Goal: Information Seeking & Learning: Check status

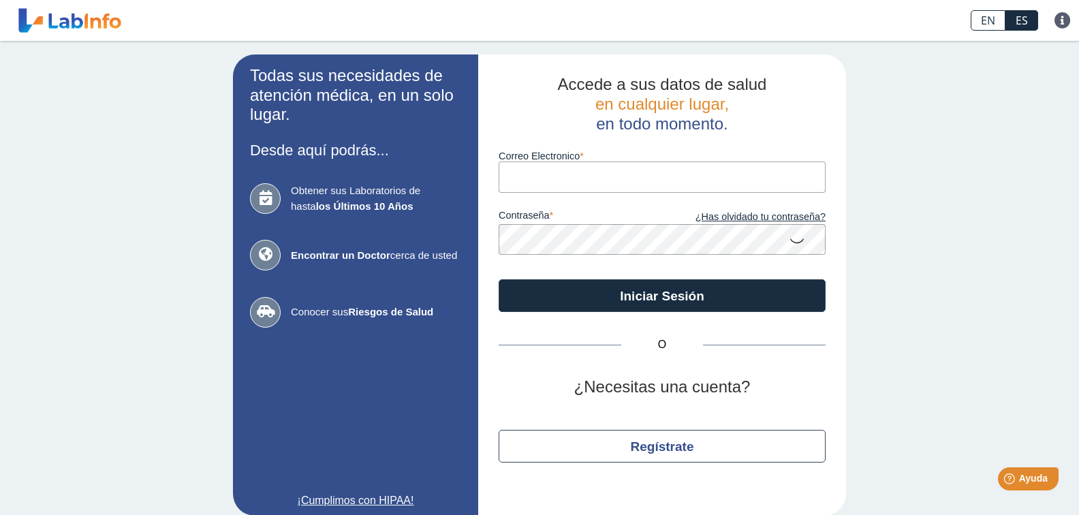
click at [556, 176] on input "Correo Electronico" at bounding box center [661, 176] width 327 height 31
type input "o"
type input "[EMAIL_ADDRESS][DOMAIN_NAME]"
click at [498, 279] on button "Iniciar Sesión" at bounding box center [661, 295] width 327 height 33
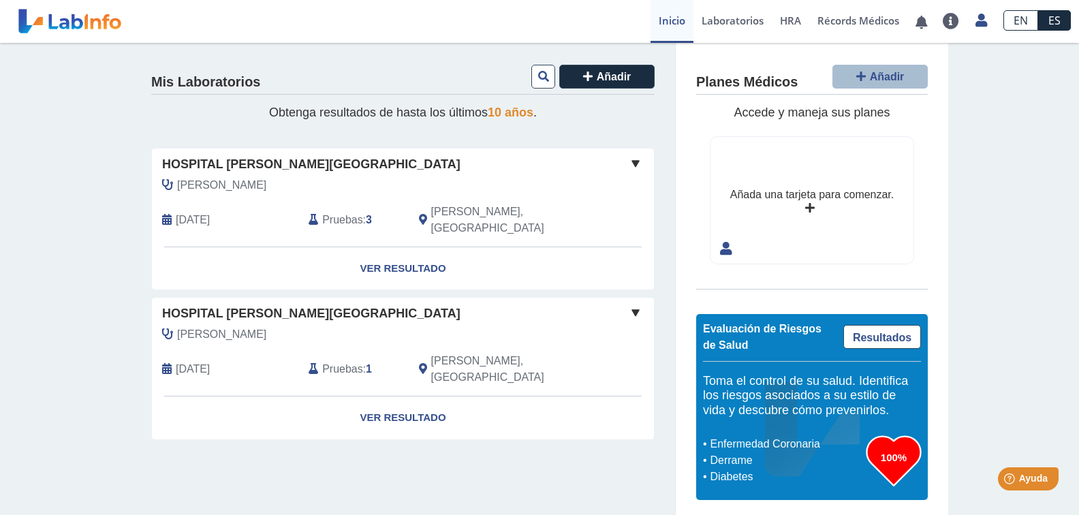
scroll to position [5, 0]
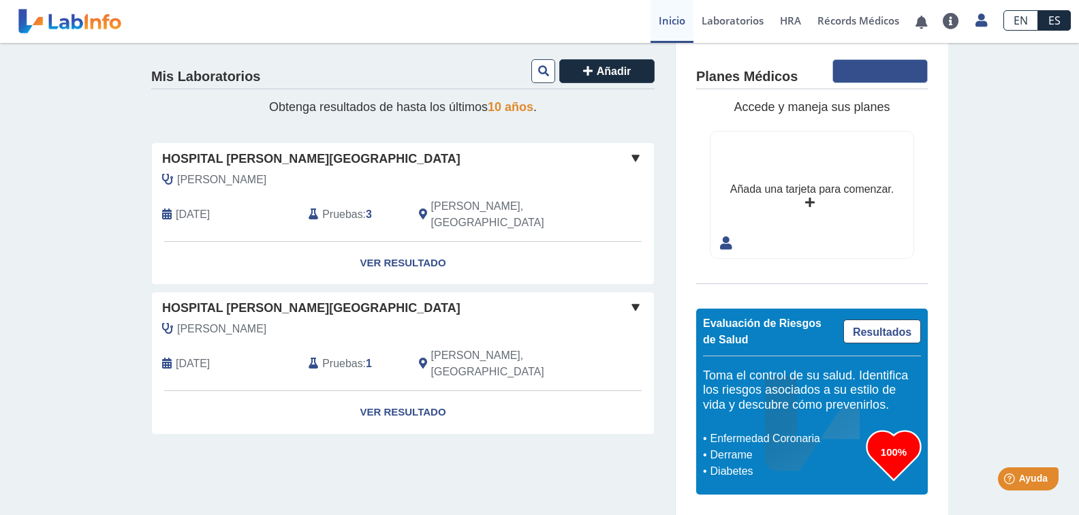
drag, startPoint x: 883, startPoint y: 77, endPoint x: 903, endPoint y: 186, distance: 110.7
click at [950, 178] on div "Mis Laboratorios Añadir Obtenga resultados de hasta los últimos 10 años . Hospi…" at bounding box center [539, 275] width 1079 height 477
click at [720, 250] on icon at bounding box center [726, 243] width 12 height 18
click at [720, 247] on icon at bounding box center [726, 243] width 12 height 18
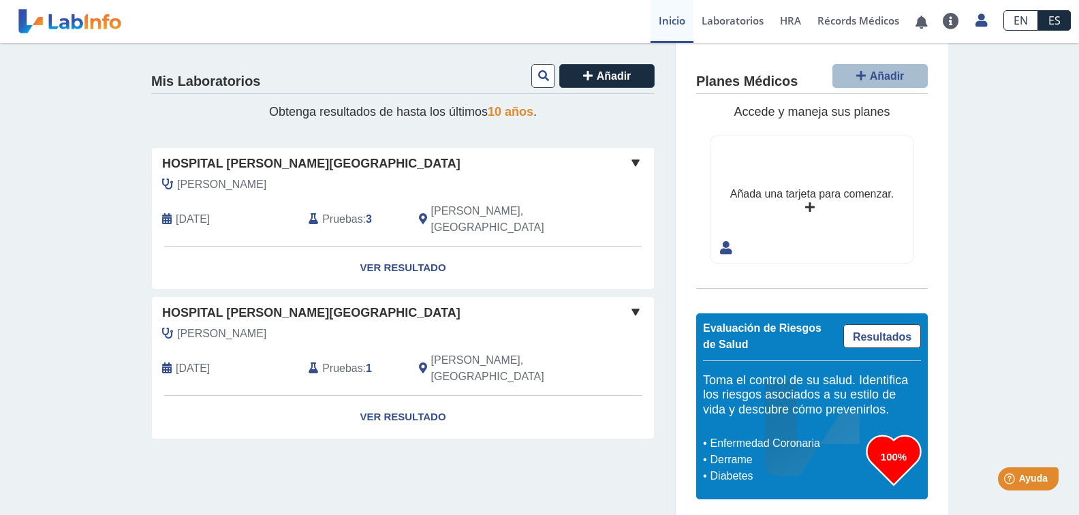
scroll to position [0, 0]
click at [806, 200] on div "Añada una tarjeta para comenzar." at bounding box center [811, 195] width 163 height 16
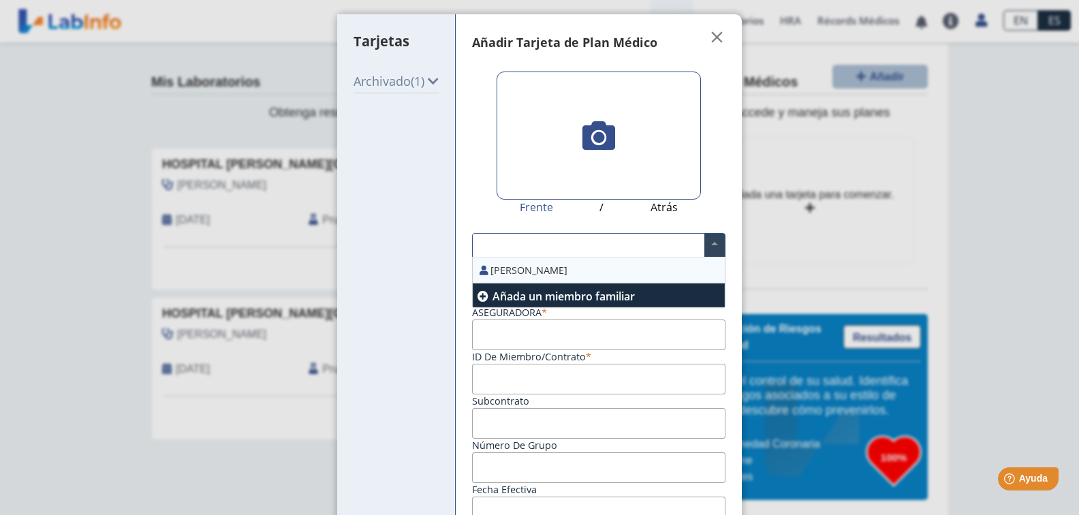
click at [513, 251] on input "text" at bounding box center [599, 245] width 252 height 23
click at [521, 271] on div "[PERSON_NAME]" at bounding box center [599, 270] width 252 height 26
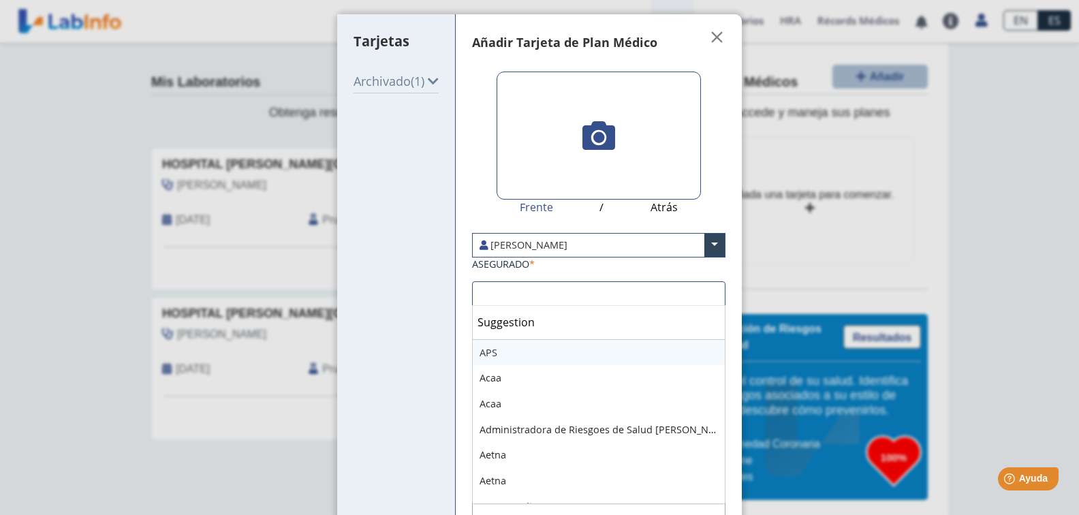
click at [511, 298] on input "text" at bounding box center [599, 293] width 252 height 23
type input "fir"
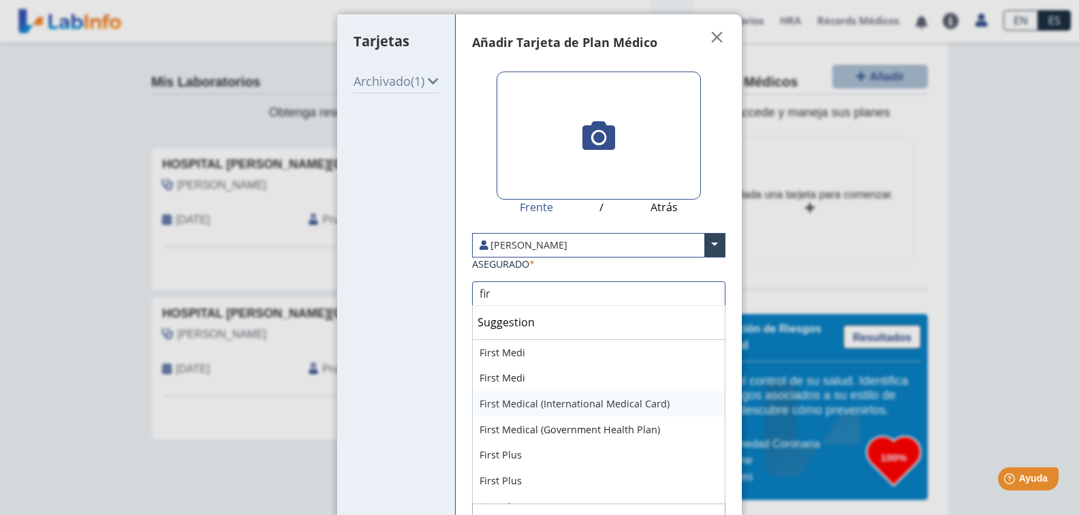
click at [572, 407] on div "First Medical (International Medical Card)" at bounding box center [599, 404] width 252 height 26
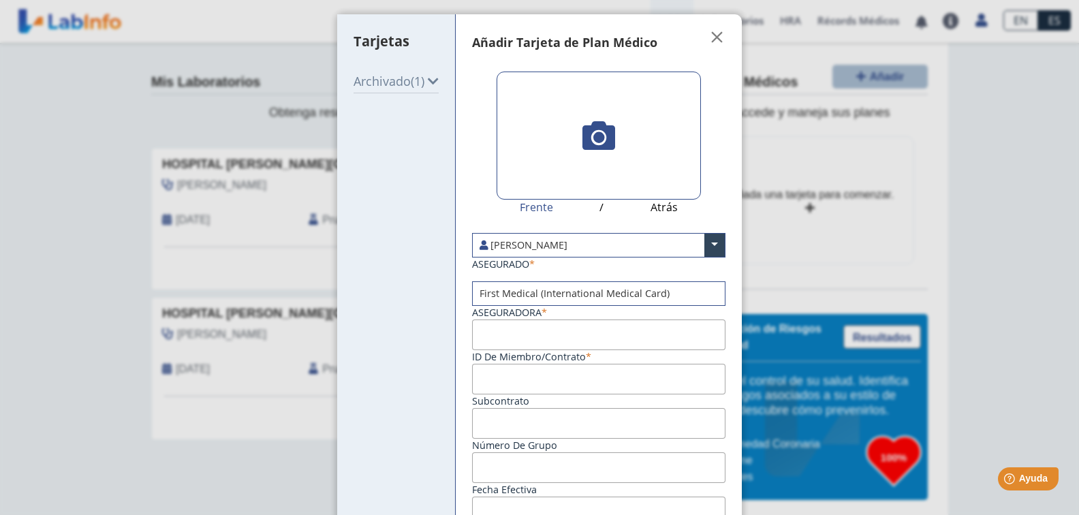
click at [537, 338] on input "ID de Miembro/Contrato" at bounding box center [598, 334] width 253 height 31
type input "f"
click at [550, 336] on input "FM138504203" at bounding box center [598, 334] width 253 height 31
click at [536, 336] on input "FM138504203" at bounding box center [598, 334] width 253 height 31
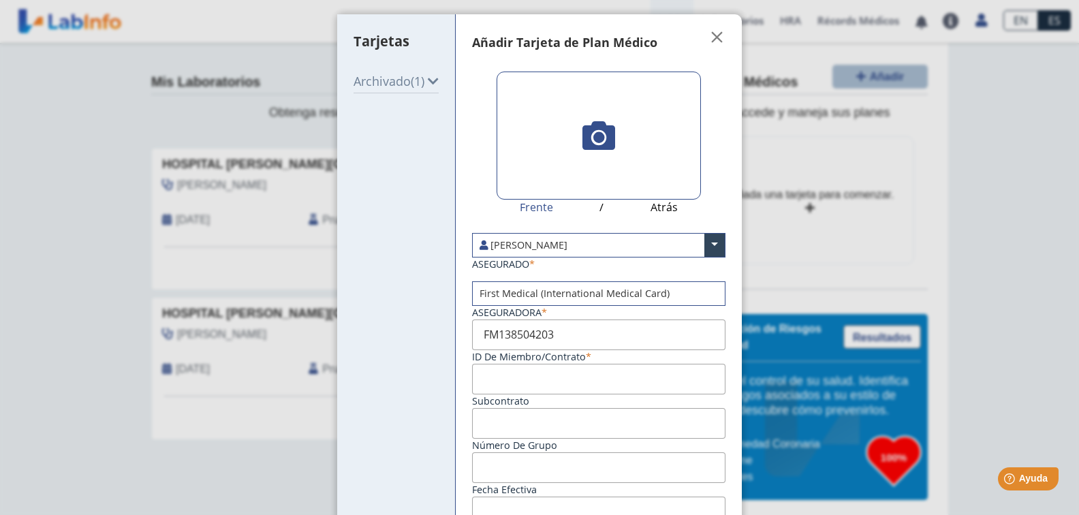
type input "FM138504203"
click at [549, 384] on input "Subcontrato" at bounding box center [598, 379] width 253 height 31
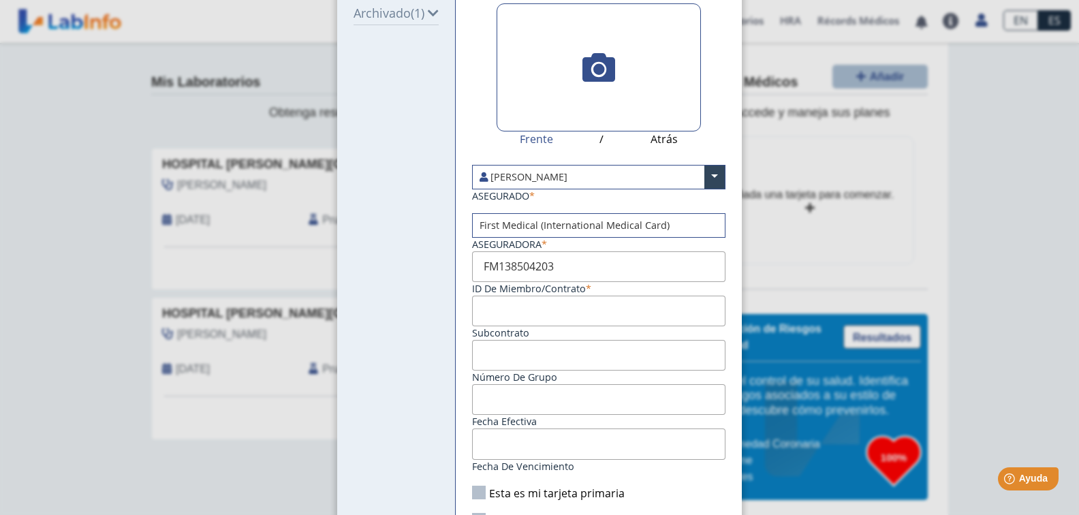
click at [509, 353] on input "Aseguradora" at bounding box center [598, 355] width 253 height 31
click at [498, 399] on input "Fecha efectiva" at bounding box center [598, 399] width 253 height 31
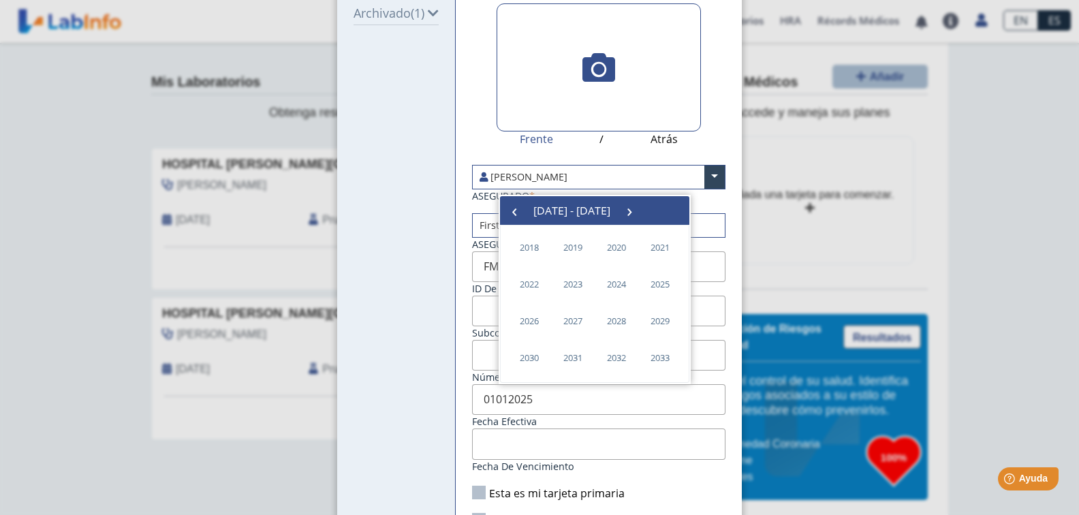
type input "[DATE]"
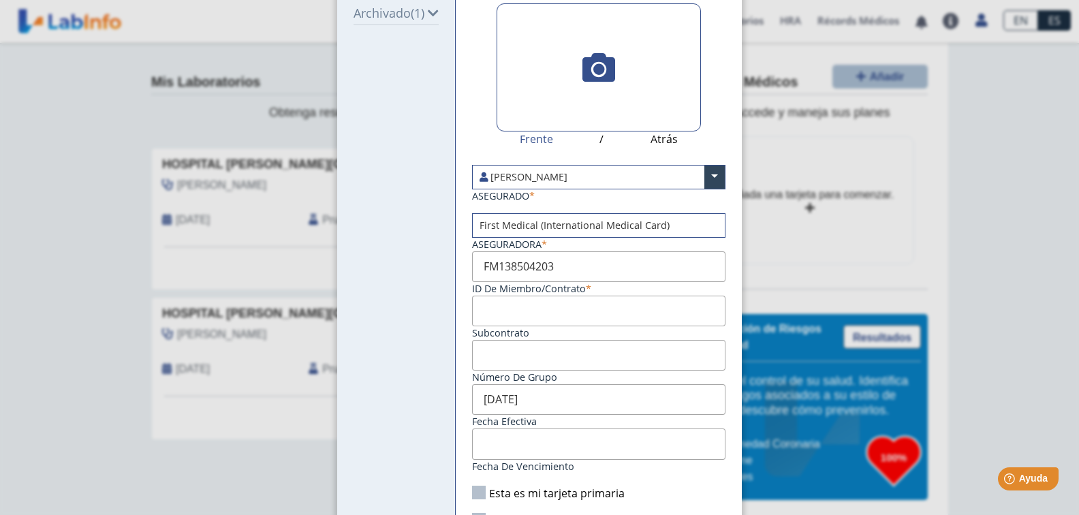
click at [439, 410] on div "Tarjetas Archivado (1)" at bounding box center [396, 261] width 118 height 631
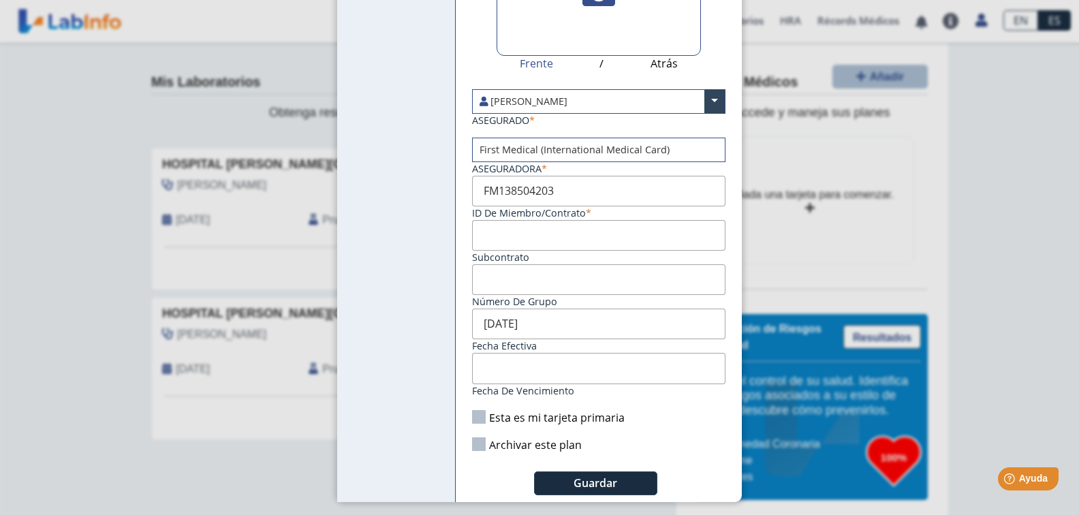
scroll to position [145, 0]
click at [529, 445] on label "Archivar este plan" at bounding box center [527, 443] width 110 height 15
click at [0, 0] on input "Archivar este plan" at bounding box center [0, 0] width 0 height 0
click at [582, 476] on span "Guardar" at bounding box center [595, 481] width 44 height 15
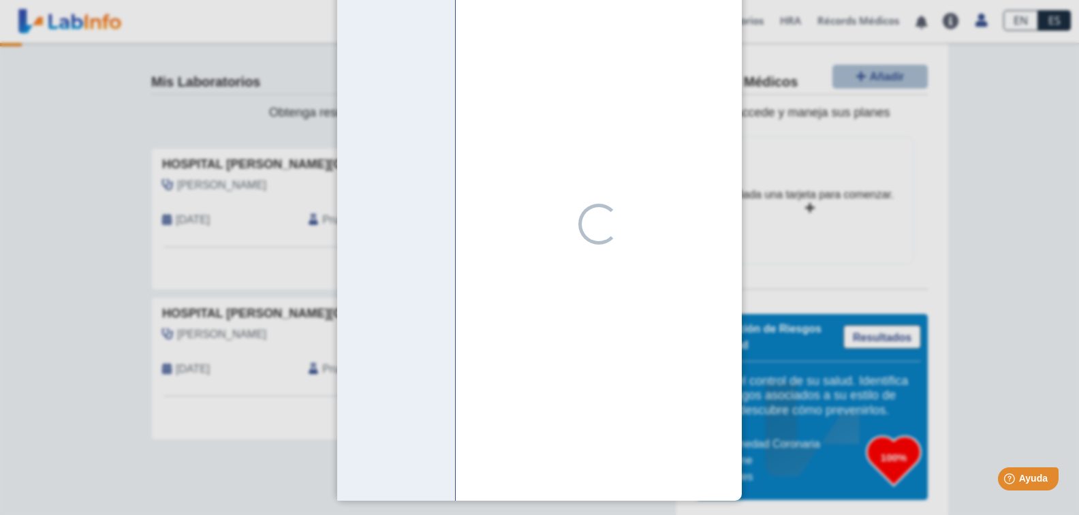
scroll to position [108, 0]
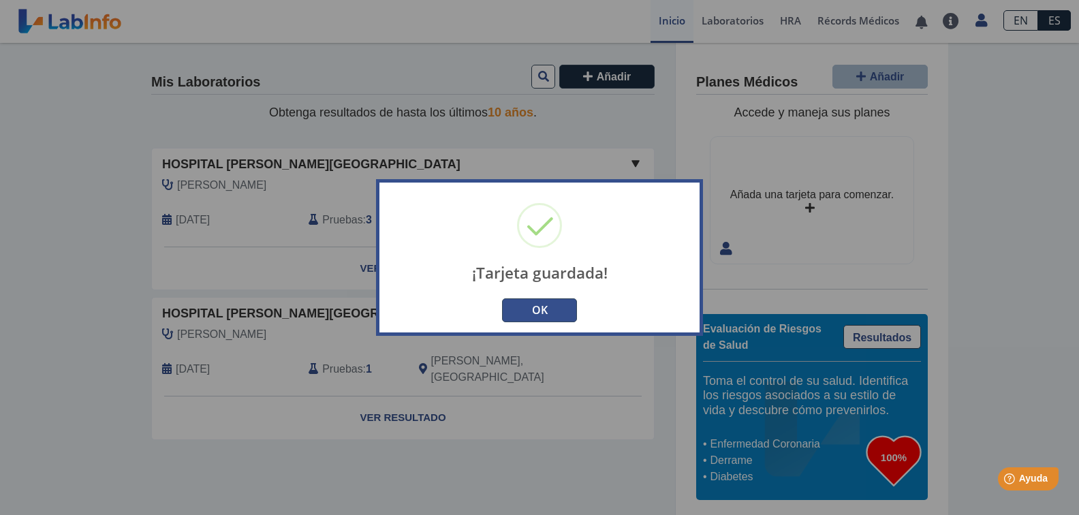
click at [526, 313] on button "OK" at bounding box center [539, 310] width 75 height 24
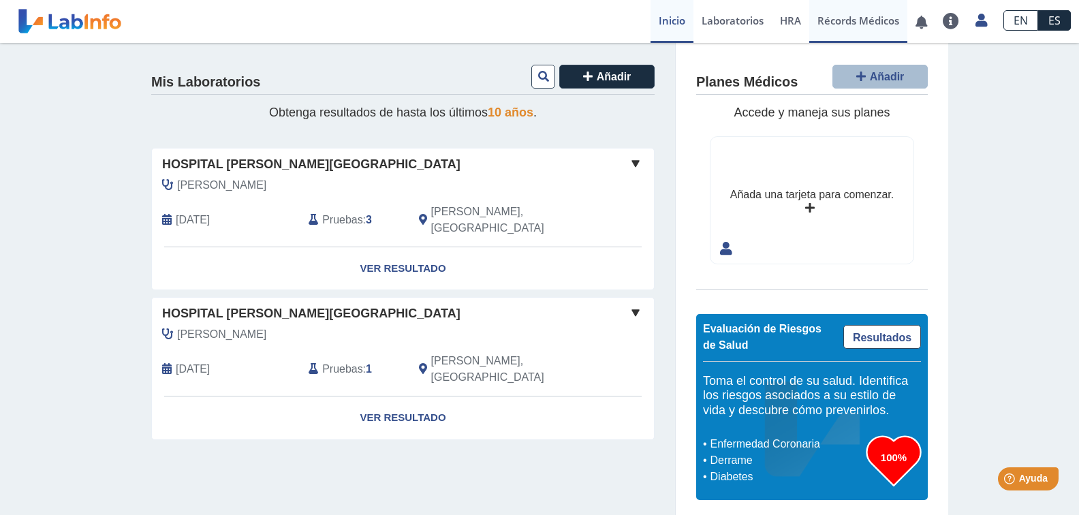
click at [857, 20] on link "Récords Médicos" at bounding box center [858, 21] width 98 height 43
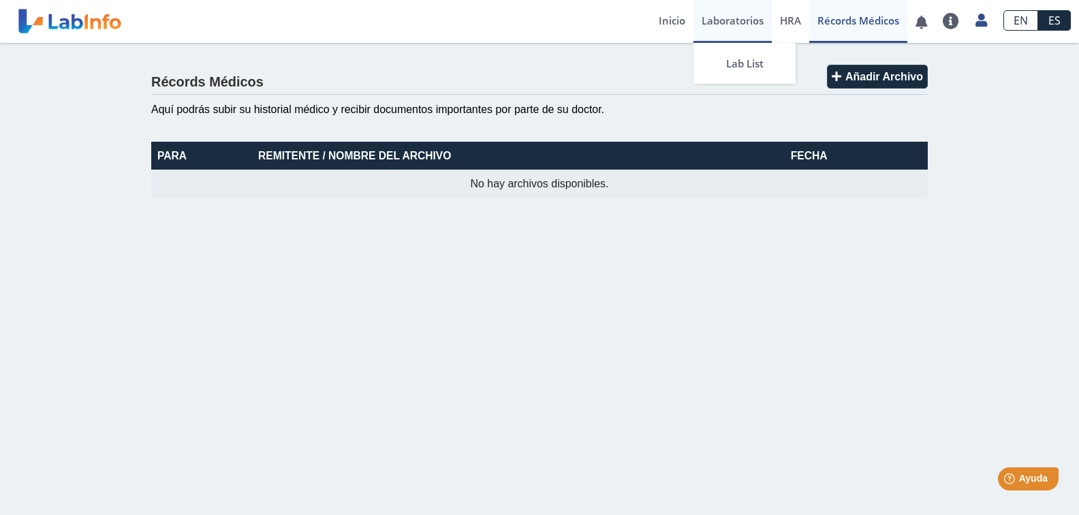
click at [750, 22] on link "Laboratorios" at bounding box center [732, 21] width 78 height 43
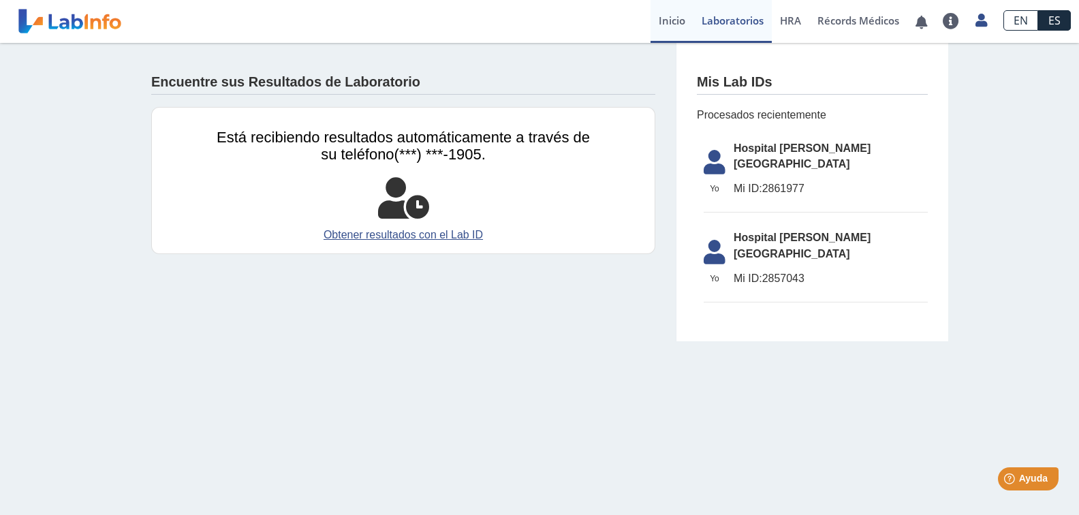
click at [675, 15] on link "Inicio" at bounding box center [671, 21] width 43 height 43
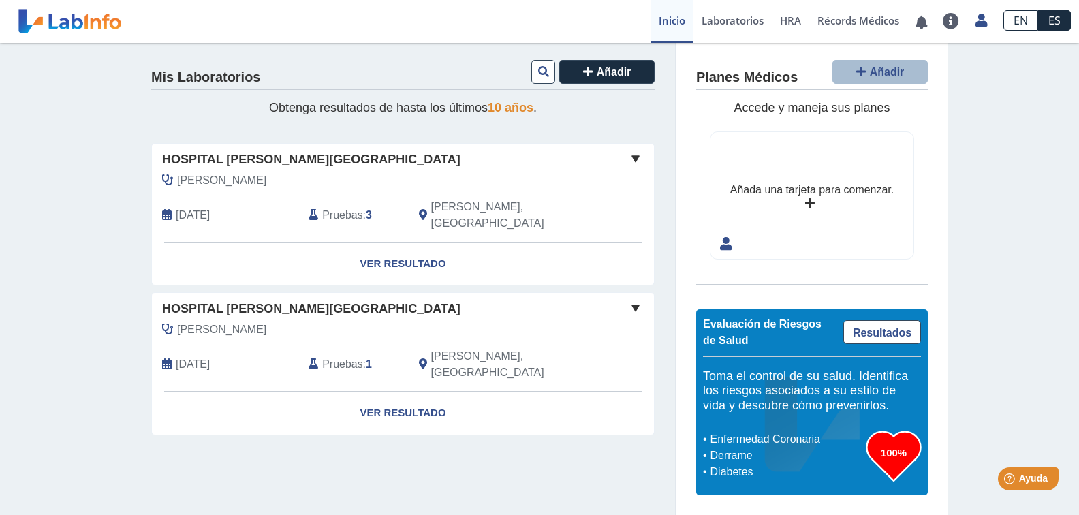
scroll to position [5, 0]
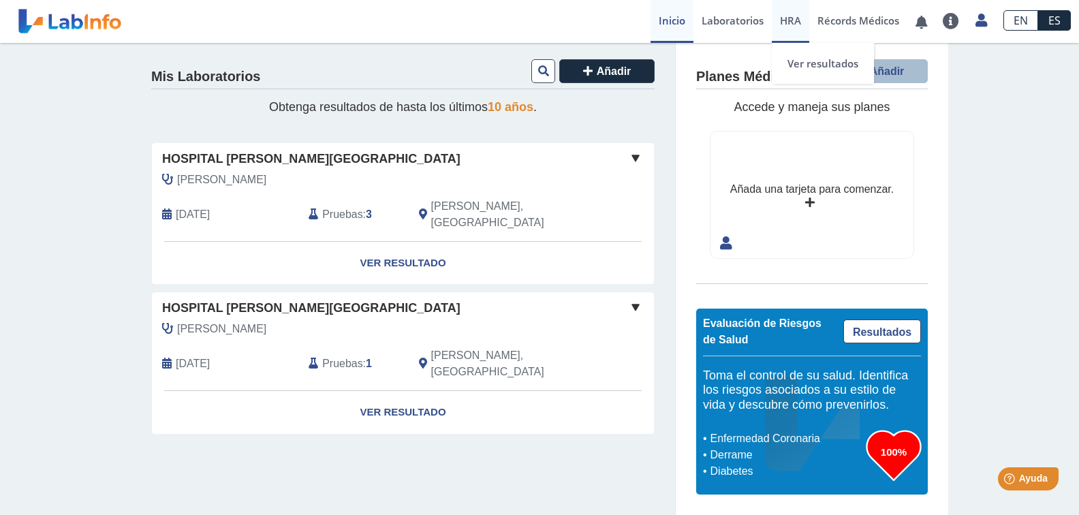
click at [784, 21] on span "HRA" at bounding box center [790, 21] width 21 height 14
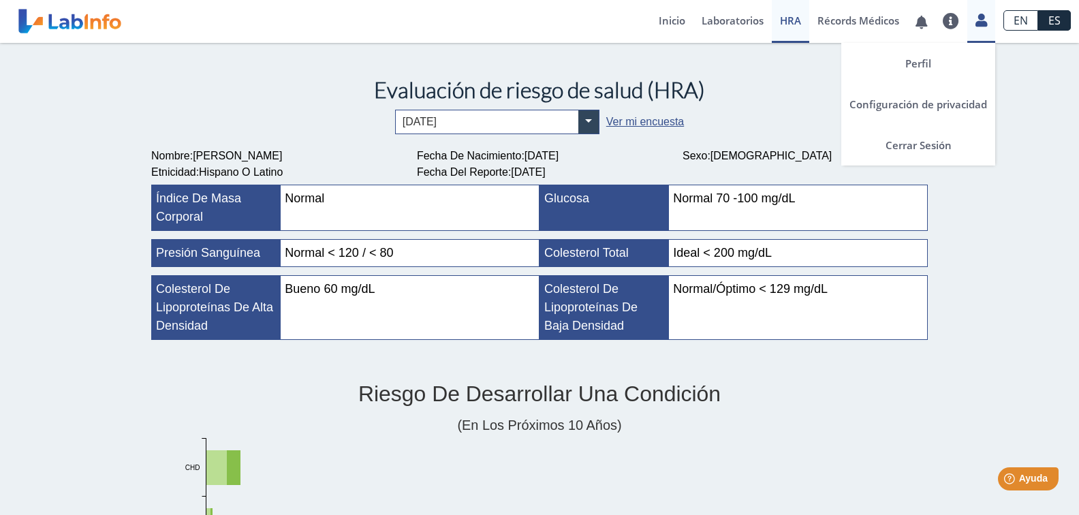
click at [983, 20] on icon at bounding box center [981, 20] width 12 height 10
click at [902, 64] on link "Perfil" at bounding box center [918, 63] width 154 height 41
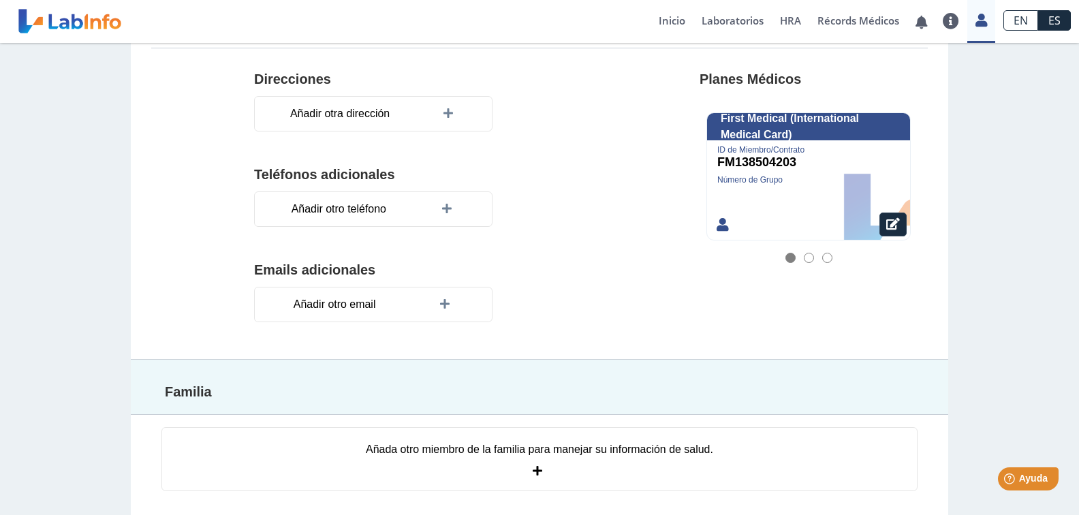
scroll to position [244, 0]
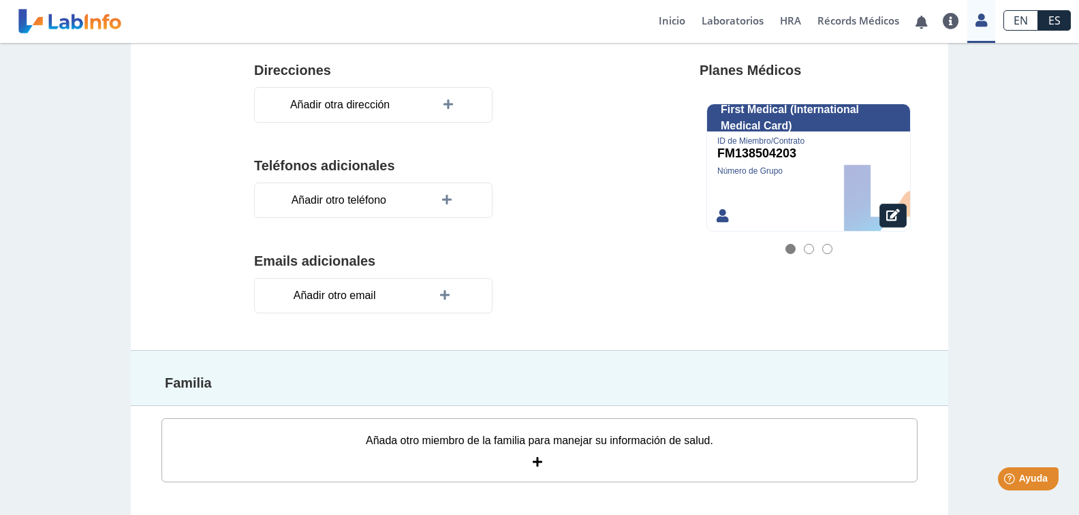
click at [588, 437] on div "Añada otro miembro de la familia para manejar su información de salud." at bounding box center [539, 440] width 347 height 16
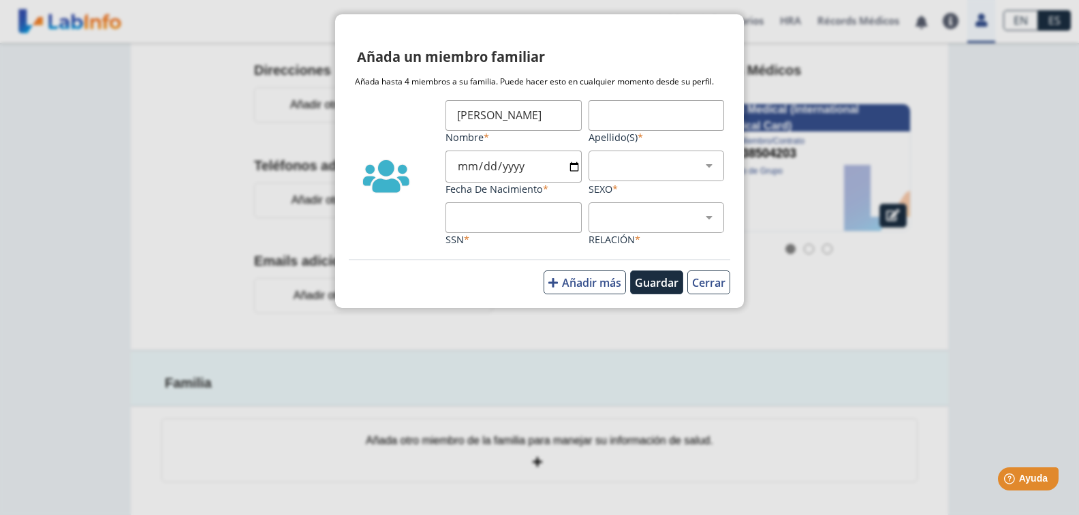
type input "[PERSON_NAME]"
type input "2009-12-02"
select select "2"
click at [680, 217] on select "Hijo Padre Pareja Otro" at bounding box center [662, 217] width 124 height 13
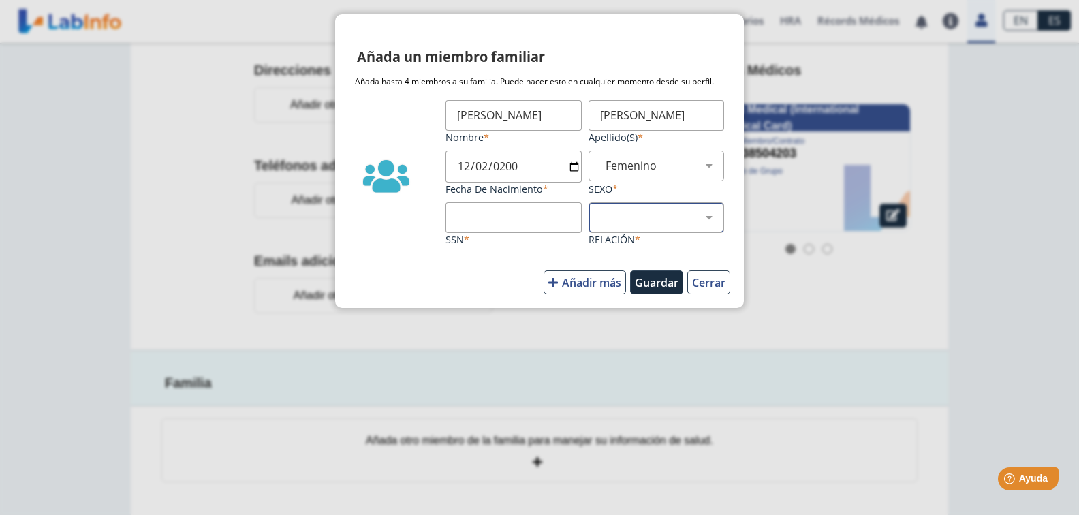
select select "2"
click at [600, 211] on select "Hijo Padre Pareja Otro" at bounding box center [662, 217] width 124 height 13
click at [671, 285] on button "Guardar" at bounding box center [656, 282] width 53 height 24
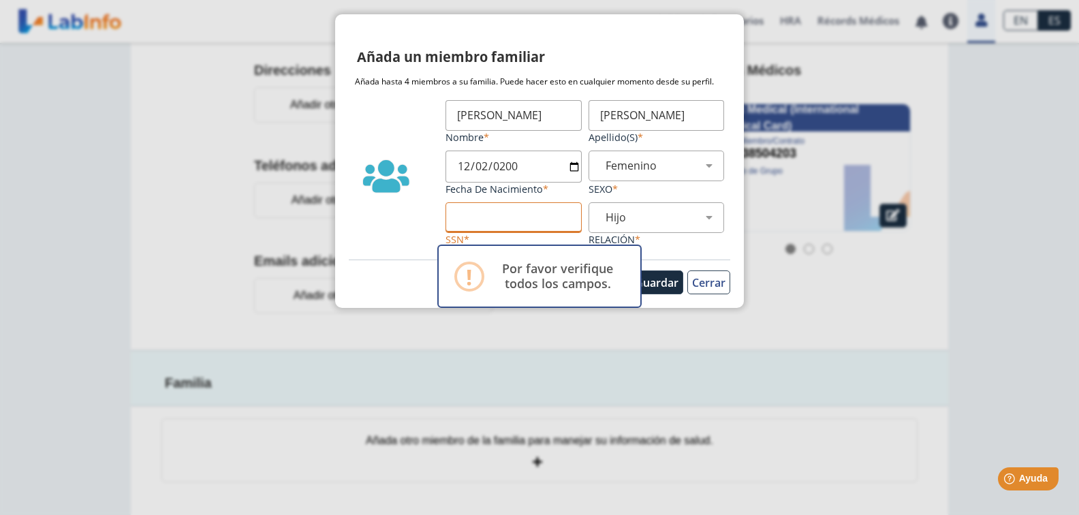
click at [529, 223] on input "SSN" at bounding box center [513, 217] width 136 height 31
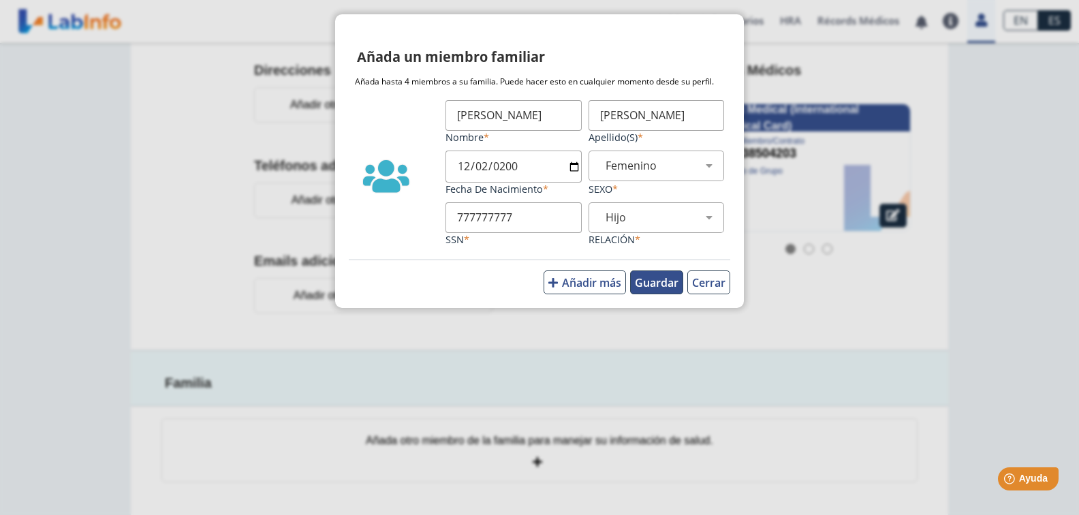
type input "777777777"
click at [659, 274] on button "Guardar" at bounding box center [656, 282] width 53 height 24
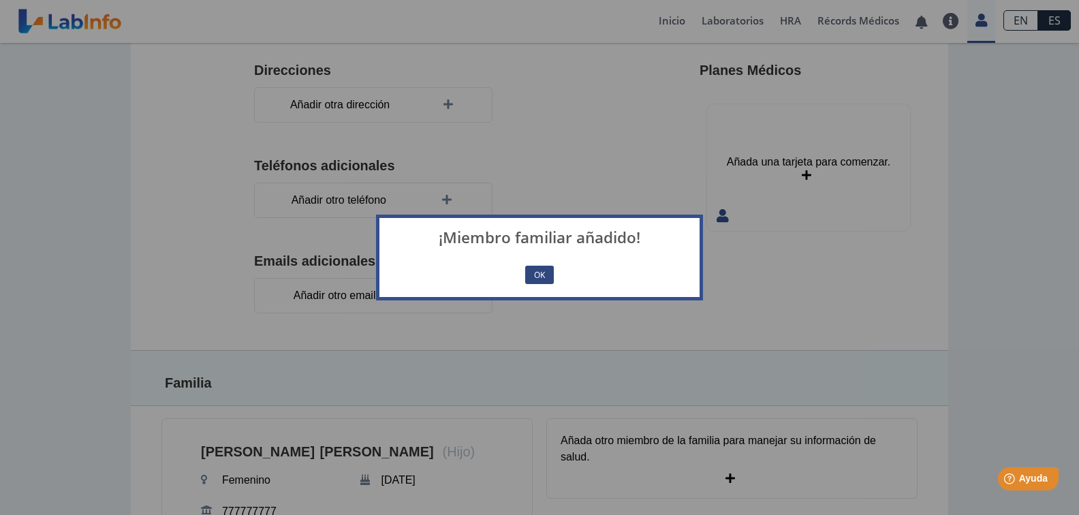
click at [539, 277] on button "OK" at bounding box center [539, 275] width 29 height 18
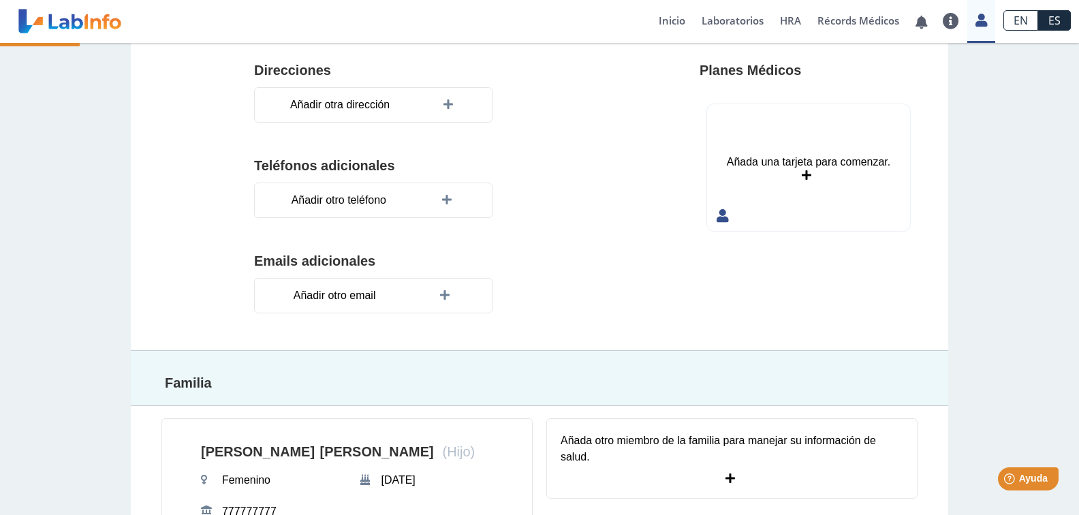
click at [539, 277] on editable "Añadir otro email" at bounding box center [424, 292] width 340 height 44
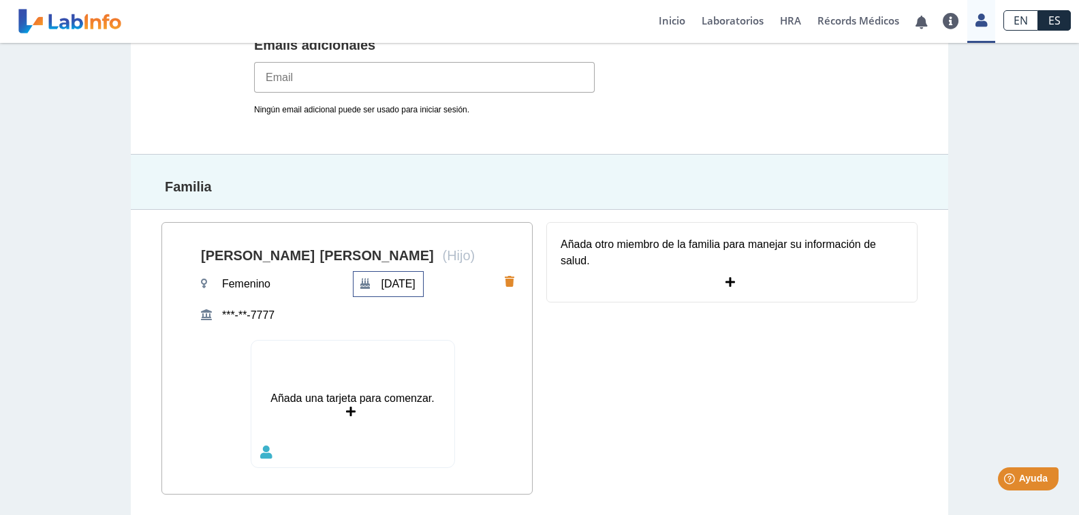
scroll to position [473, 0]
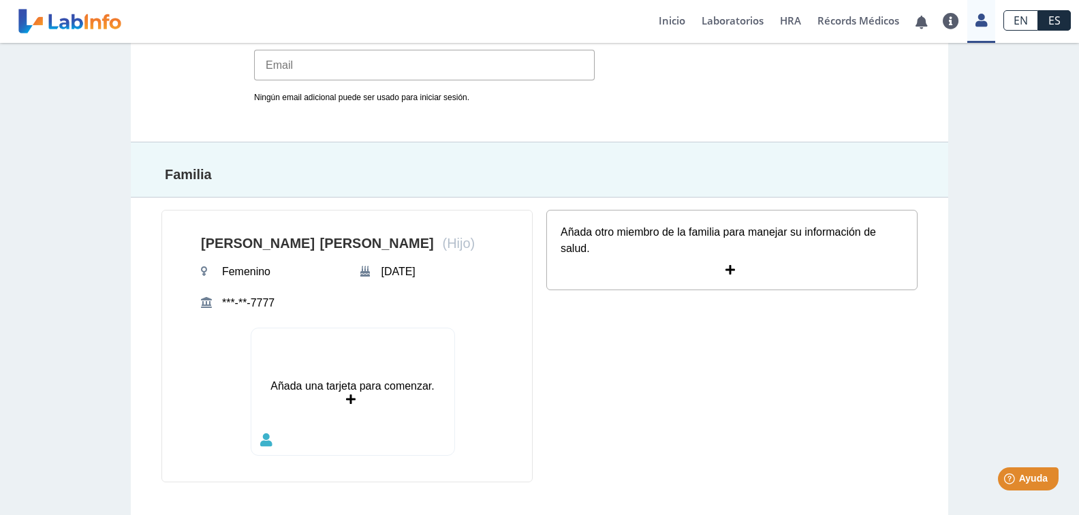
click at [725, 265] on icon at bounding box center [732, 270] width 14 height 11
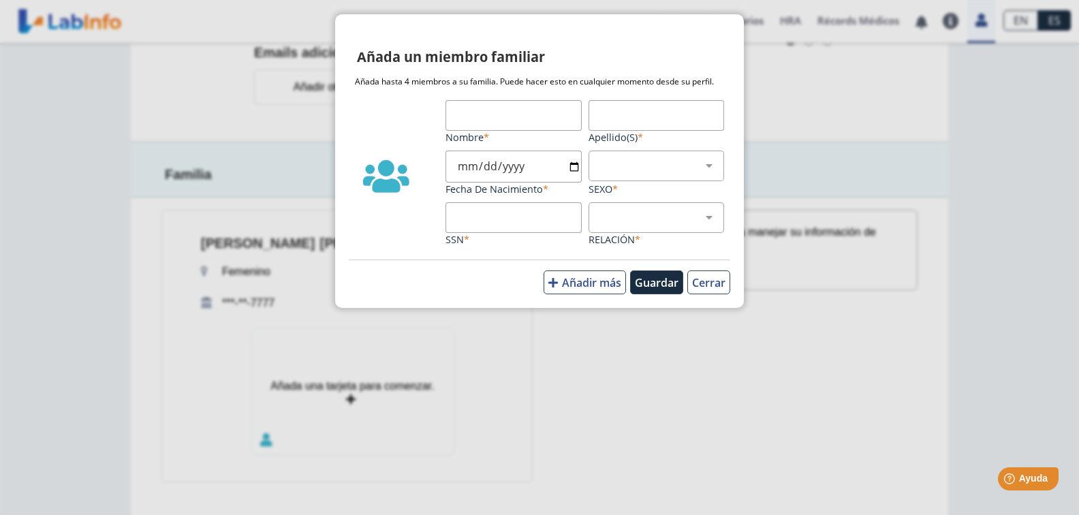
scroll to position [453, 0]
type input "[PERSON_NAME]"
type input "2011-03-04"
select select "2"
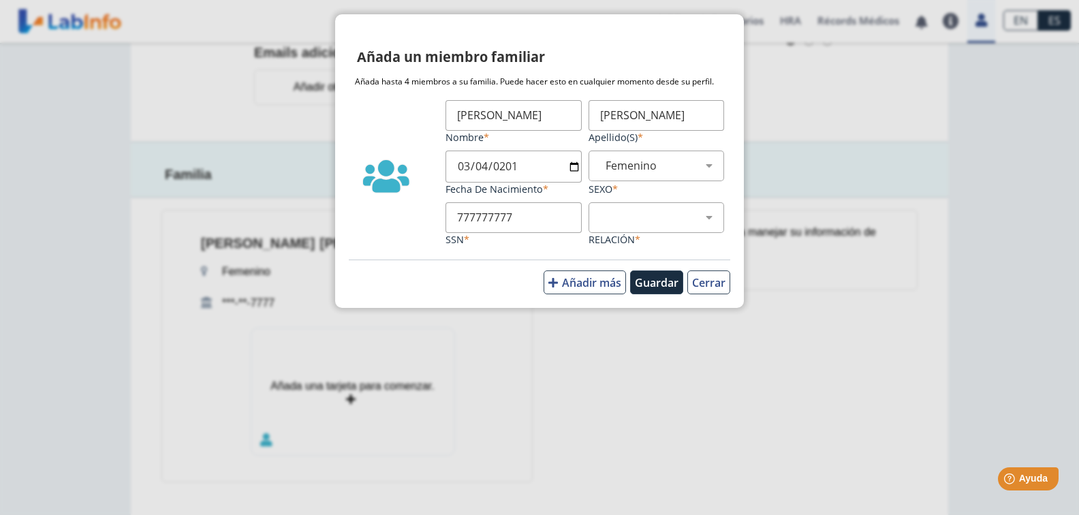
type input "777777777"
click at [612, 226] on div "Hijo Padre Pareja Otro" at bounding box center [656, 217] width 136 height 31
click at [635, 223] on select "Hijo Padre Pareja Otro" at bounding box center [662, 217] width 124 height 13
select select "2"
click at [600, 211] on select "Hijo Padre Pareja Otro" at bounding box center [662, 217] width 124 height 13
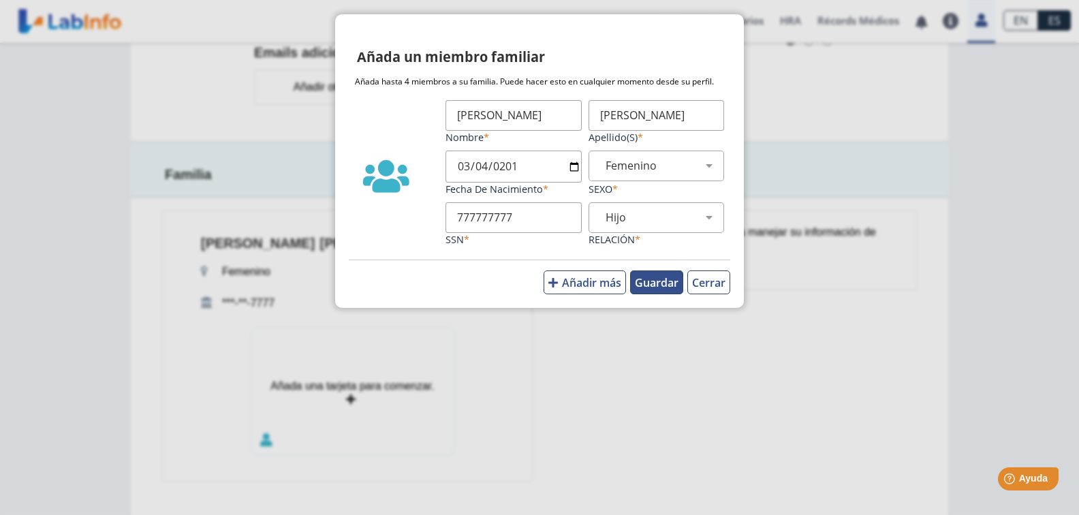
click at [654, 285] on button "Guardar" at bounding box center [656, 282] width 53 height 24
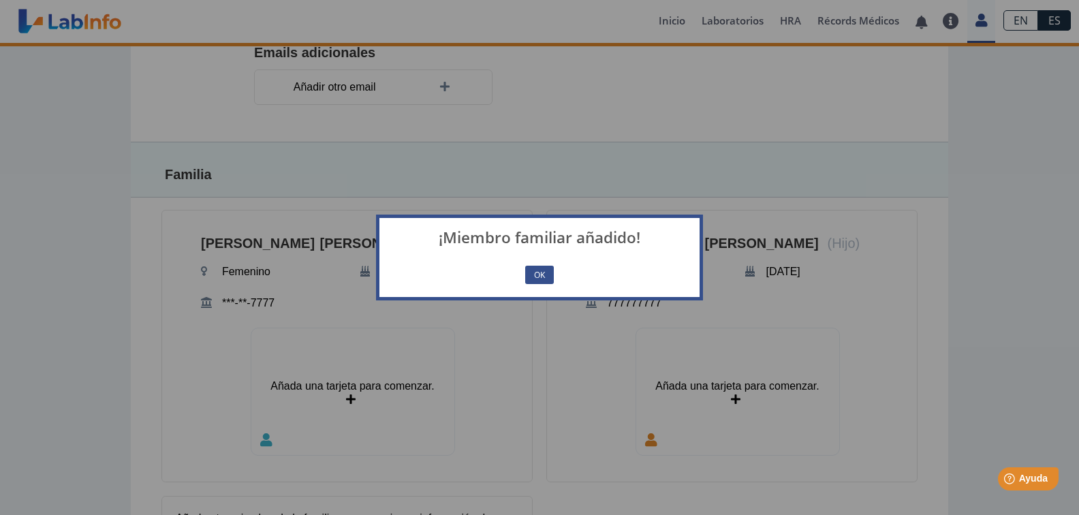
scroll to position [473, 0]
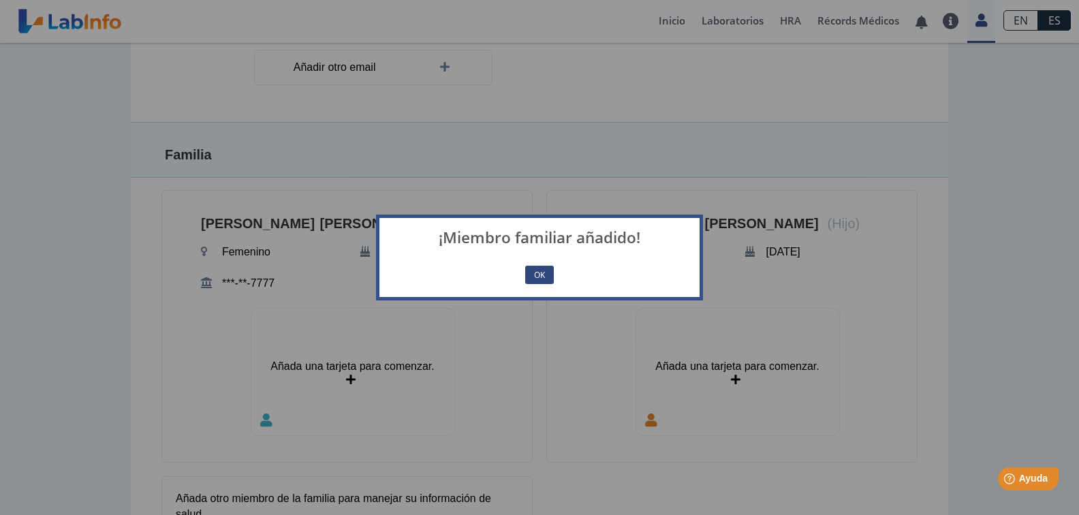
click at [549, 272] on button "OK" at bounding box center [539, 275] width 29 height 18
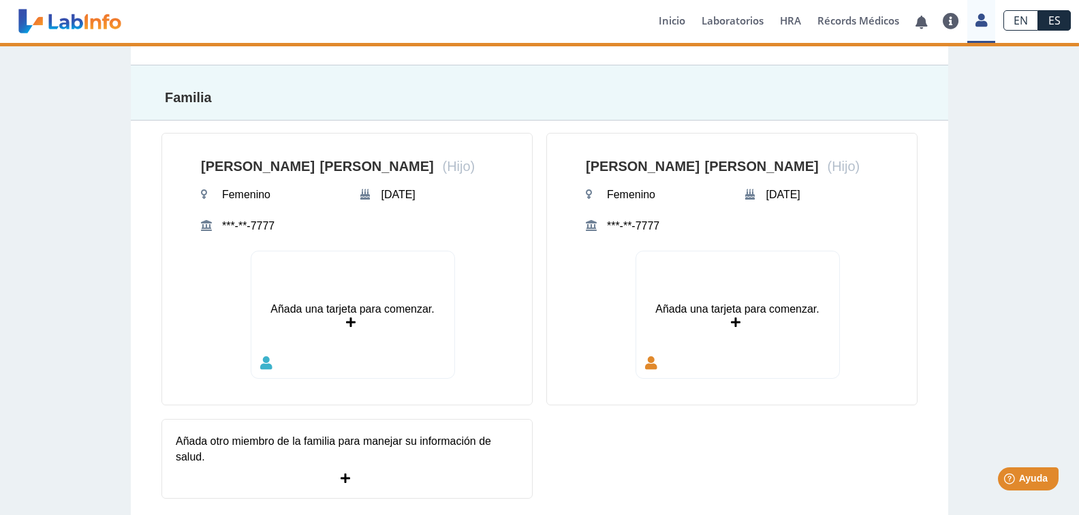
scroll to position [530, 0]
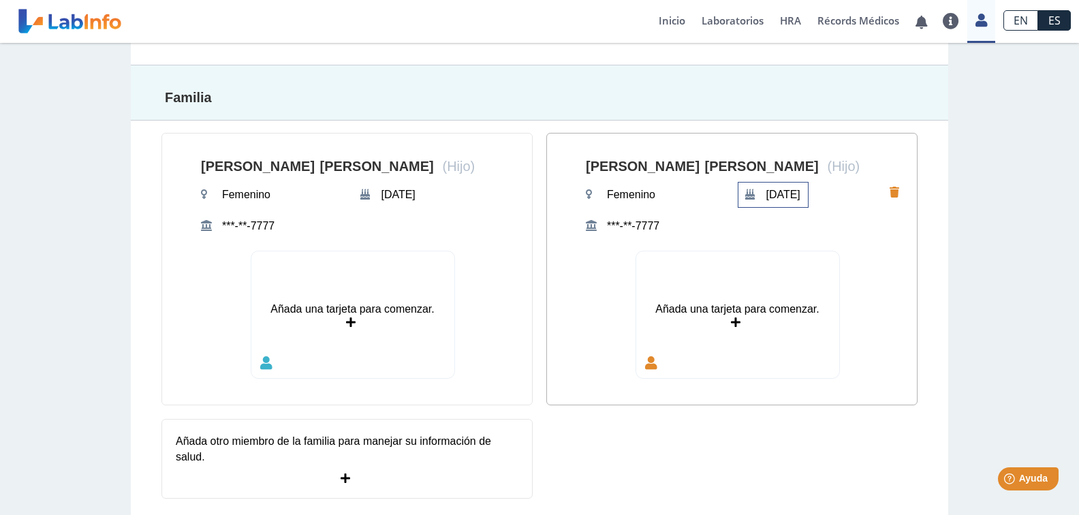
click at [804, 197] on span "Mar 4, 2011" at bounding box center [783, 194] width 42 height 25
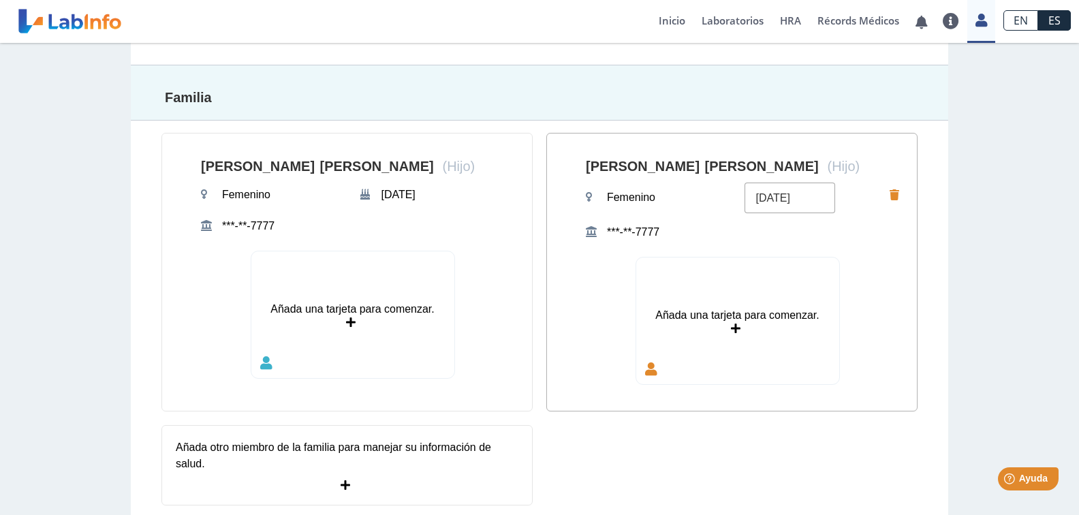
click at [806, 197] on input "04/03/2011" at bounding box center [789, 197] width 91 height 31
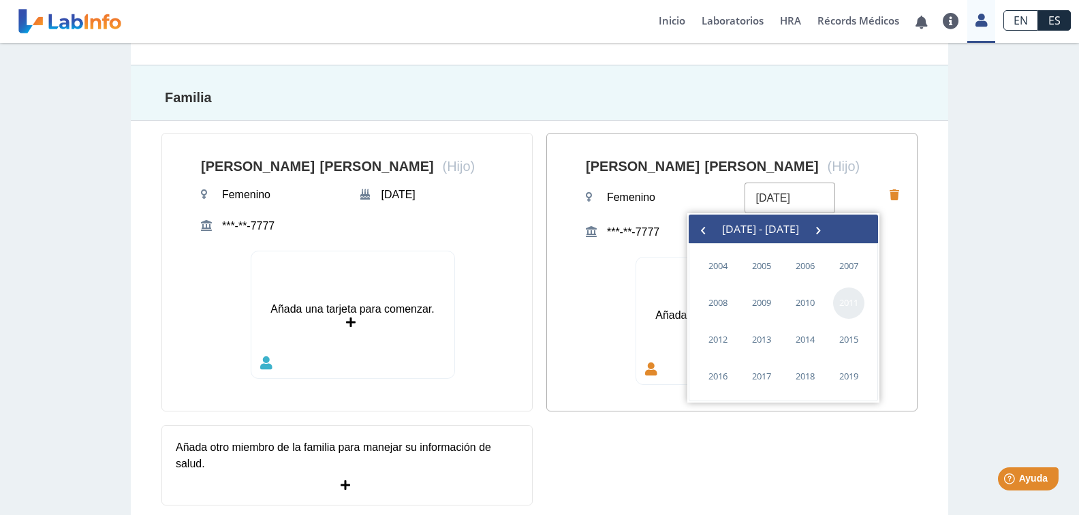
click at [840, 303] on span "2011" at bounding box center [848, 302] width 31 height 31
click at [950, 147] on div "Perfil Rebecca Cruz Vazquez Femenino Apr 30, 1982 (787) 903-1905 Hispano o Lati…" at bounding box center [539, 25] width 1079 height 1025
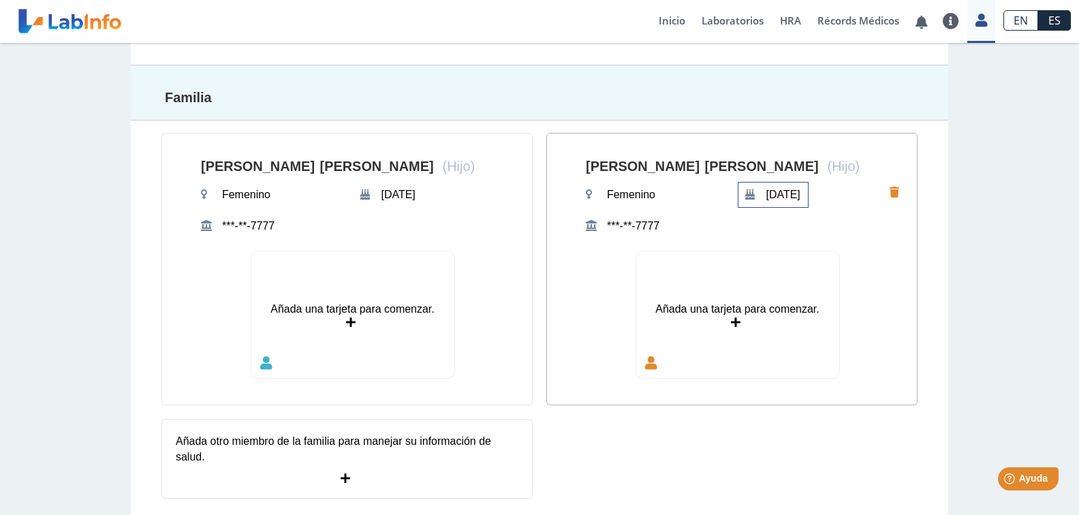
click at [804, 200] on span "Mar 4, 2011" at bounding box center [783, 194] width 42 height 25
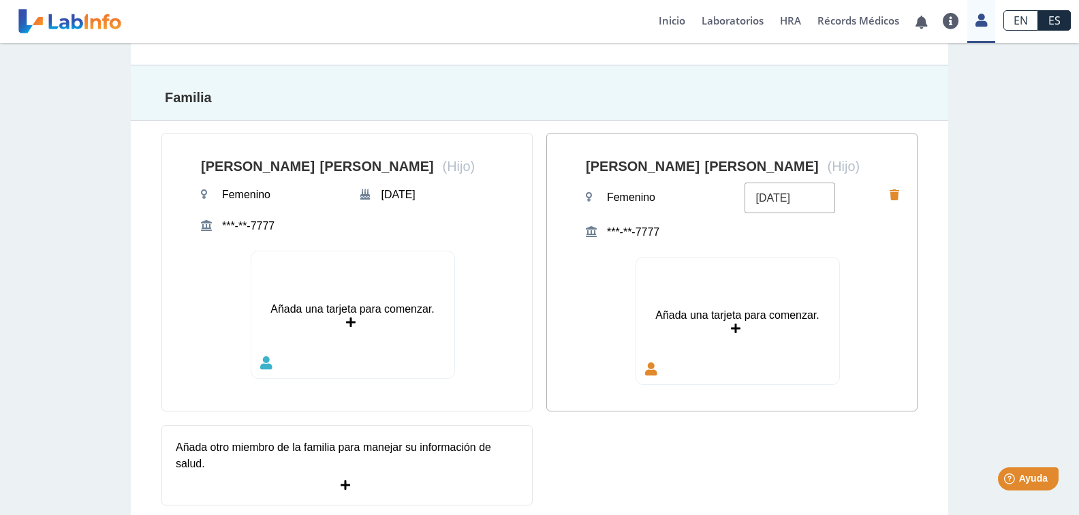
click at [784, 199] on input "04/03/2011" at bounding box center [789, 197] width 91 height 31
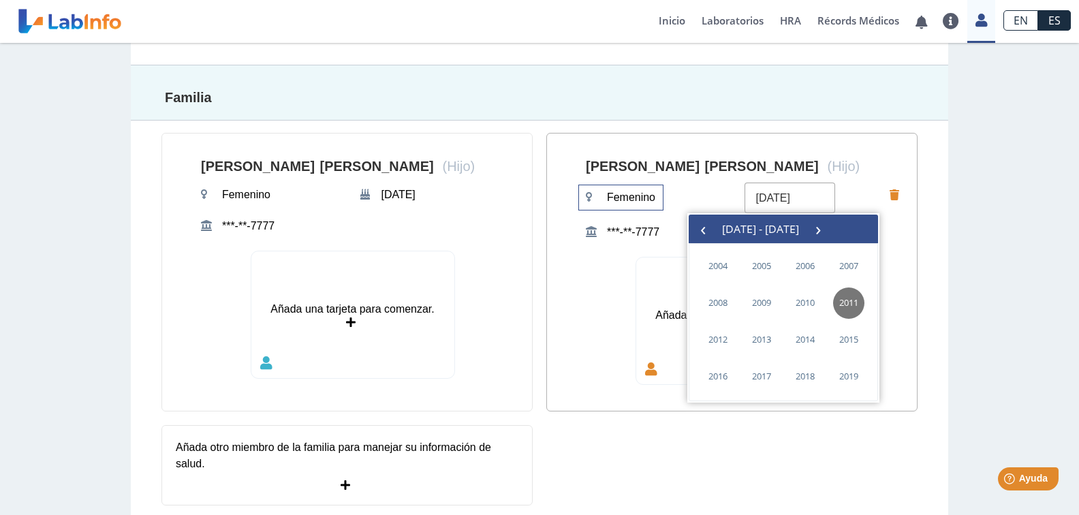
drag, startPoint x: 778, startPoint y: 197, endPoint x: 626, endPoint y: 195, distance: 151.9
click at [626, 195] on div "KEREN VICTORIA RUIZ CRUZ (Hijo) Femenino 04/03/2011 ***-**-7777" at bounding box center [737, 195] width 304 height 97
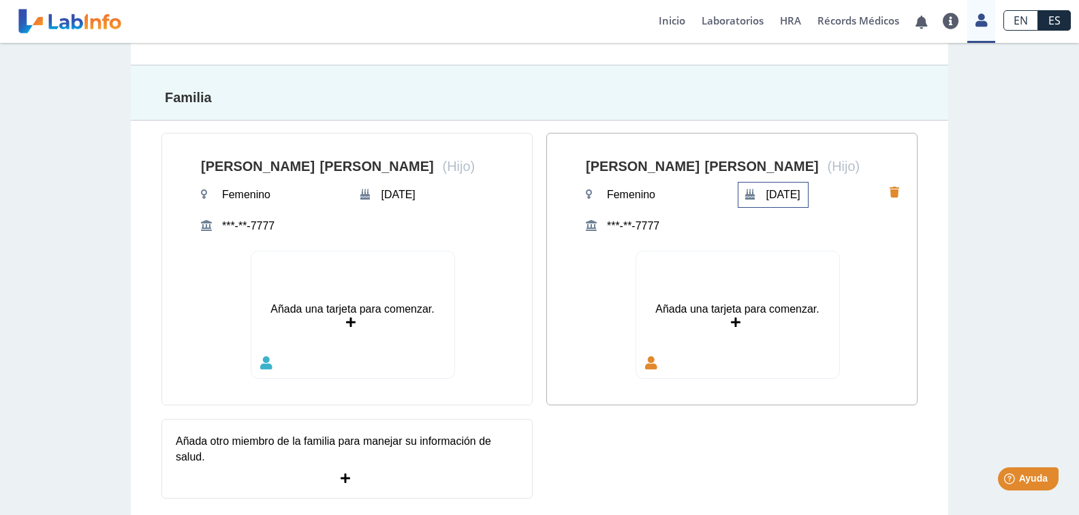
click at [801, 191] on span "Mar 4, 2011" at bounding box center [783, 194] width 42 height 25
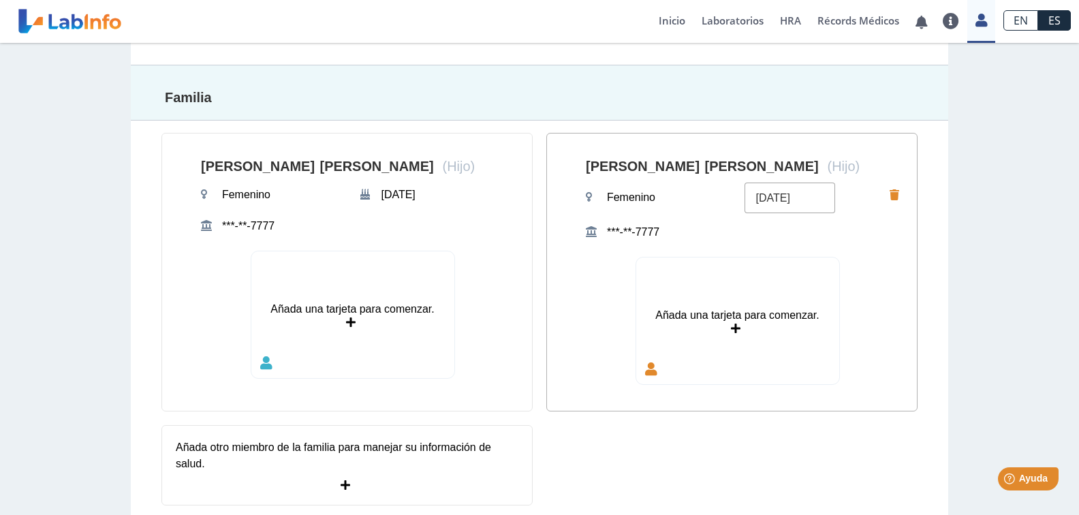
click at [793, 206] on input "04/03/2011" at bounding box center [789, 197] width 91 height 31
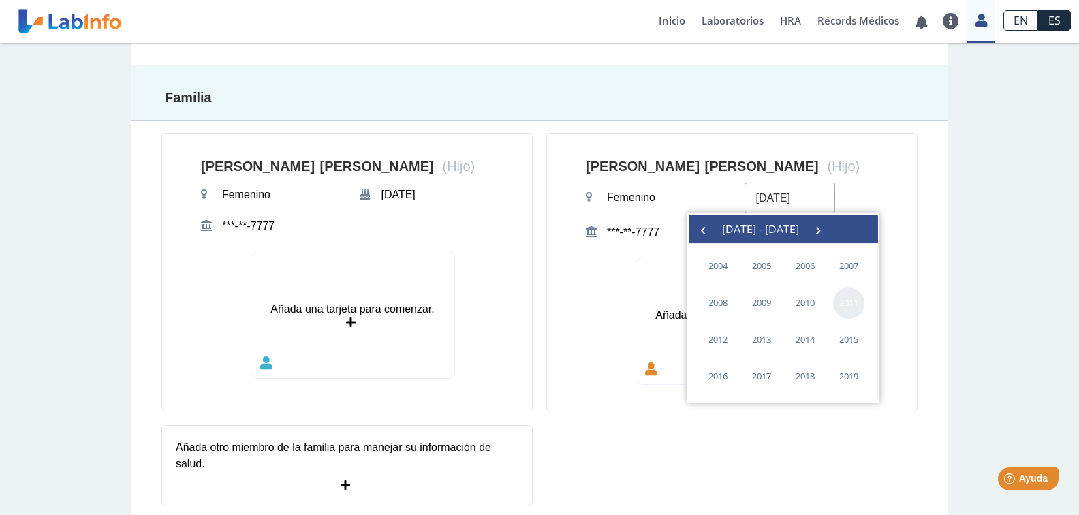
click at [855, 311] on span "2011" at bounding box center [848, 302] width 31 height 31
click at [733, 306] on span "abril" at bounding box center [720, 304] width 48 height 22
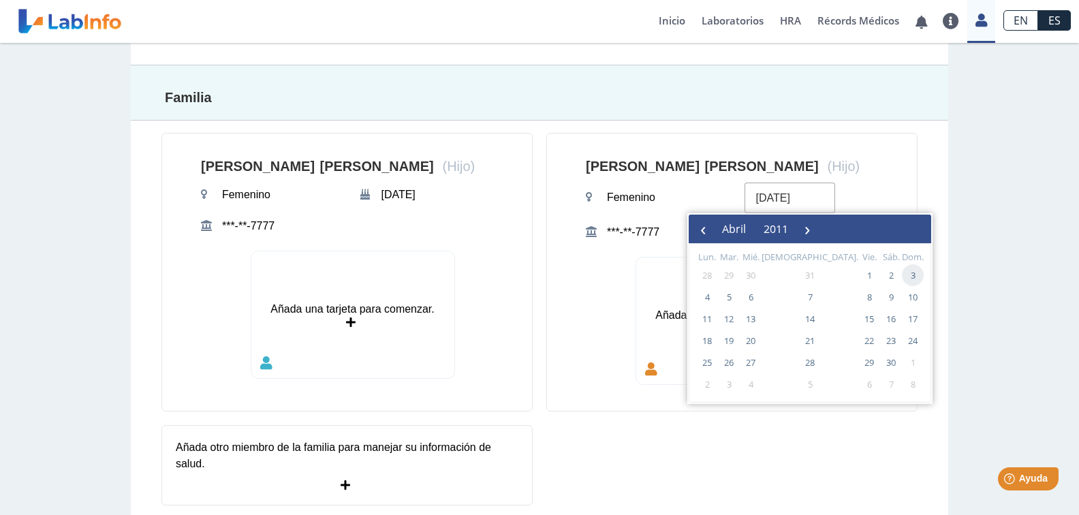
click at [902, 279] on span "3" at bounding box center [913, 275] width 22 height 22
type input "03/04/2011"
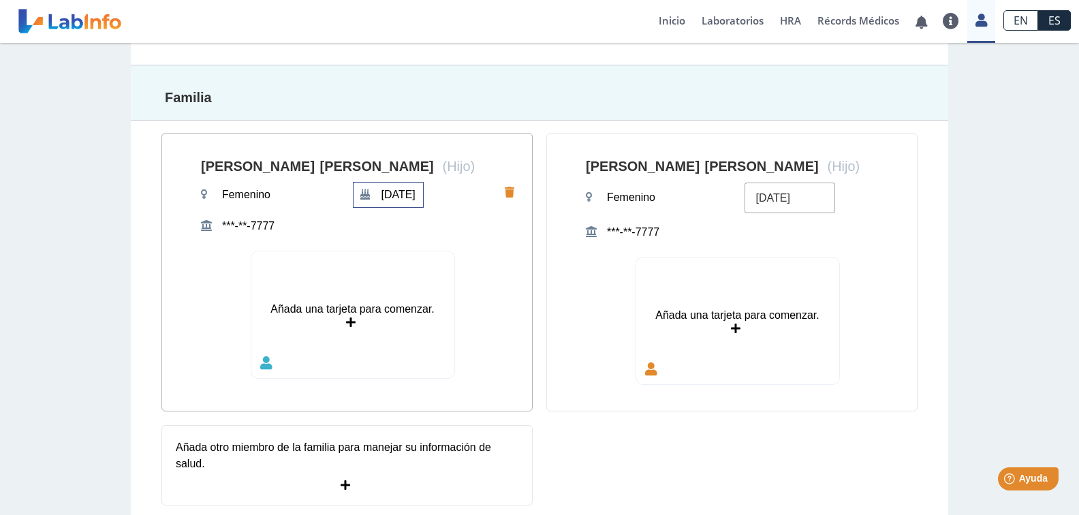
click at [419, 198] on span "Dec 2, 2009" at bounding box center [398, 194] width 42 height 25
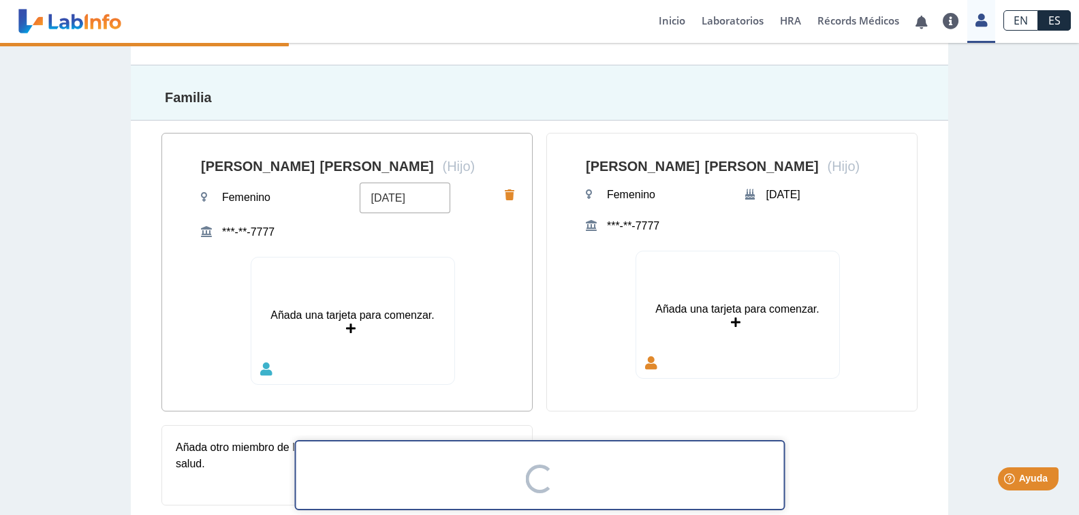
click at [385, 192] on input "02/12/2009" at bounding box center [405, 197] width 91 height 31
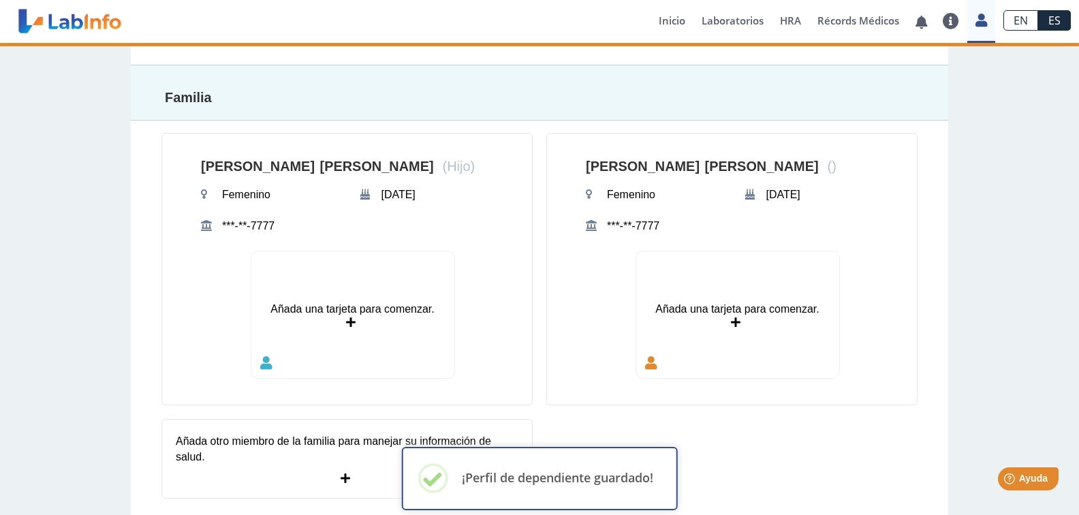
click at [462, 307] on div "Añada una tarjeta para comenzar. Añada una tarjeta para comenzar." at bounding box center [352, 321] width 304 height 140
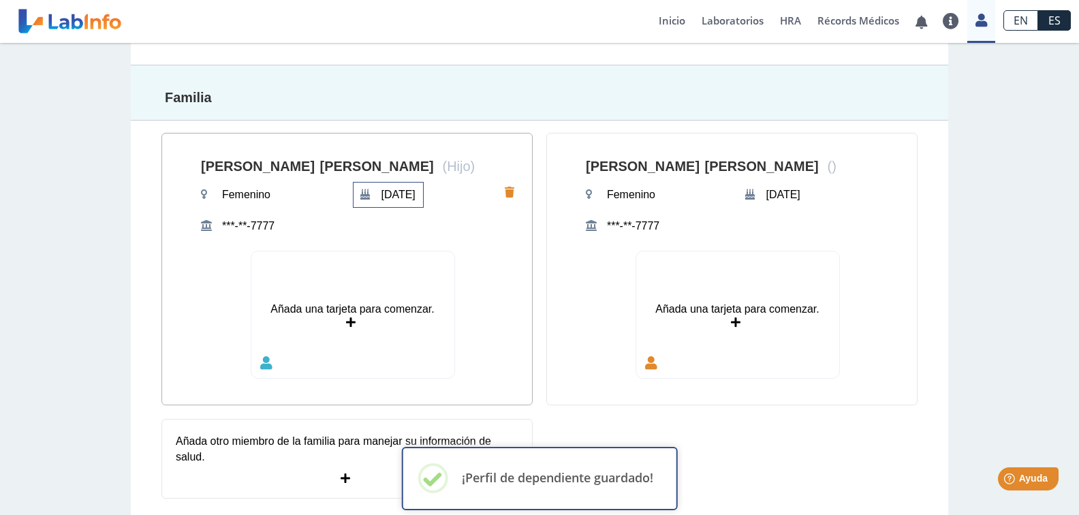
click at [418, 195] on span "Dec 2, 2009" at bounding box center [398, 194] width 42 height 25
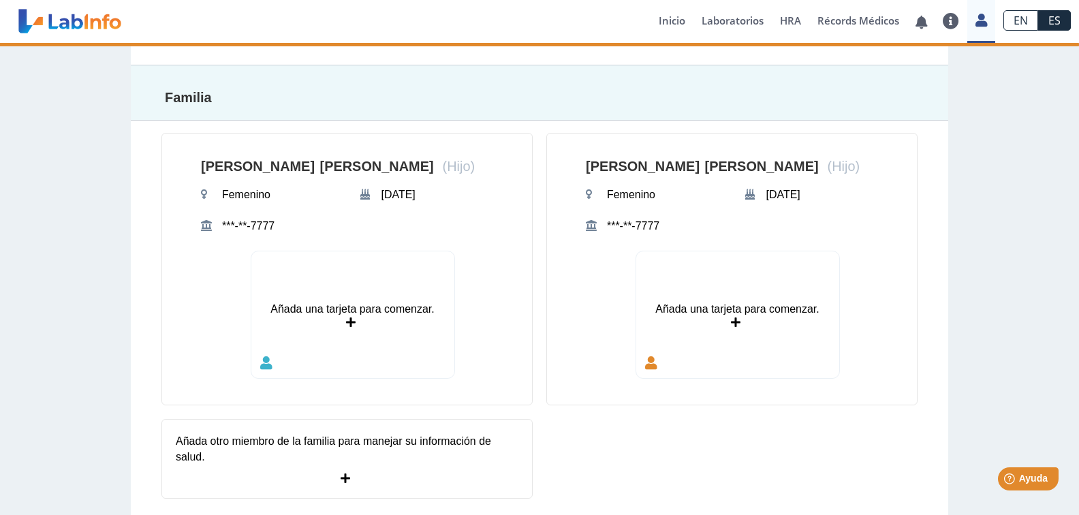
click at [419, 200] on span "Dec 2, 2009" at bounding box center [398, 194] width 42 height 25
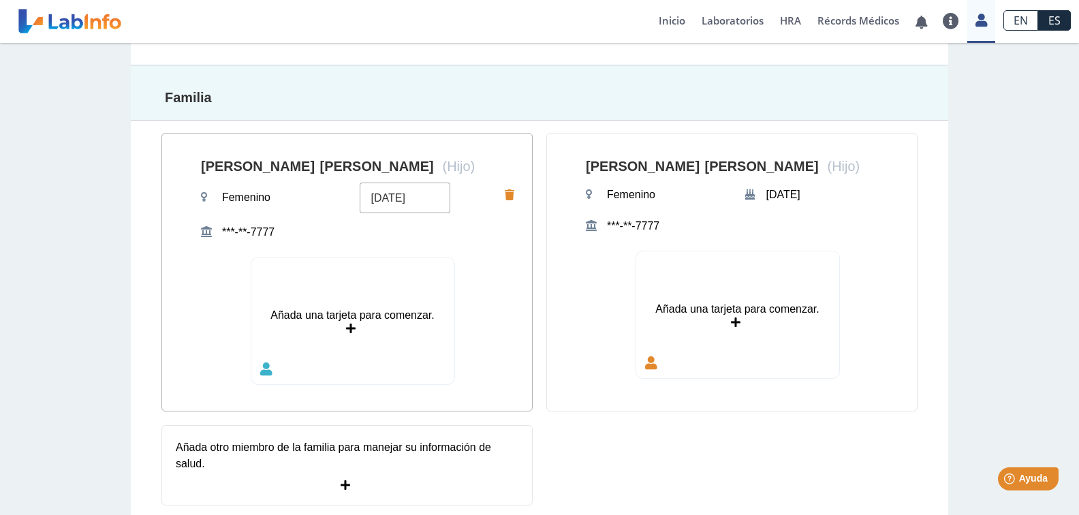
click at [412, 195] on input "02/12/2009" at bounding box center [405, 197] width 91 height 31
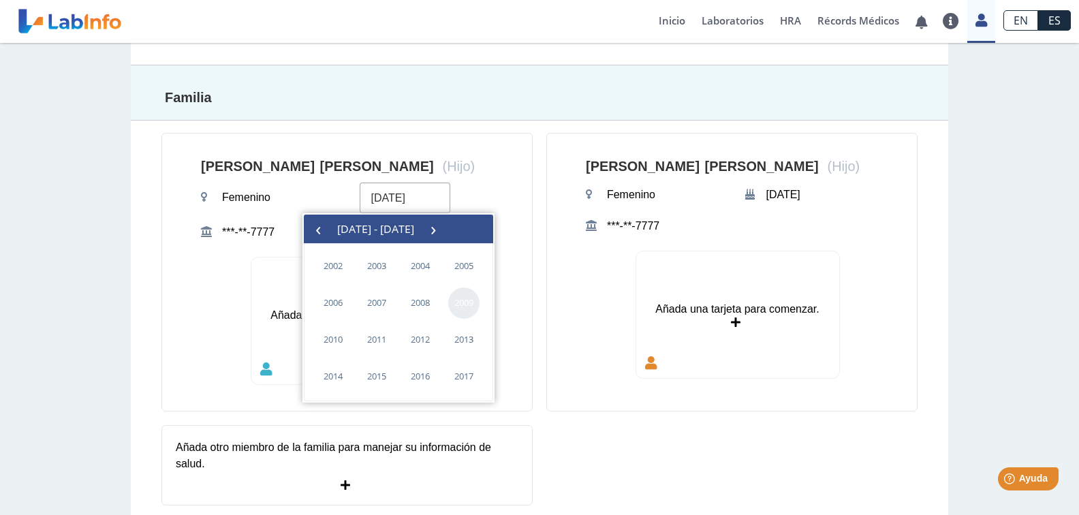
click at [466, 309] on span "2009" at bounding box center [463, 302] width 31 height 31
click at [392, 269] on span "febrero" at bounding box center [391, 268] width 63 height 22
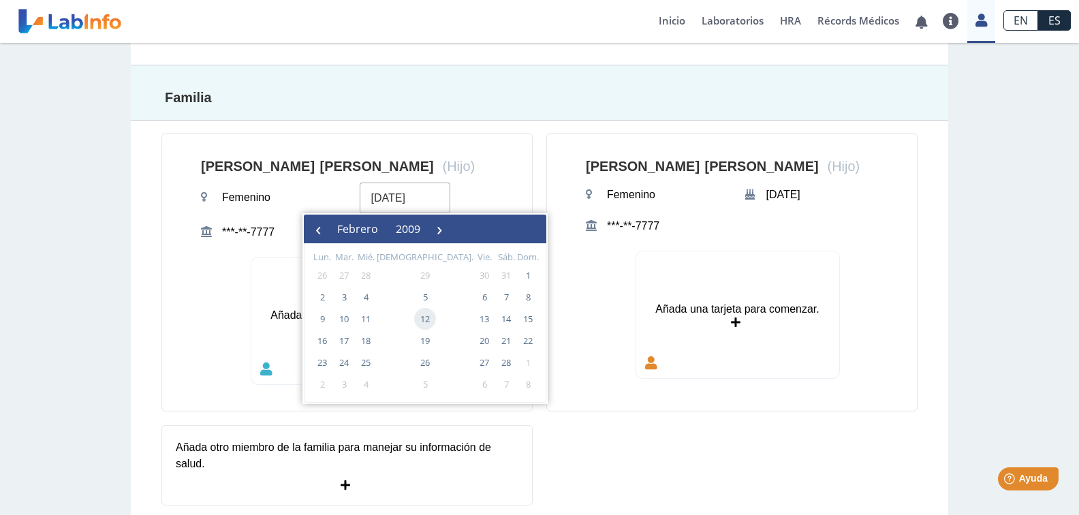
click at [414, 319] on span "12" at bounding box center [425, 319] width 22 height 22
type input "12/02/2009"
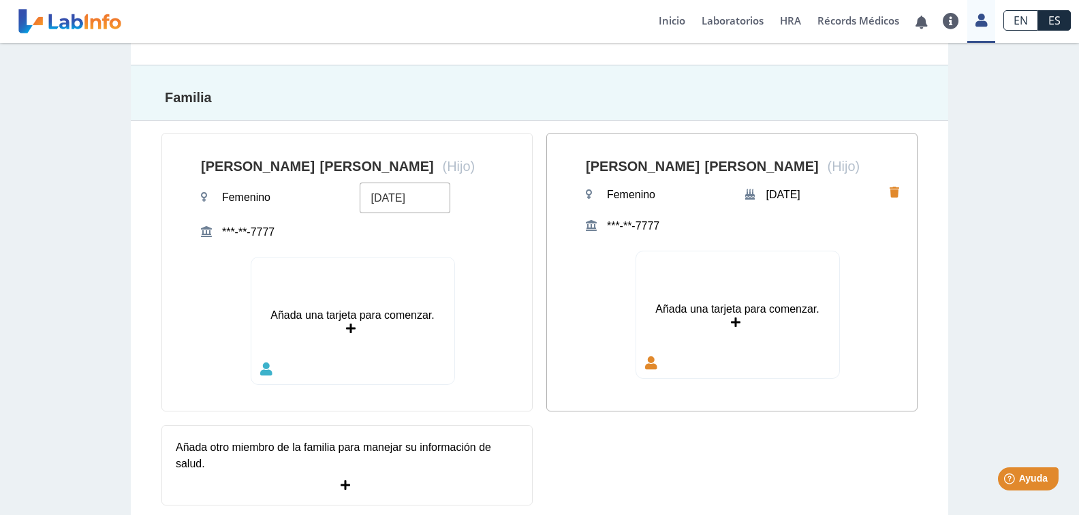
click at [579, 371] on div "KEREN VICTORIA RUIZ CRUZ (Hijo) Femenino Apr 3, 2011 ***-**-7777 Añada una tarj…" at bounding box center [731, 272] width 371 height 279
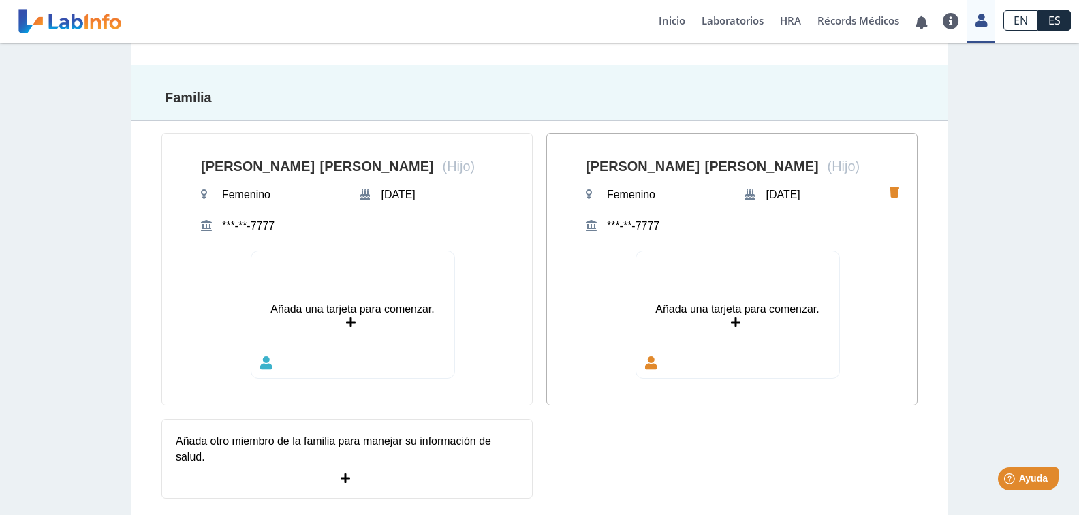
click at [647, 360] on icon at bounding box center [651, 363] width 12 height 18
click at [734, 328] on icon at bounding box center [736, 322] width 10 height 11
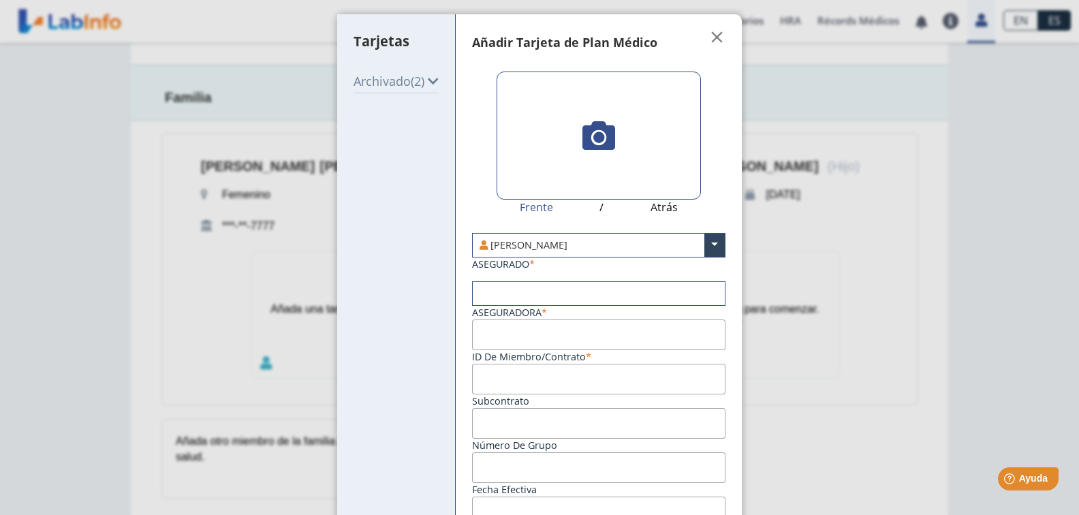
click at [526, 293] on input "text" at bounding box center [599, 293] width 252 height 23
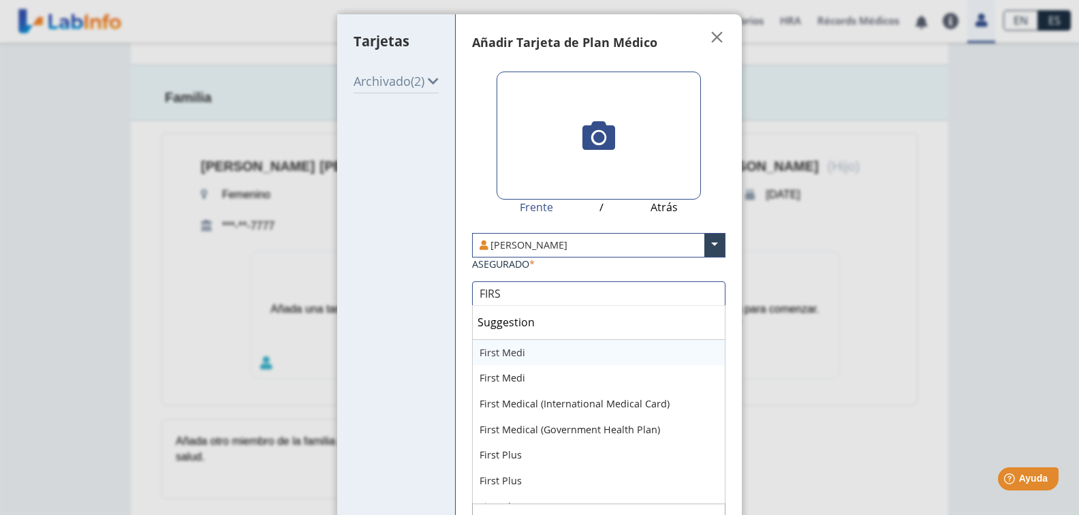
type input "FIRST"
click at [601, 404] on div "First Medical (International Medical Card)" at bounding box center [599, 404] width 252 height 26
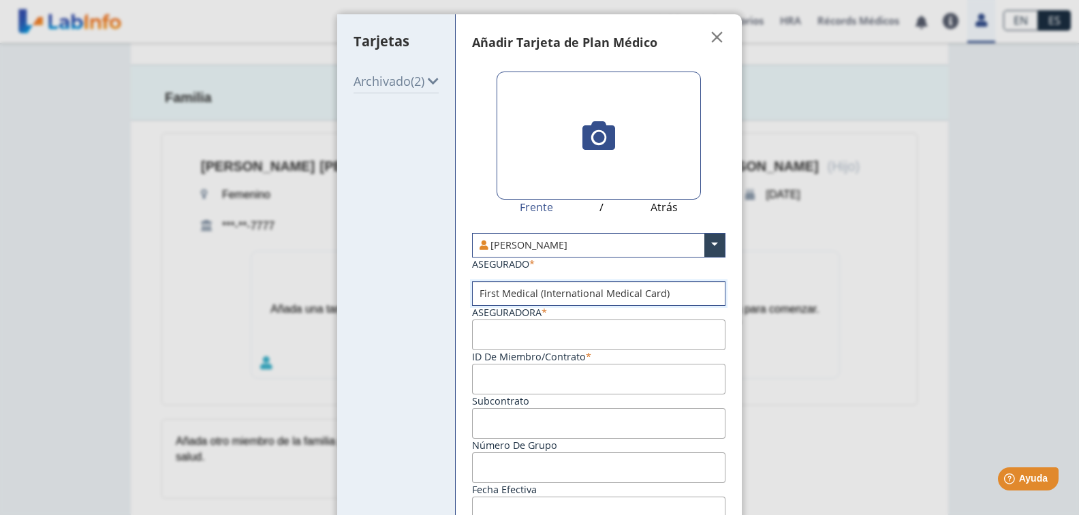
click at [526, 336] on input "ID de Miembro/Contrato" at bounding box center [598, 334] width 253 height 31
paste input "FM138504203"
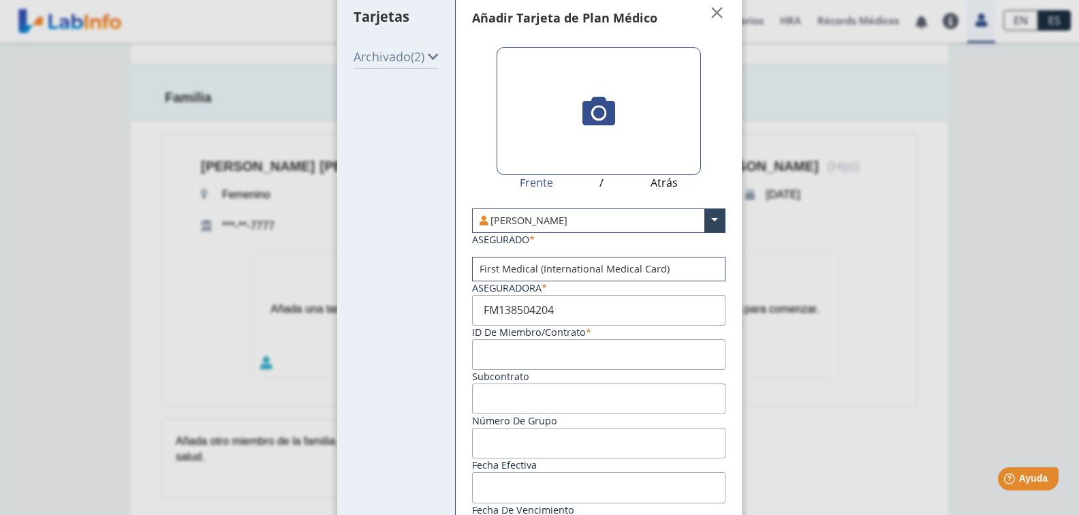
scroll to position [68, 0]
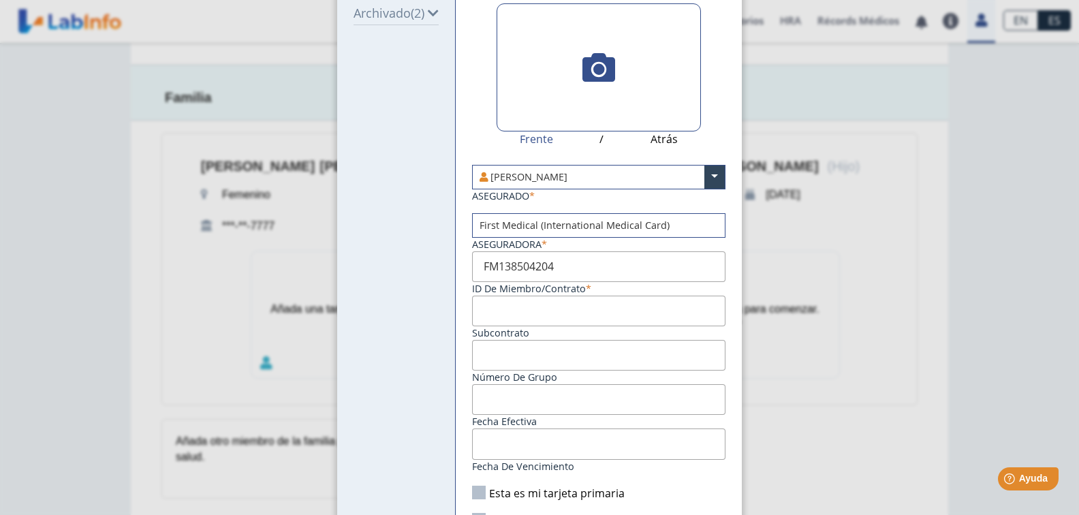
type input "FM138504204"
click at [518, 447] on input "Fecha de vencimiento" at bounding box center [598, 443] width 253 height 31
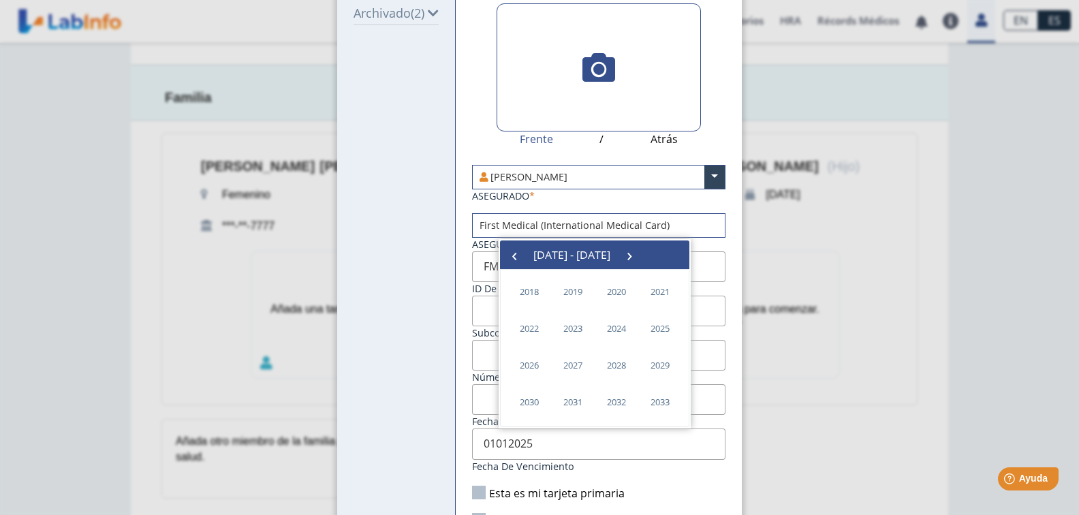
type input "[DATE]"
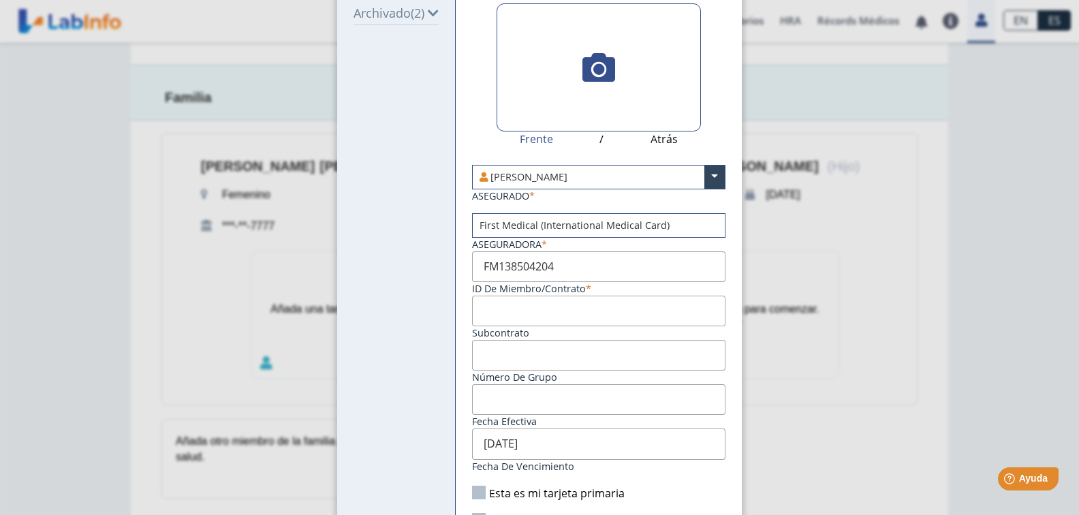
click at [724, 423] on div "Fecha efectiva" at bounding box center [598, 406] width 260 height 44
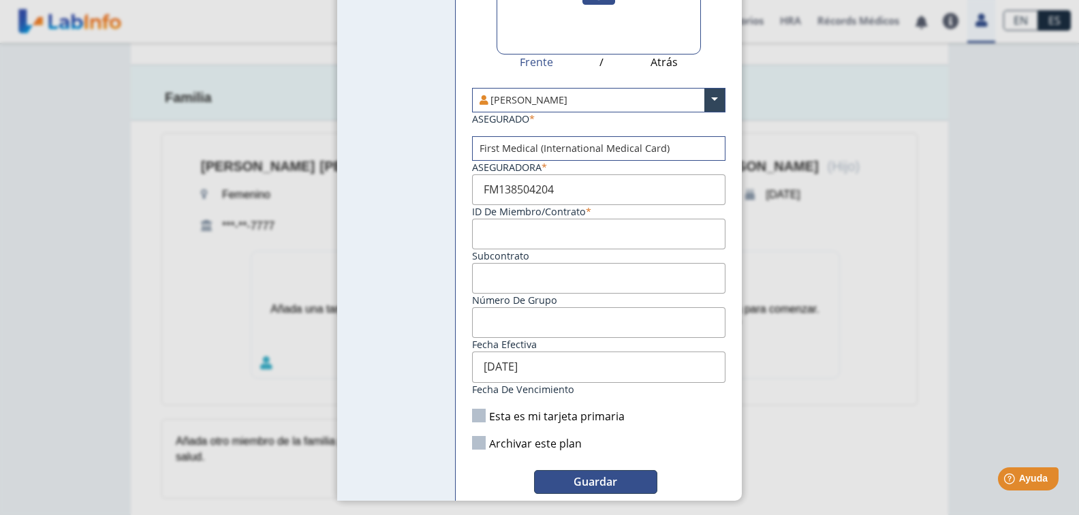
click at [602, 474] on span "Guardar" at bounding box center [595, 481] width 44 height 15
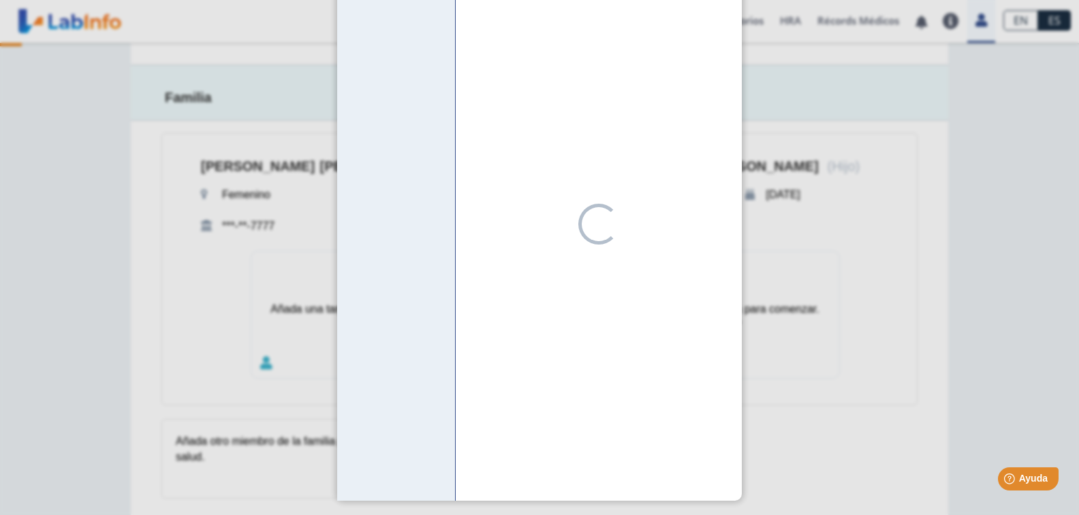
scroll to position [108, 0]
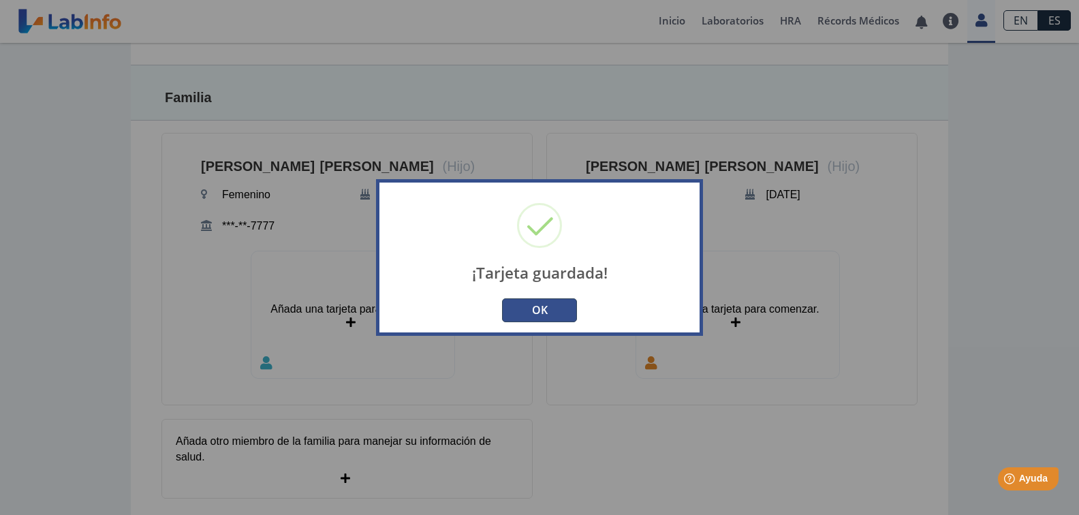
click at [554, 313] on button "OK" at bounding box center [539, 310] width 75 height 24
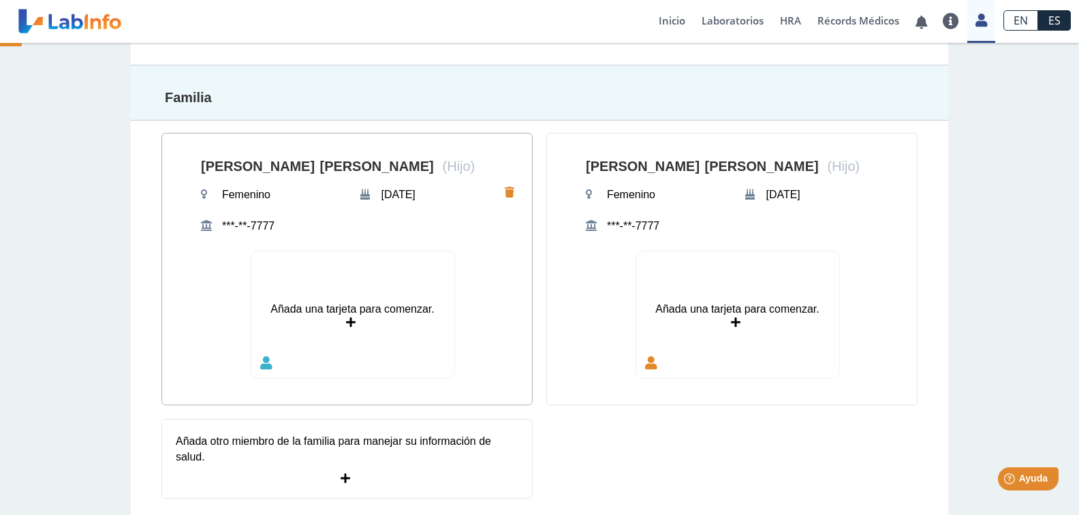
click at [343, 330] on div "Añada una tarjeta para comenzar." at bounding box center [352, 314] width 203 height 127
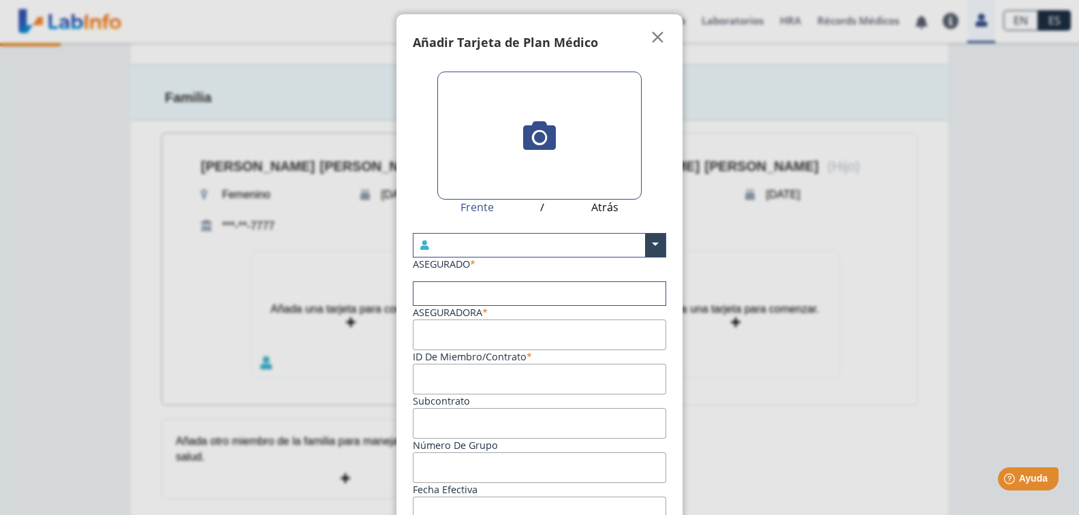
scroll to position [530, 0]
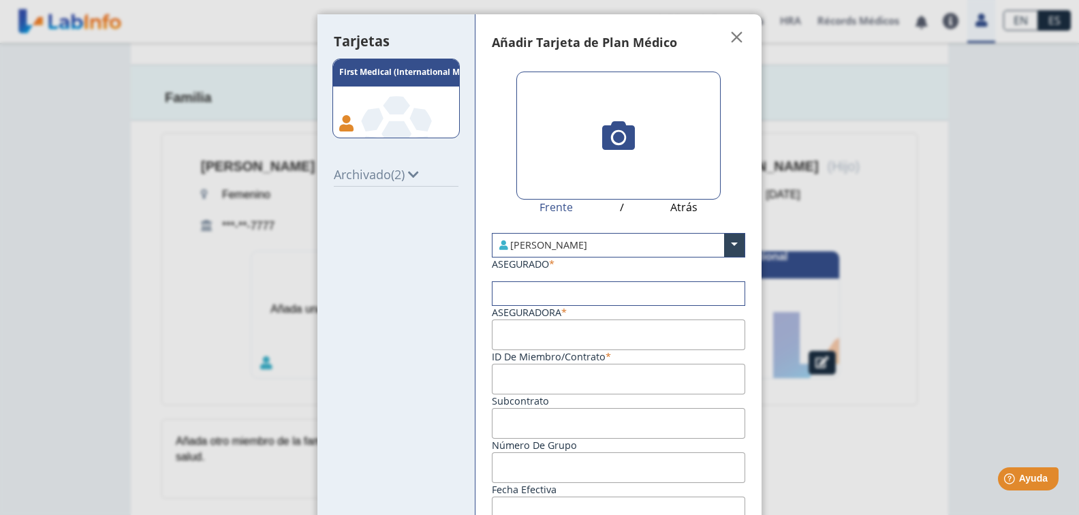
click at [541, 294] on input "text" at bounding box center [618, 293] width 252 height 23
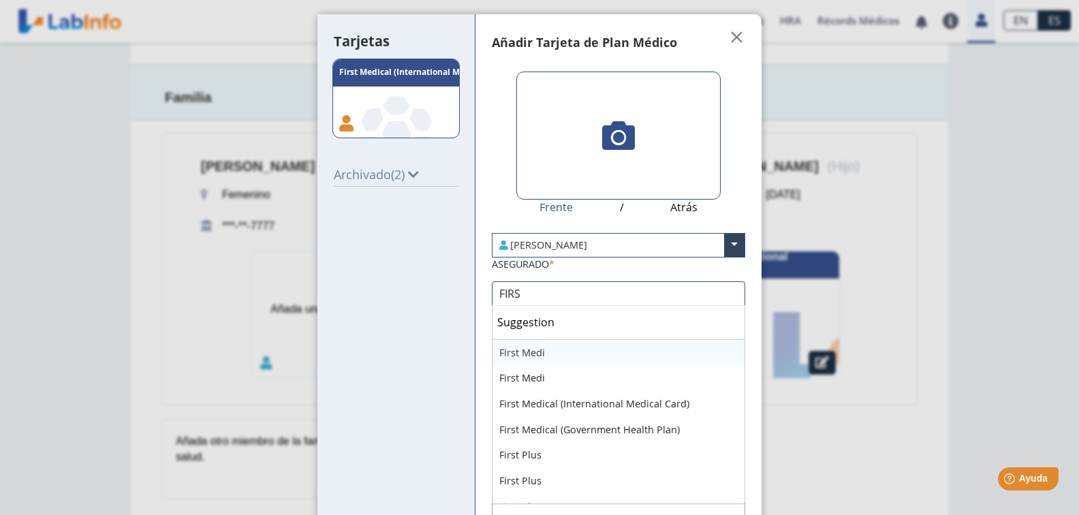
type input "FIRST"
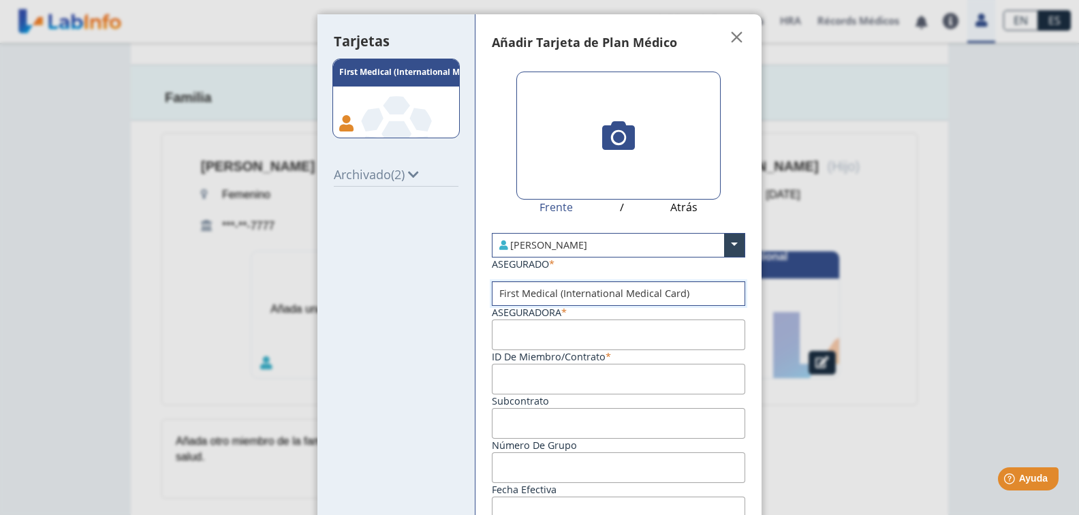
click at [550, 327] on input "ID de Miembro/Contrato" at bounding box center [618, 334] width 253 height 31
paste input "FM138504203"
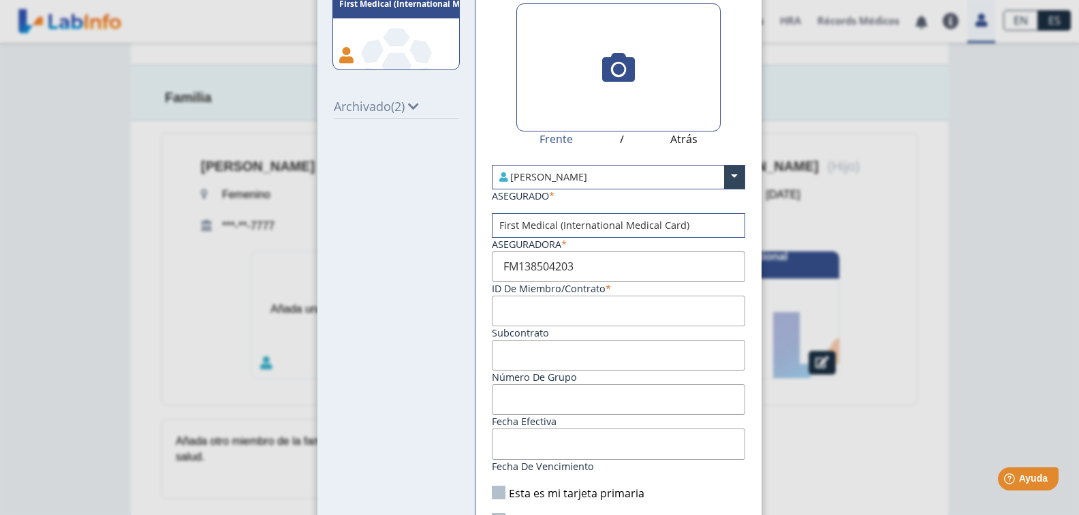
type input "FM138504203"
click at [557, 449] on input "Fecha de vencimiento" at bounding box center [618, 443] width 253 height 31
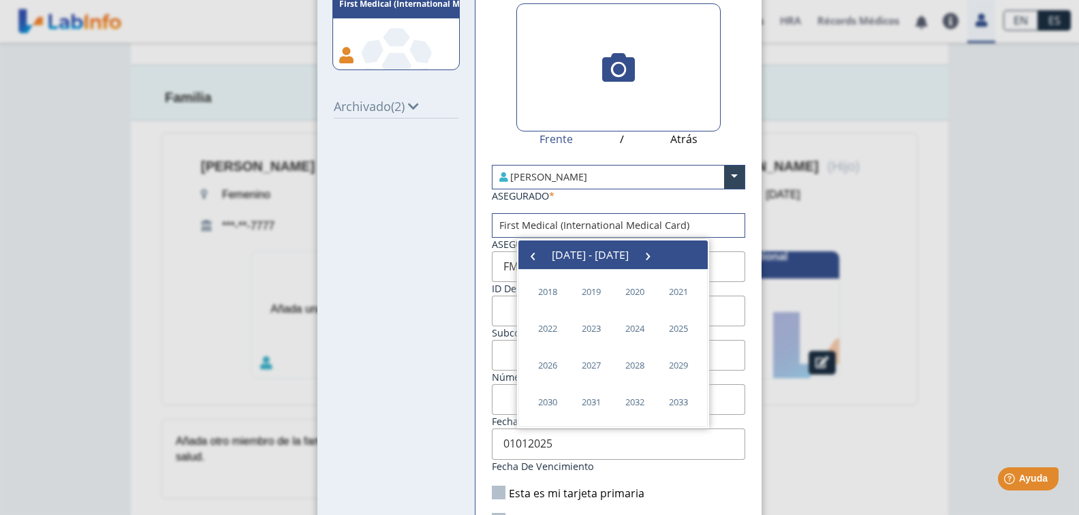
type input "[DATE]"
click at [451, 461] on div "Tarjetas .a, .c { fill: #fff; } .b { fill: #87bf4a; } .c { font-size: 12px; } .…" at bounding box center [396, 261] width 159 height 631
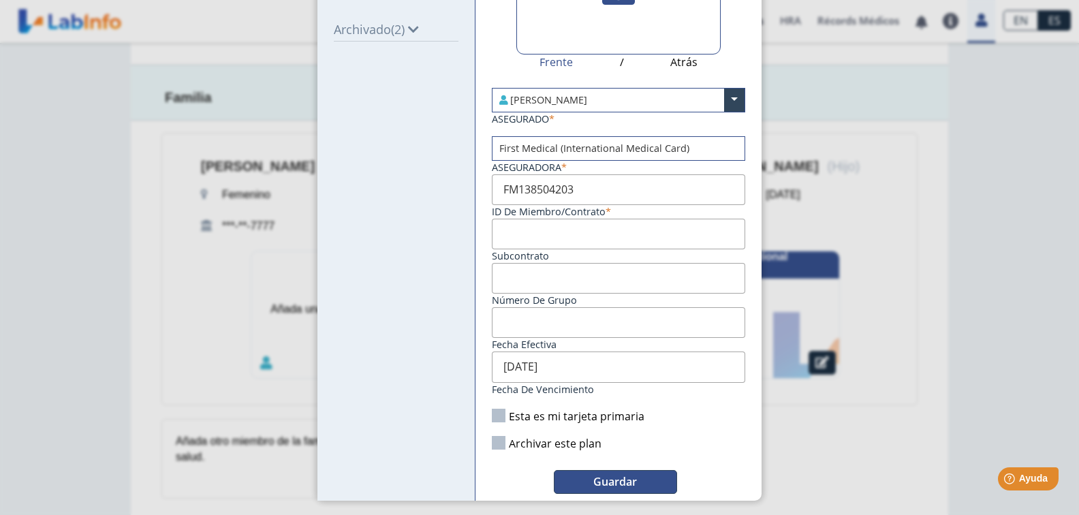
click at [594, 473] on button "Guardar" at bounding box center [615, 482] width 123 height 24
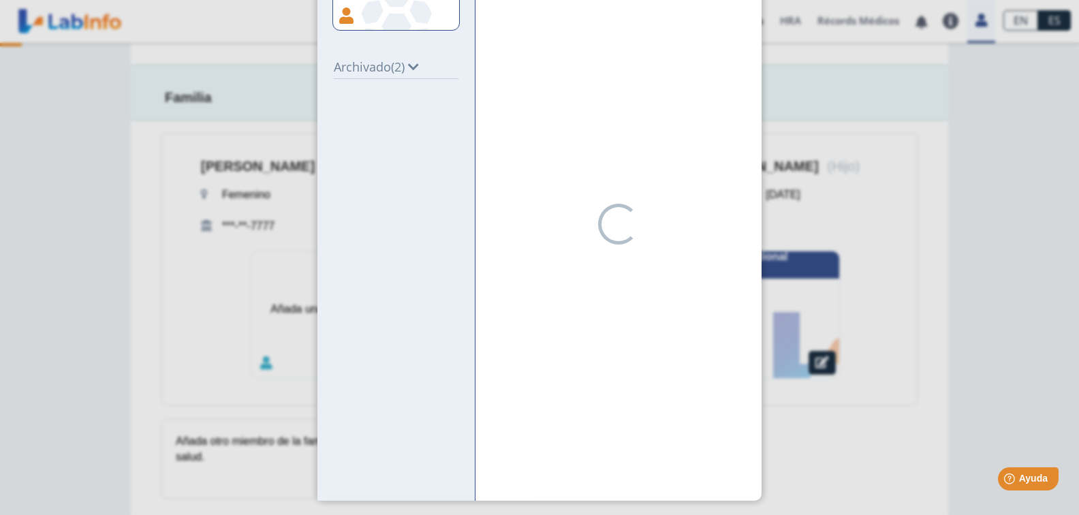
scroll to position [108, 0]
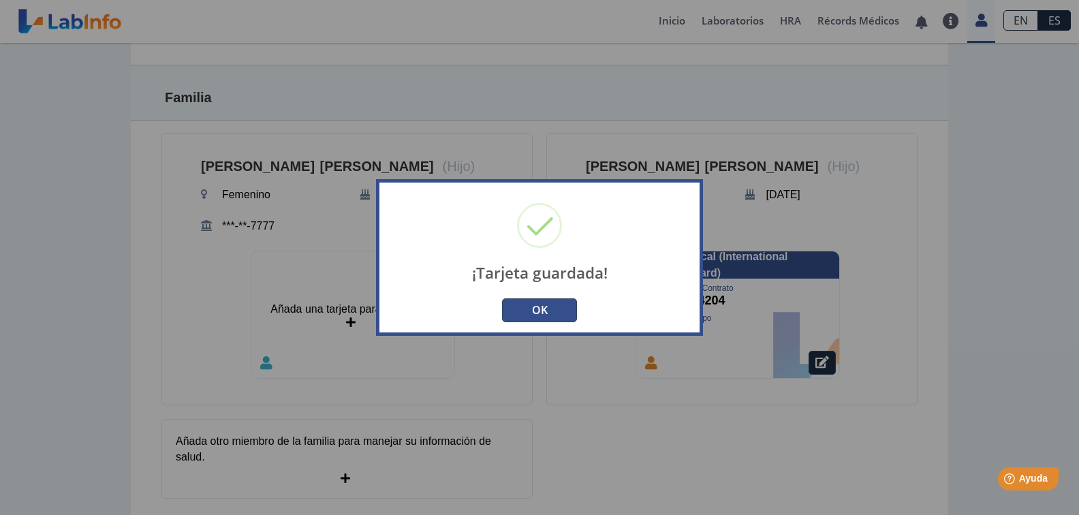
click at [556, 309] on button "OK" at bounding box center [539, 310] width 75 height 24
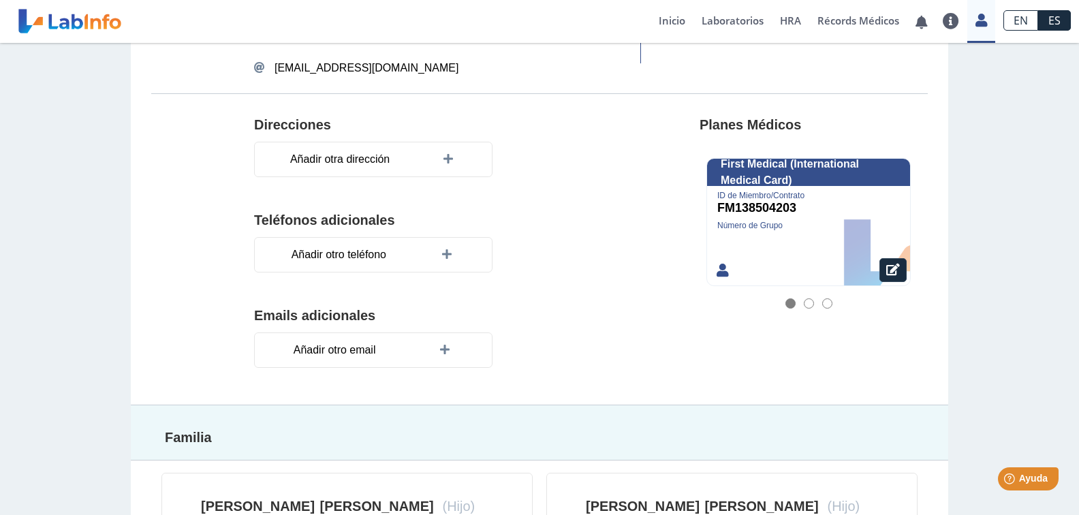
scroll to position [189, 0]
click at [792, 236] on div at bounding box center [808, 222] width 203 height 127
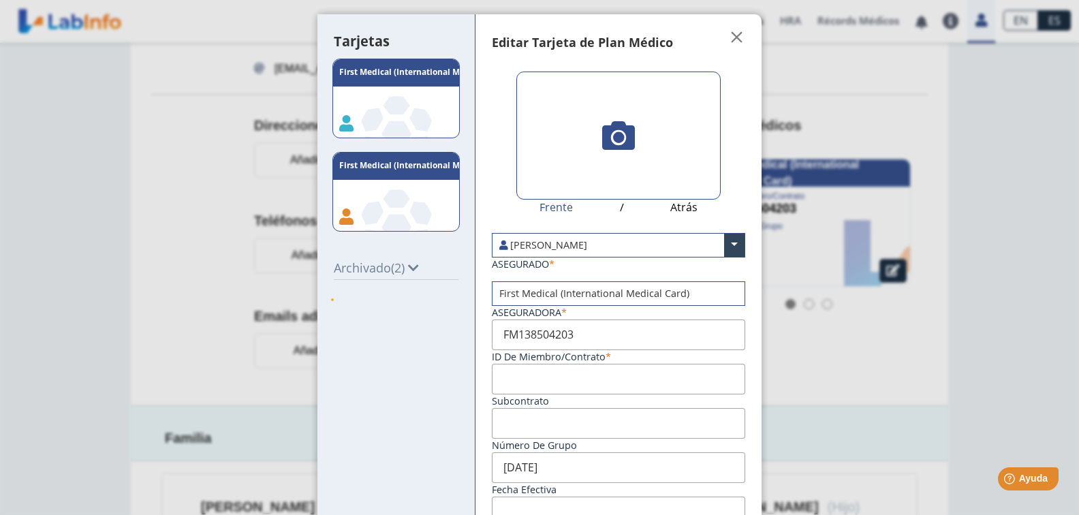
click at [405, 113] on icon ".a, .c { fill: #fff; } .b { fill: #87bf4a; } .c { font-size: 12px; } .c { font-…" at bounding box center [396, 99] width 128 height 80
type input "12/31/2024"
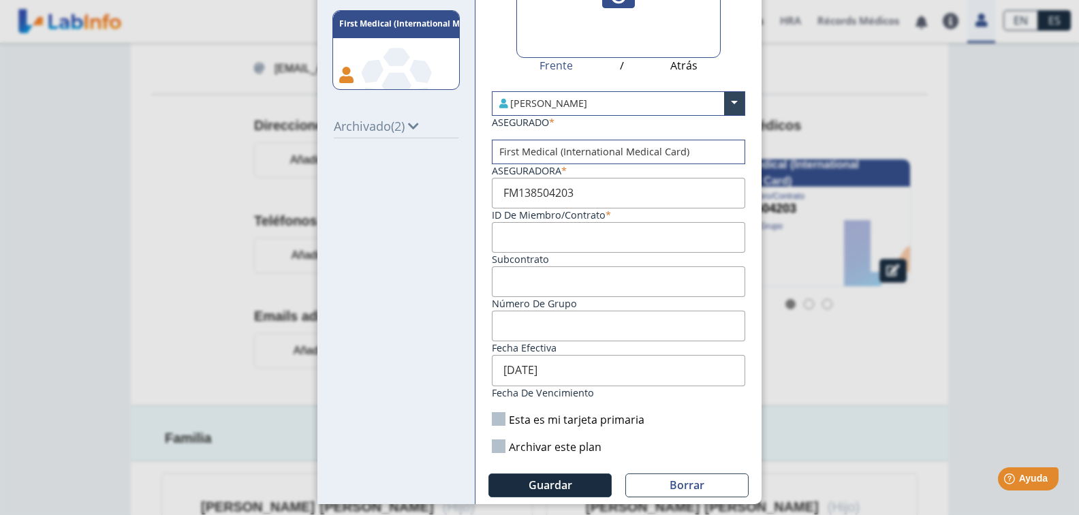
scroll to position [145, 0]
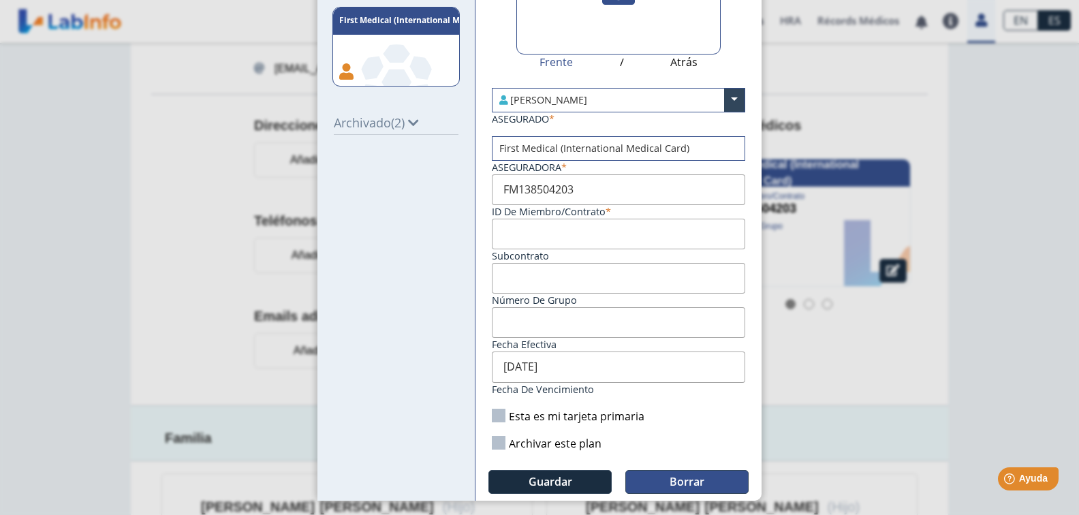
click at [688, 477] on span "Borrar" at bounding box center [686, 481] width 35 height 15
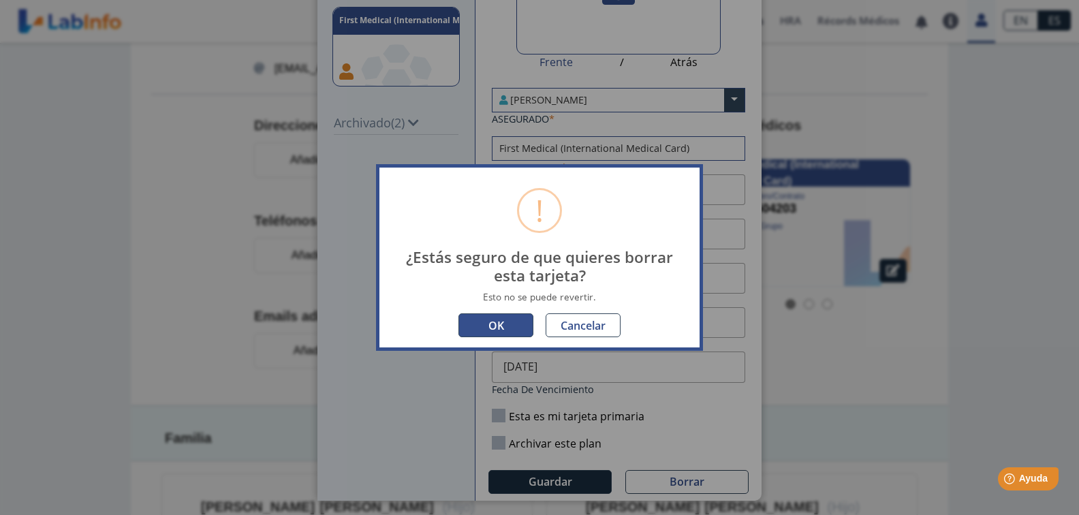
click at [503, 319] on button "OK" at bounding box center [495, 325] width 75 height 24
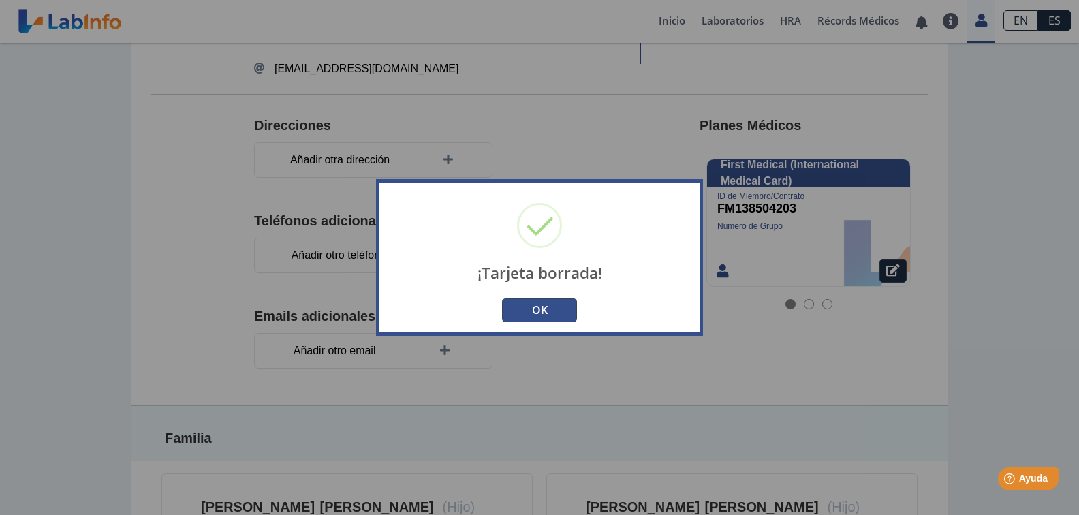
click at [547, 312] on button "OK" at bounding box center [539, 310] width 75 height 24
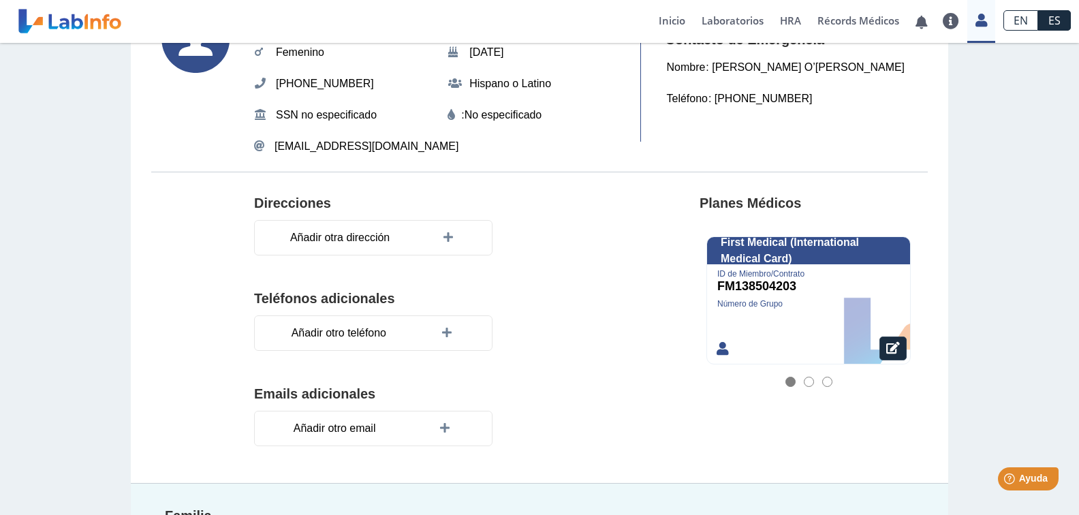
scroll to position [189, 0]
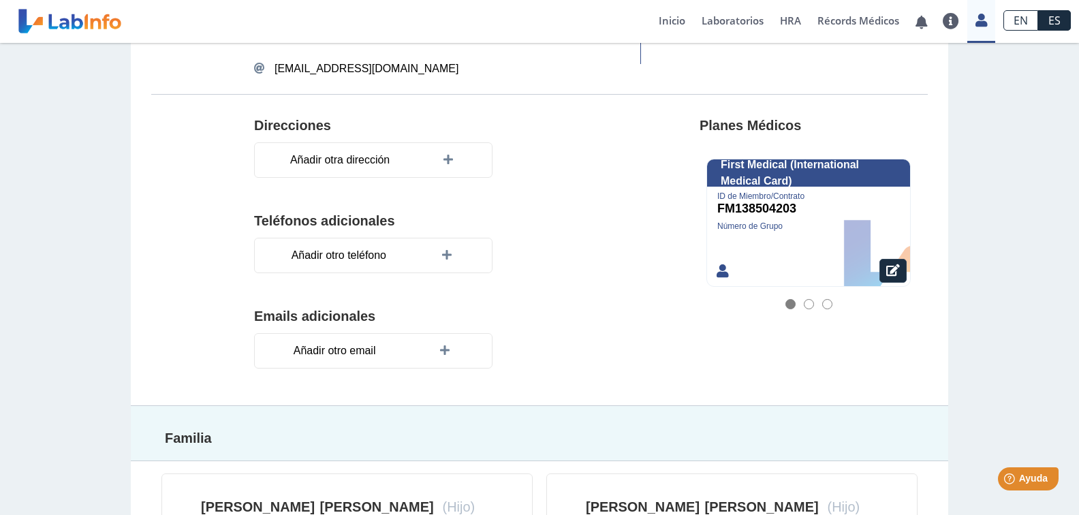
click at [799, 221] on div at bounding box center [808, 222] width 203 height 127
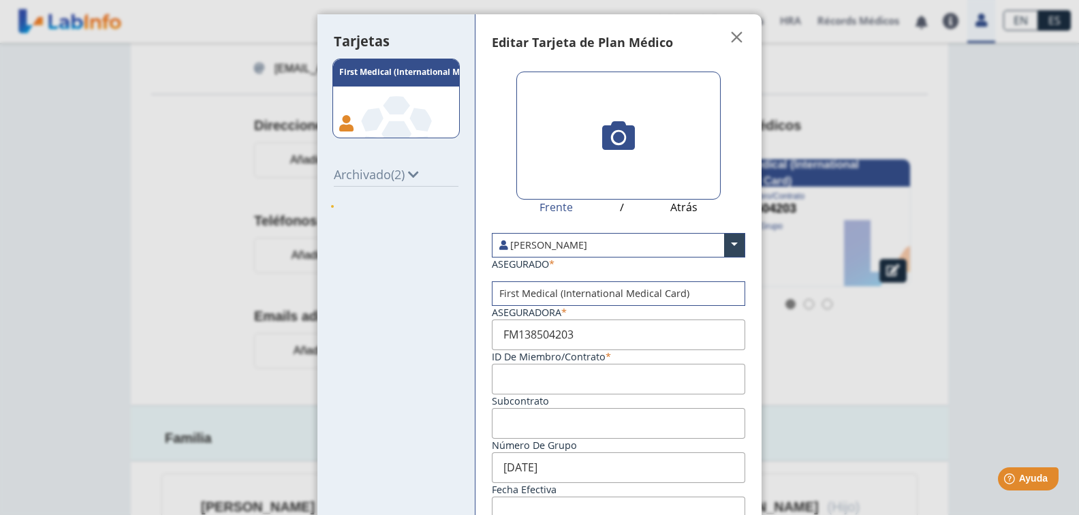
click at [410, 104] on icon ".a, .c { fill: #fff; } .b { fill: #87bf4a; } .c { font-size: 12px; } .c { font-…" at bounding box center [396, 99] width 128 height 80
type input "FM138504204"
type input "12/31/2024"
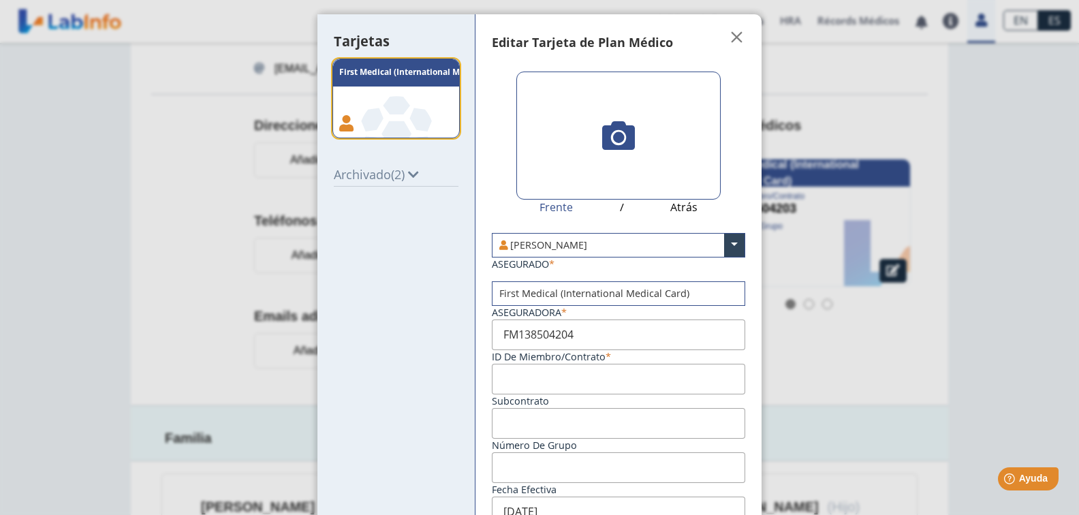
click at [387, 130] on icon at bounding box center [396, 134] width 30 height 26
click at [734, 41] on span "" at bounding box center [737, 37] width 16 height 16
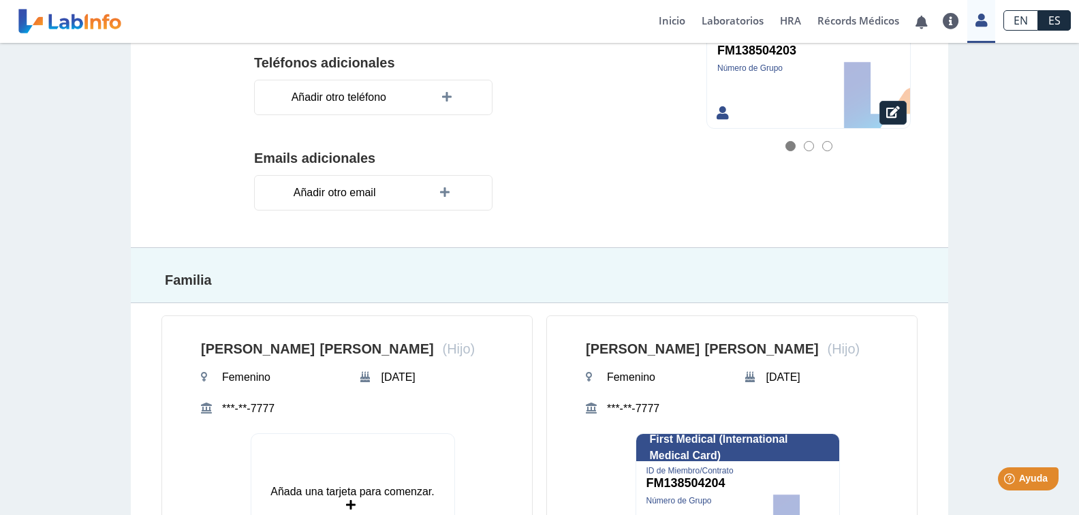
scroll to position [462, 0]
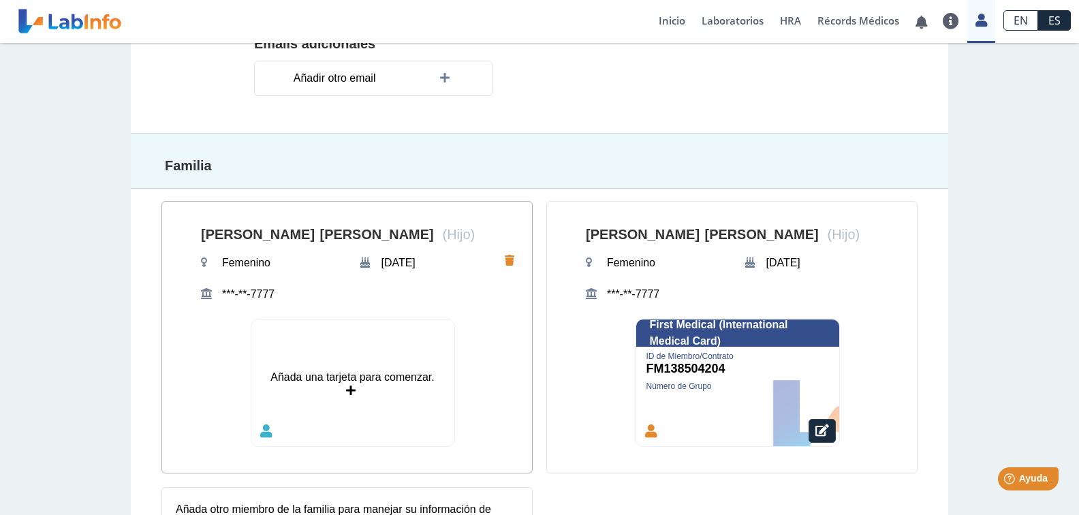
click at [334, 377] on div "Añada una tarjeta para comenzar." at bounding box center [351, 377] width 163 height 16
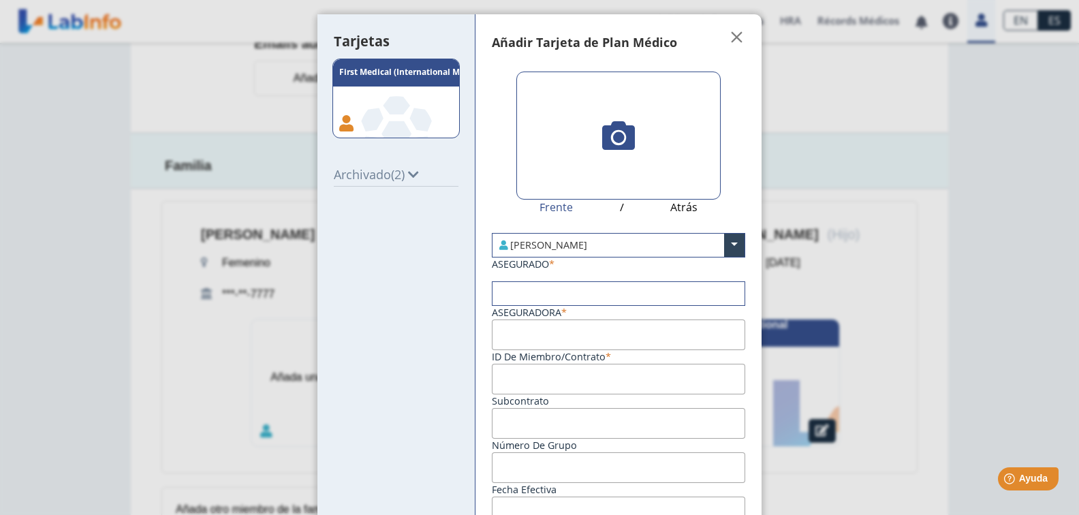
click at [370, 108] on icon ".a, .c { fill: #fff; } .b { fill: #87bf4a; } .c { font-size: 12px; } .c { font-…" at bounding box center [396, 99] width 128 height 80
type input "FM138504204"
type input "12/31/2024"
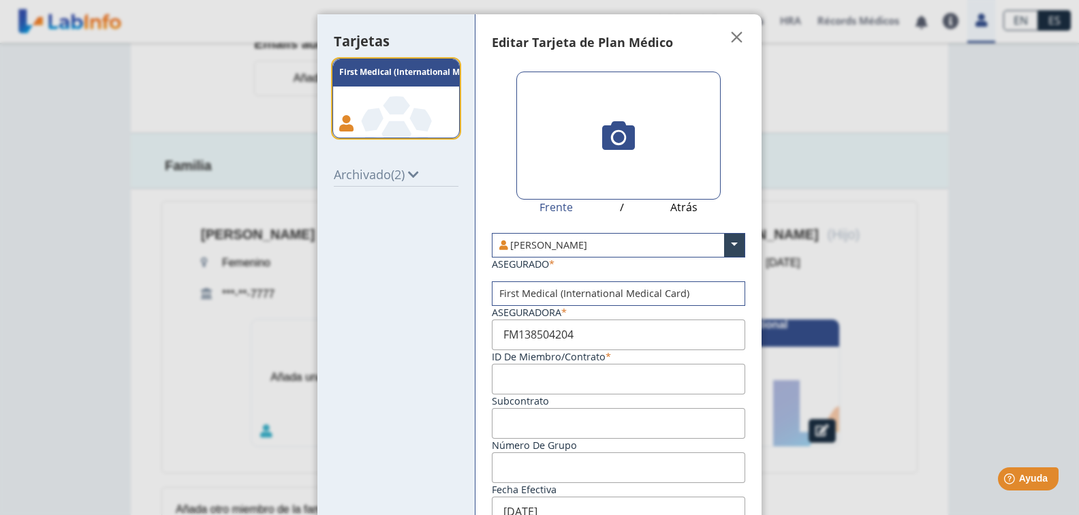
click at [421, 106] on icon ".a, .c { fill: #fff; } .b { fill: #87bf4a; } .c { font-size: 12px; } .c { font-…" at bounding box center [396, 99] width 128 height 80
click at [413, 182] on h5 "Archivado (2)" at bounding box center [376, 175] width 85 height 15
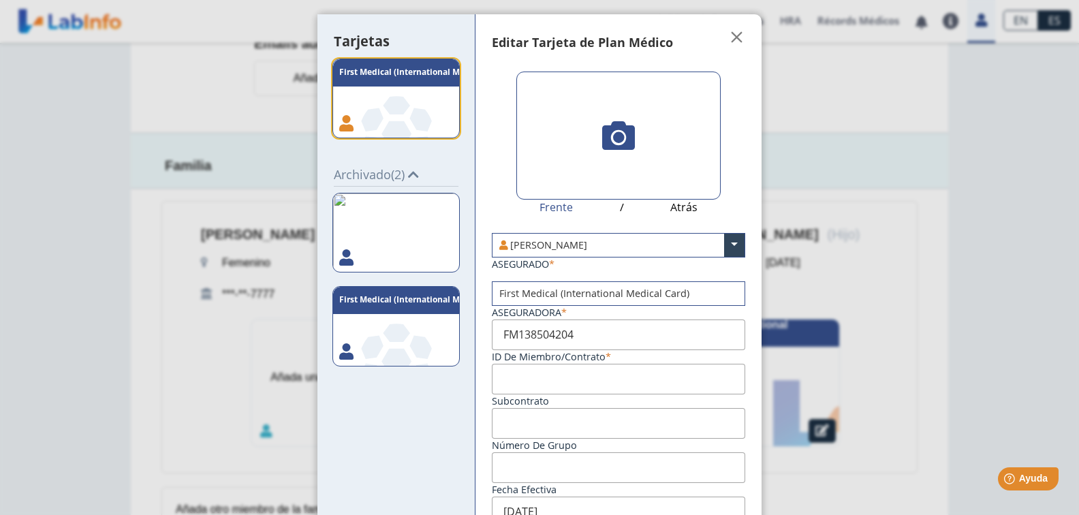
click at [414, 226] on img at bounding box center [396, 233] width 128 height 80
type input "FM138504201"
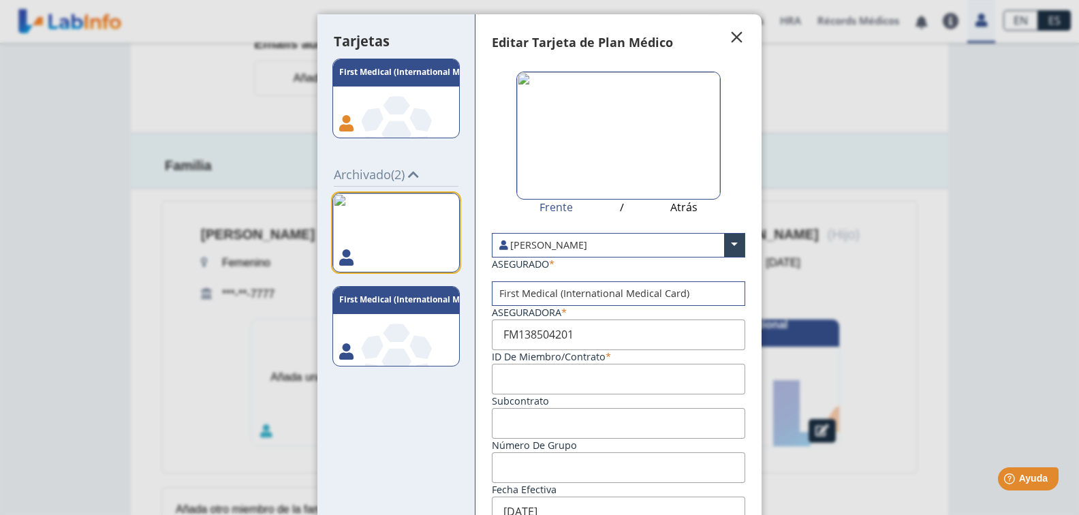
click at [737, 39] on span "" at bounding box center [737, 37] width 16 height 16
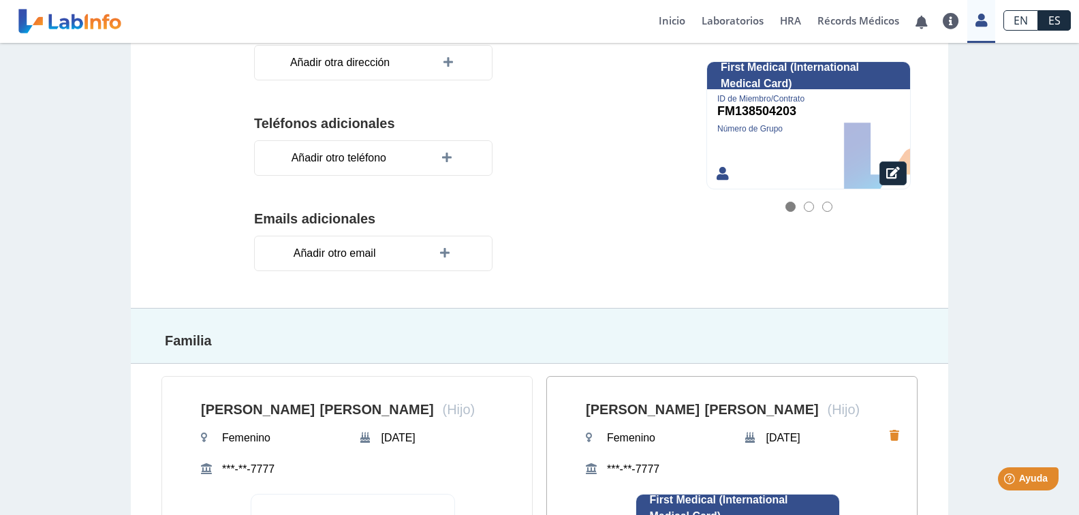
scroll to position [257, 0]
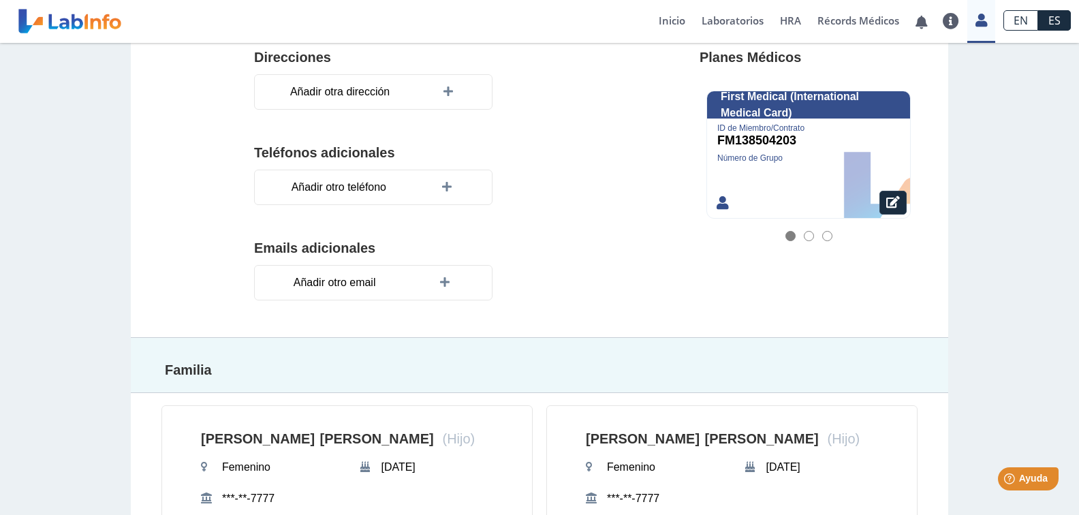
click at [767, 165] on div at bounding box center [808, 154] width 203 height 127
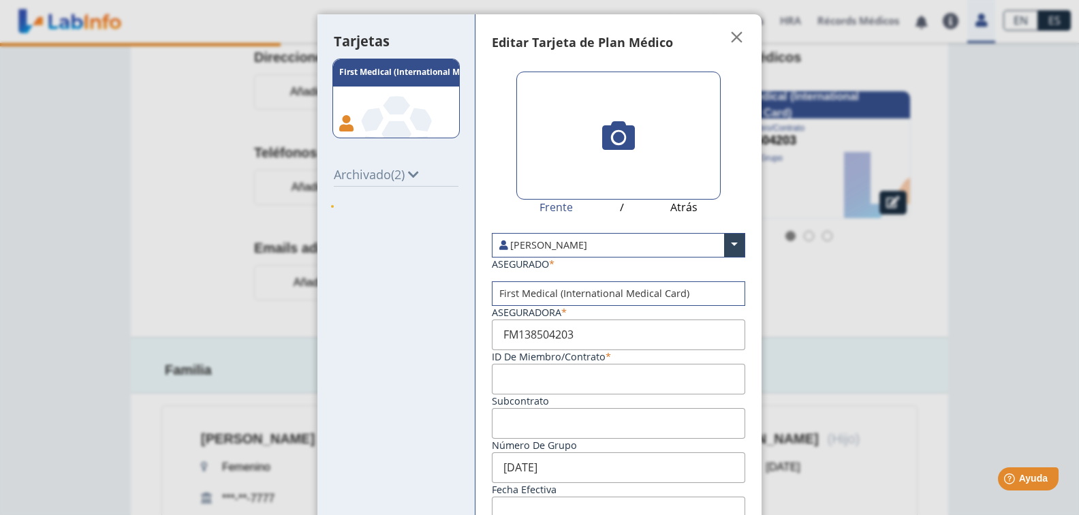
click at [398, 180] on span "(2)" at bounding box center [398, 174] width 14 height 16
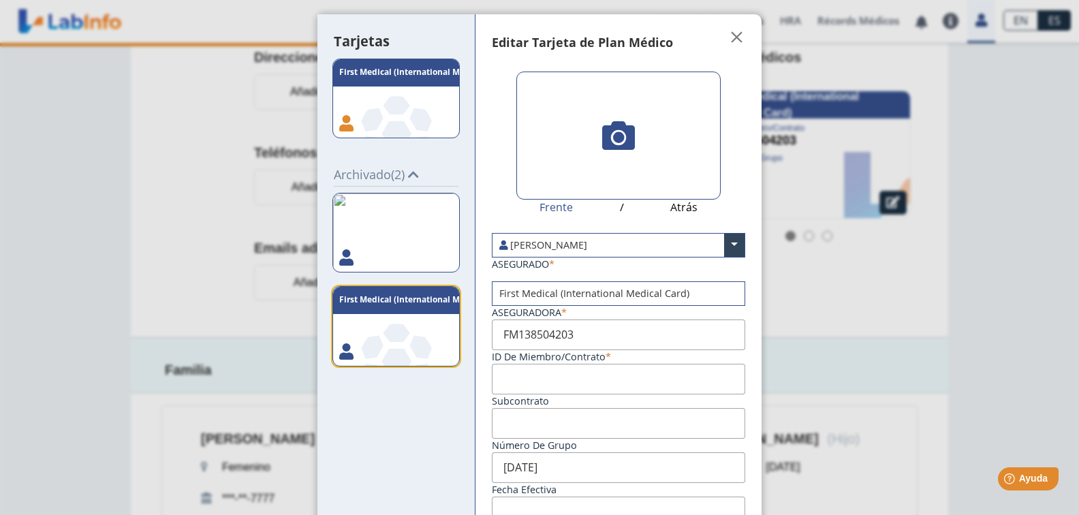
click at [421, 332] on icon ".a, .c { fill: #fff; } .b { fill: #87bf4a; } .c { font-size: 12px; } .c { font-…" at bounding box center [396, 326] width 128 height 80
click at [421, 330] on icon ".a, .c { fill: #fff; } .b { fill: #87bf4a; } .c { font-size: 12px; } .c { font-…" at bounding box center [396, 326] width 128 height 80
click at [401, 232] on img at bounding box center [396, 233] width 128 height 80
type input "FM138504201"
type input "12/31/2024"
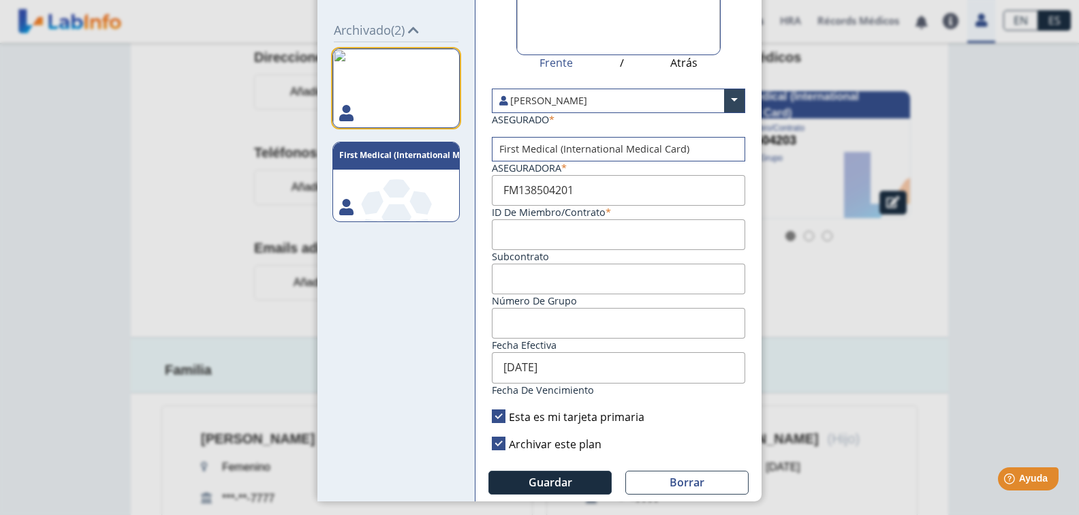
scroll to position [145, 0]
click at [397, 199] on icon ".a, .c { fill: #fff; } .b { fill: #87bf4a; } .c { font-size: 12px; } .c { font-…" at bounding box center [396, 181] width 128 height 80
type input "FM138504203"
type input "12/31/2024"
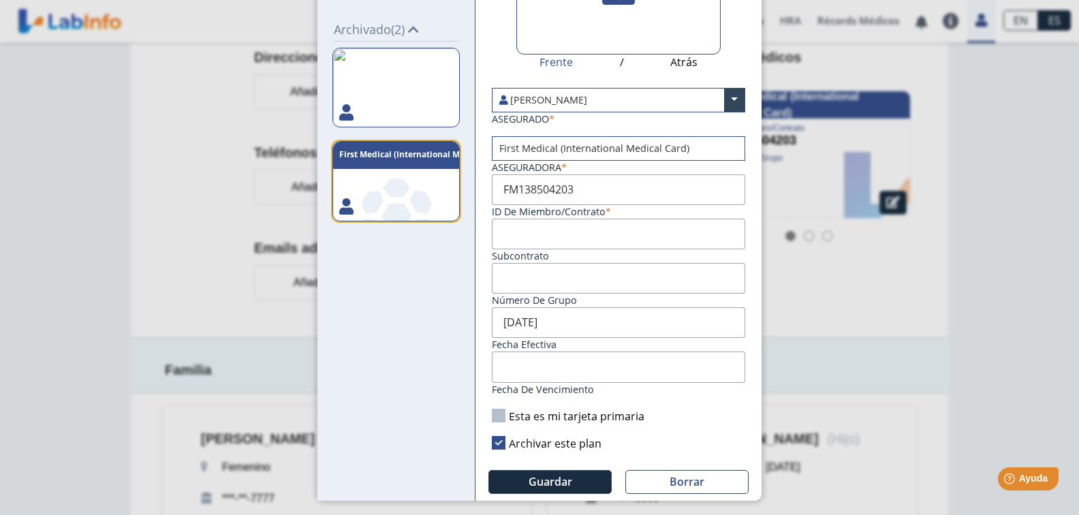
click at [409, 94] on img at bounding box center [396, 88] width 128 height 80
type input "FM138504201"
type input "12/31/2024"
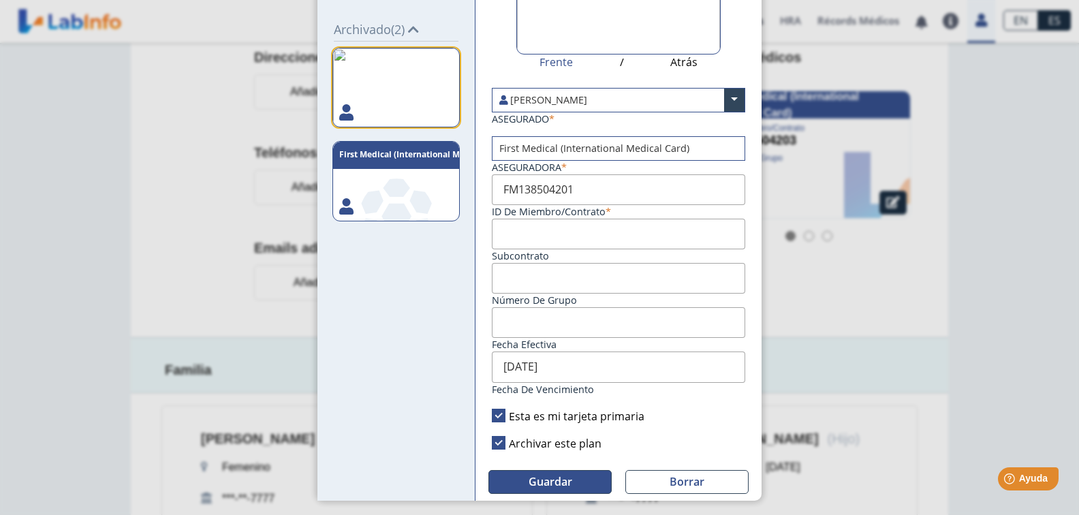
click at [572, 479] on button "Guardar" at bounding box center [549, 482] width 123 height 24
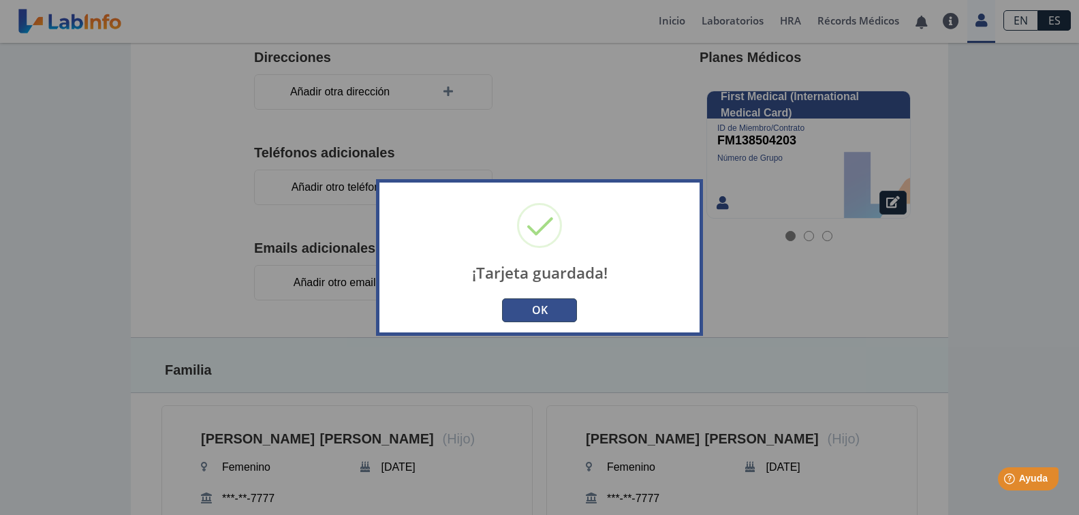
click at [541, 307] on button "OK" at bounding box center [539, 310] width 75 height 24
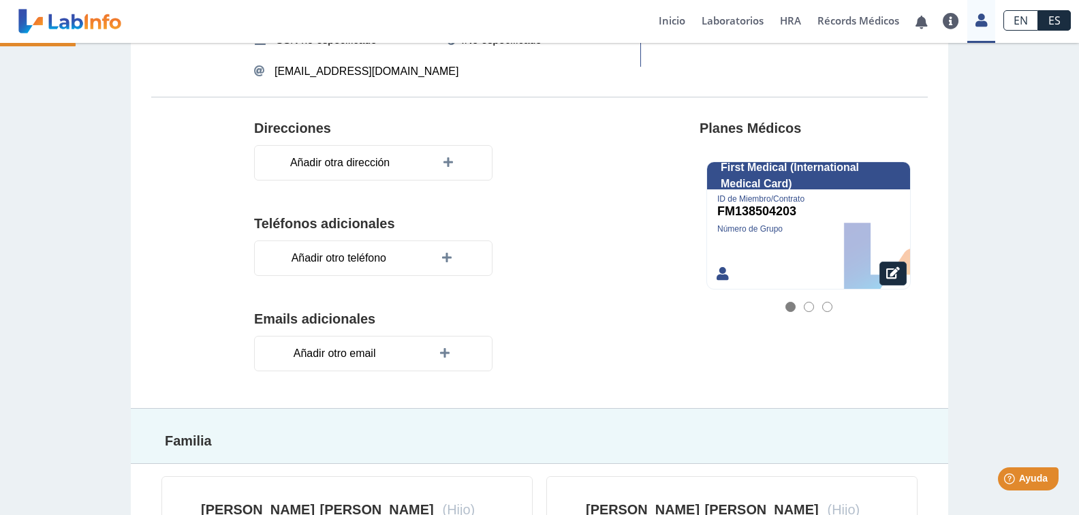
scroll to position [121, 0]
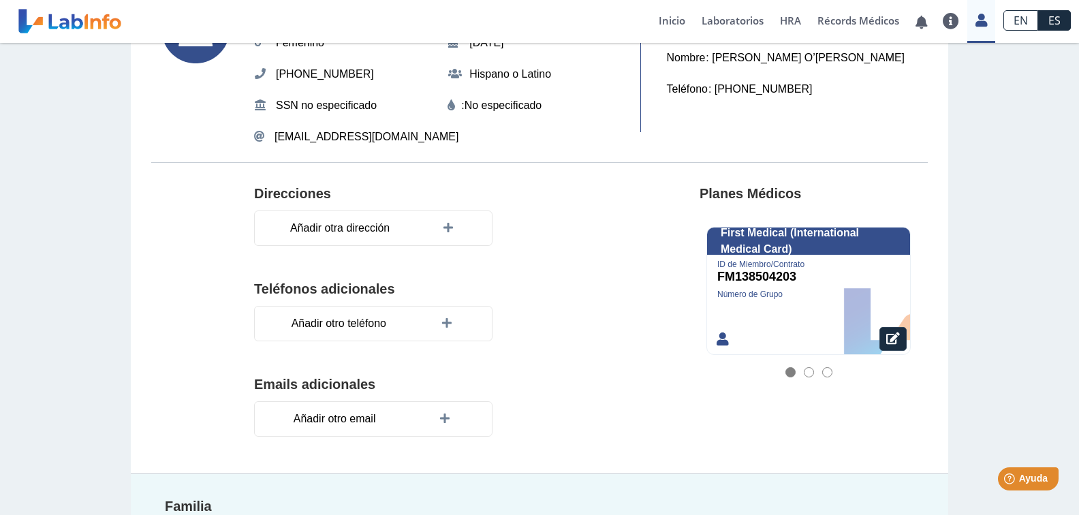
click at [804, 375] on div at bounding box center [809, 372] width 10 height 10
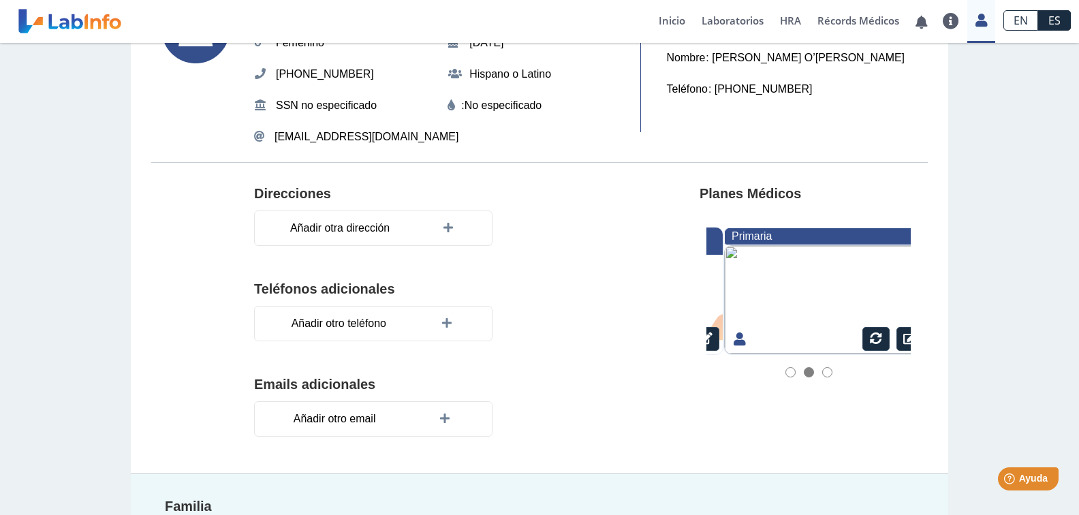
scroll to position [0, 204]
click at [822, 373] on div at bounding box center [827, 372] width 10 height 10
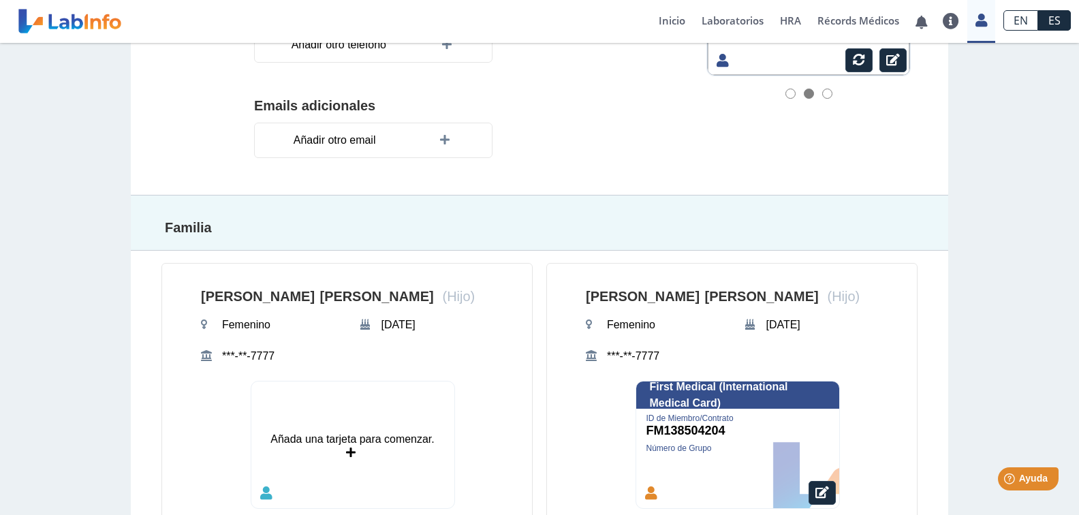
scroll to position [530, 0]
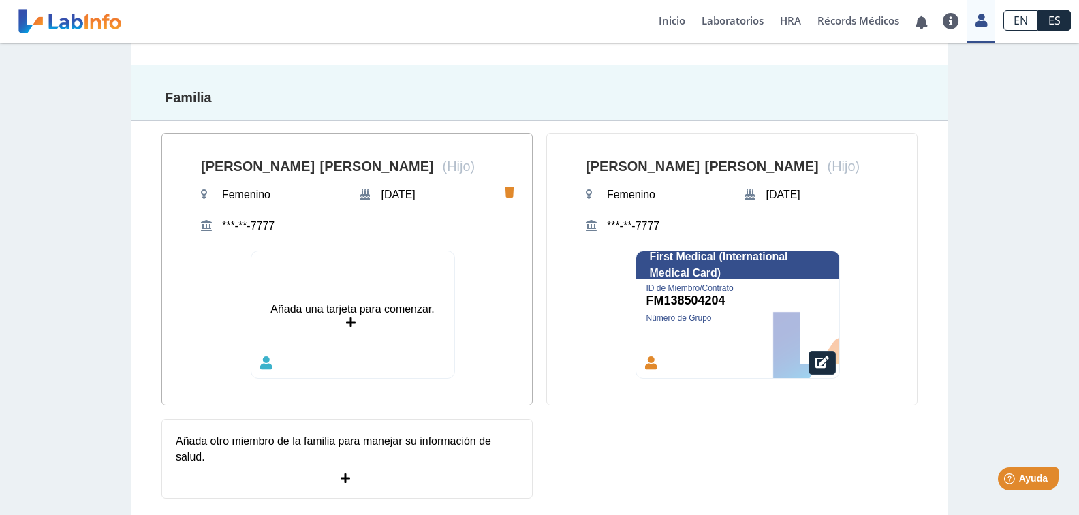
click at [328, 348] on div "Añada una tarjeta para comenzar." at bounding box center [352, 314] width 203 height 127
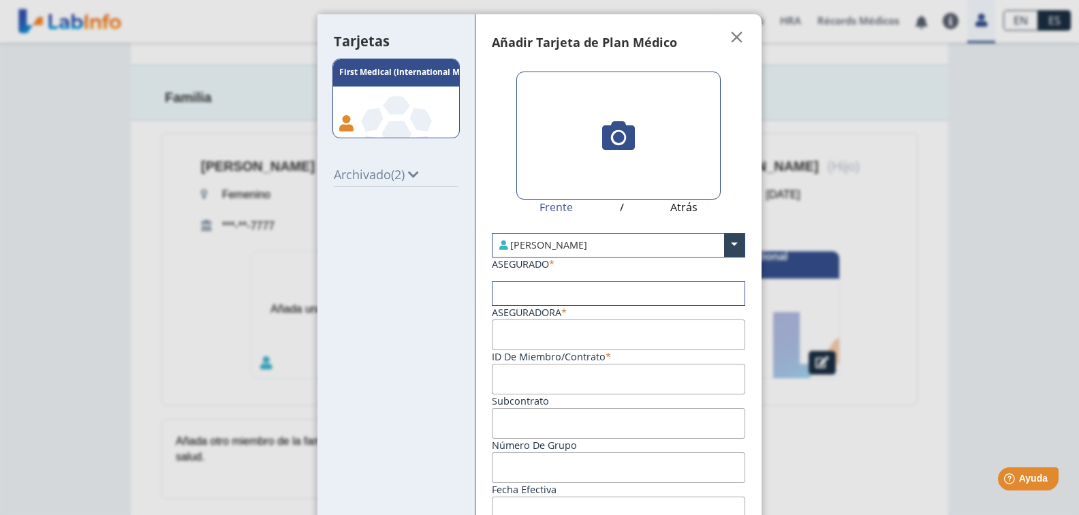
click at [550, 293] on input "text" at bounding box center [618, 293] width 252 height 23
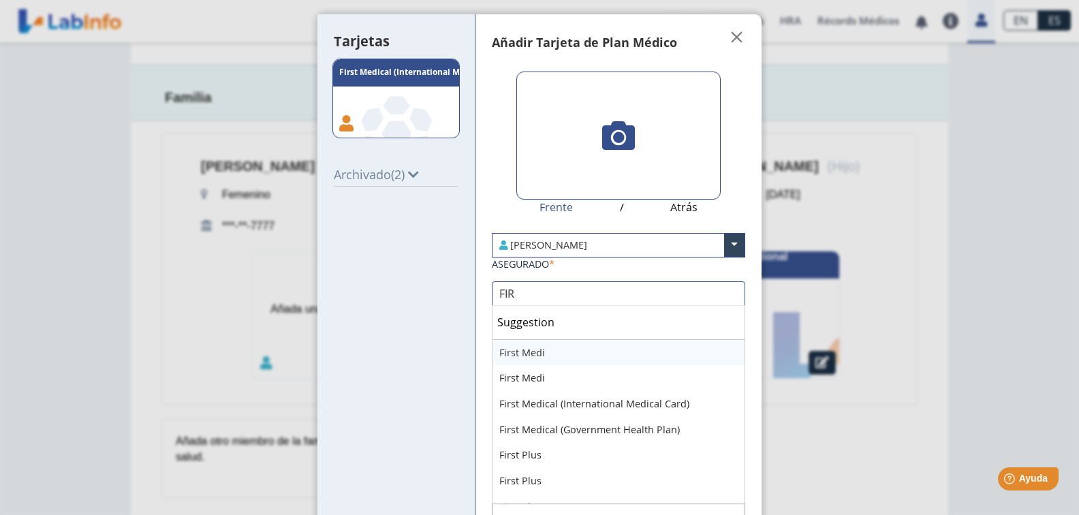
type input "FIRS"
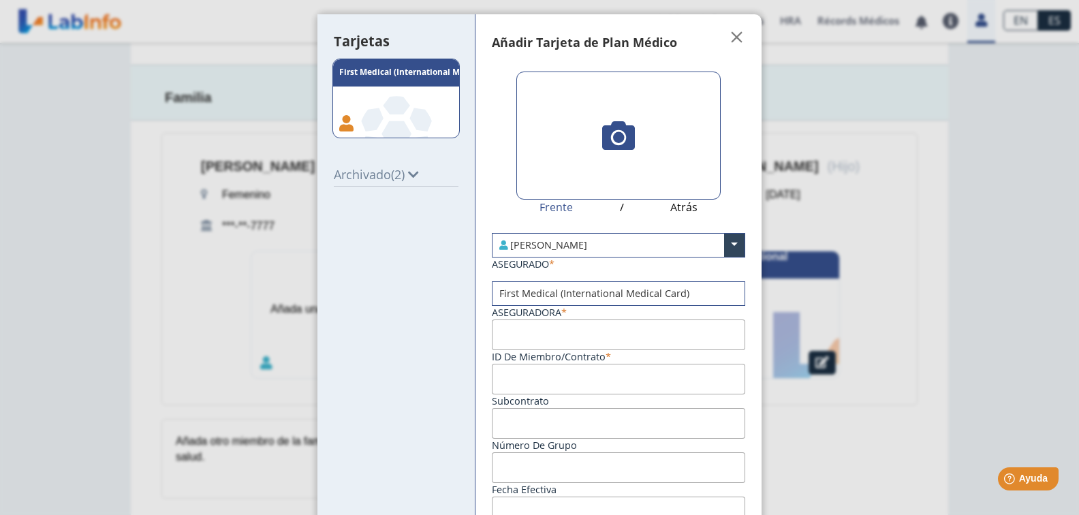
click at [543, 329] on input "ID de Miembro/Contrato" at bounding box center [618, 334] width 253 height 31
paste input "FM138504203"
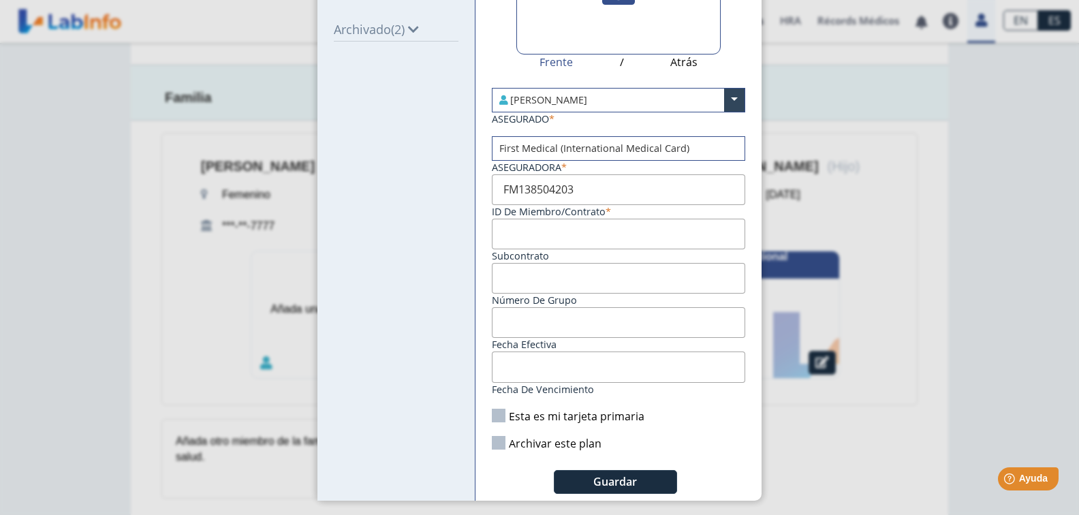
type input "FM138504203"
click at [590, 373] on input "Fecha de vencimiento" at bounding box center [618, 366] width 253 height 31
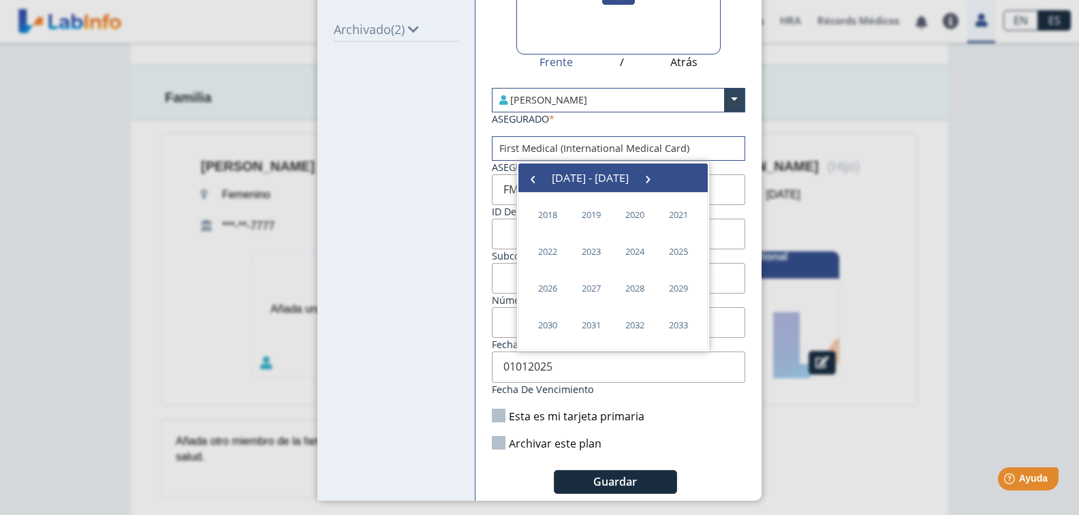
type input "[DATE]"
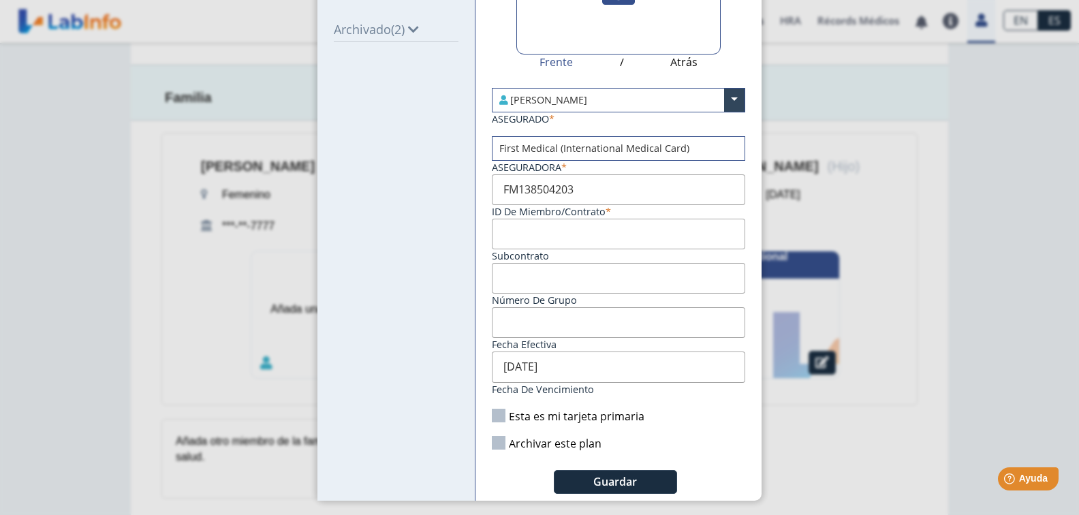
click at [496, 415] on label "Esta es mi tarjeta primaria" at bounding box center [568, 416] width 153 height 15
click at [0, 0] on input "Esta es mi tarjeta primaria" at bounding box center [0, 0] width 0 height 0
click at [626, 482] on span "Guardar" at bounding box center [615, 481] width 44 height 15
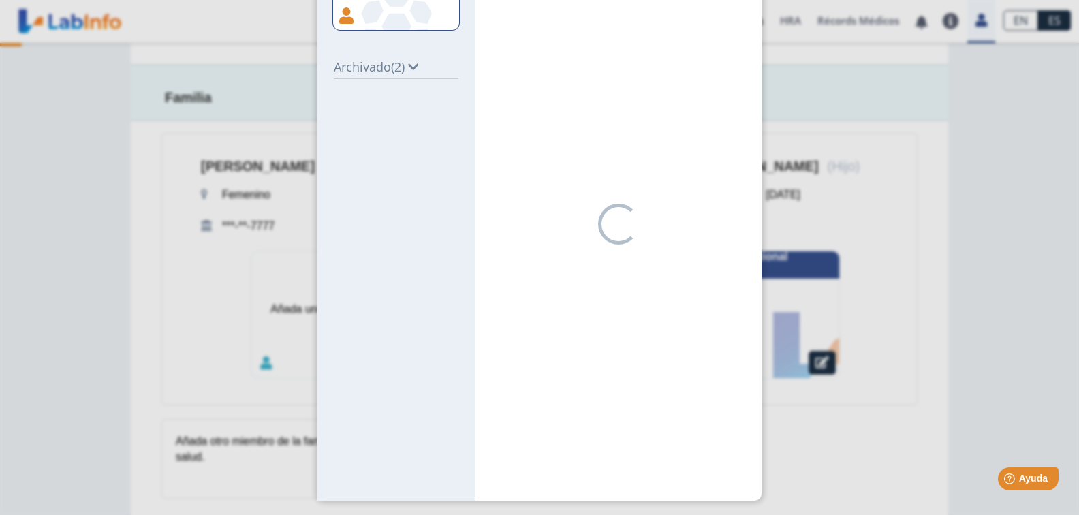
scroll to position [108, 0]
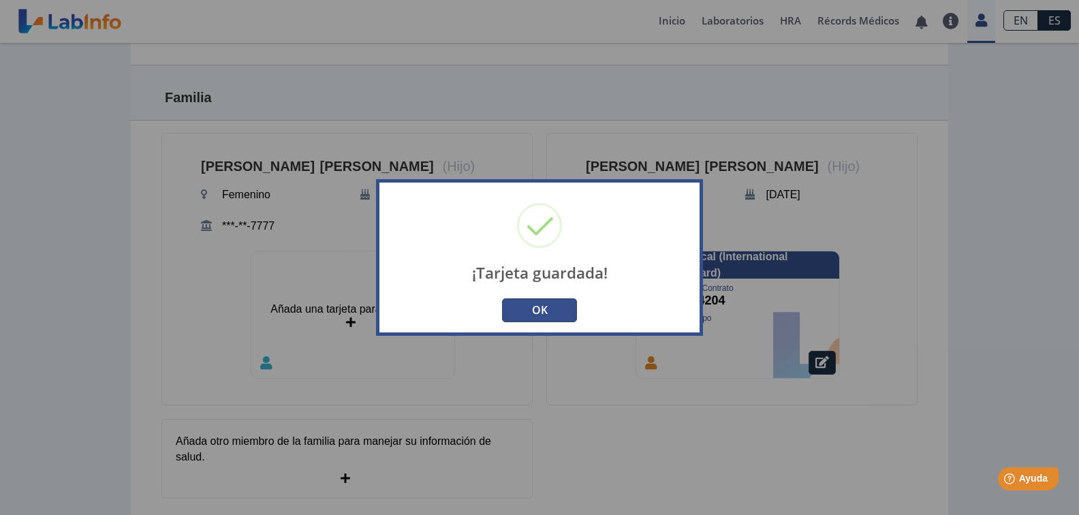
click at [539, 315] on button "OK" at bounding box center [539, 310] width 75 height 24
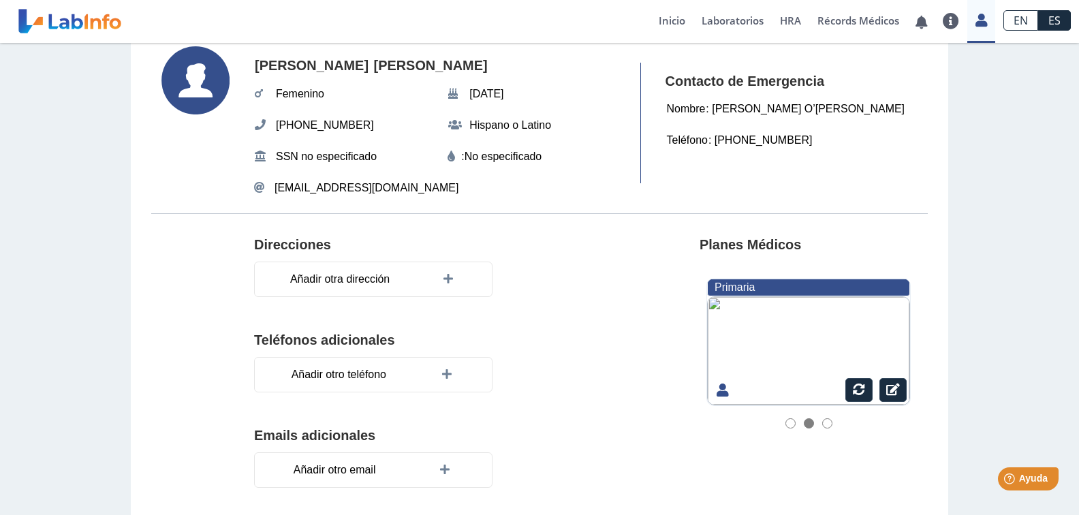
scroll to position [0, 0]
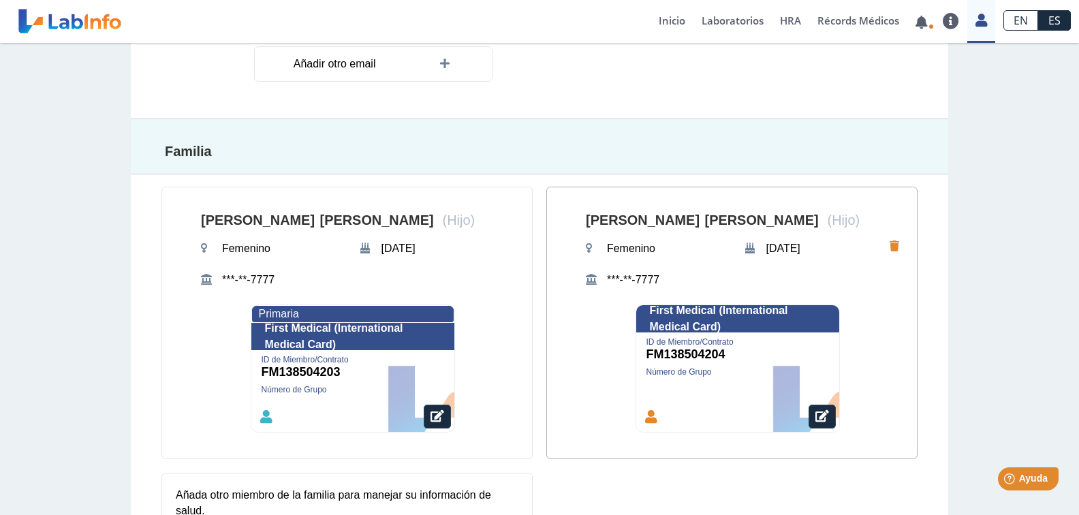
scroll to position [530, 0]
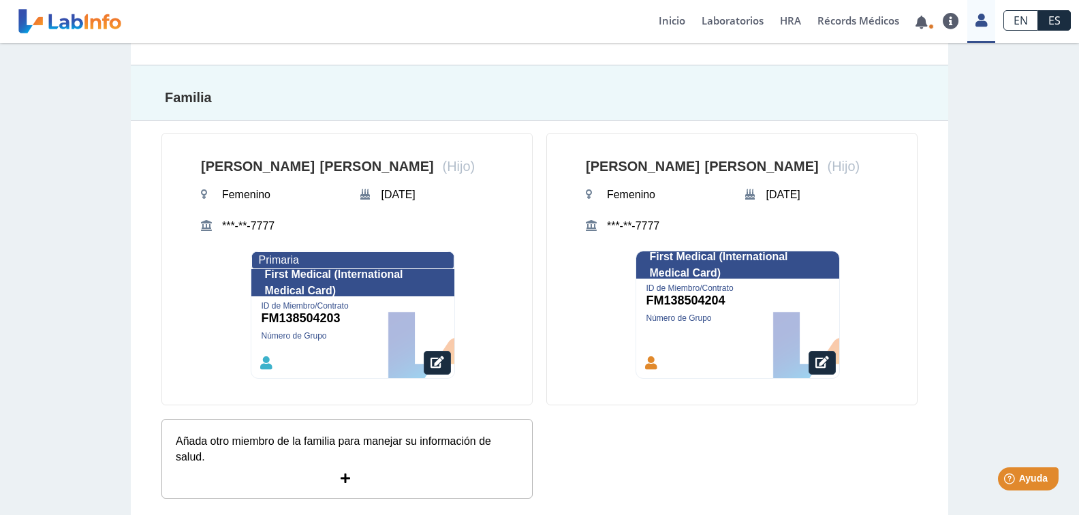
click at [349, 450] on div "Añada otro miembro de la familia para manejar su información de salud." at bounding box center [346, 459] width 371 height 80
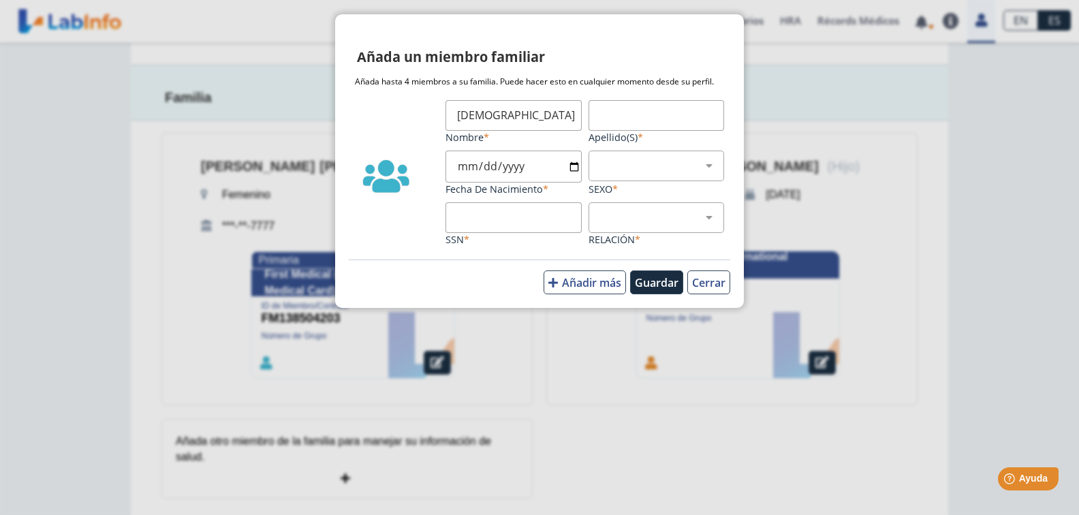
type input "[DEMOGRAPHIC_DATA]"
type input "[PERSON_NAME]"
click at [539, 111] on input "[DEMOGRAPHIC_DATA]" at bounding box center [513, 115] width 136 height 31
type input "[DEMOGRAPHIC_DATA][PERSON_NAME]"
drag, startPoint x: 492, startPoint y: 166, endPoint x: 57, endPoint y: 114, distance: 438.2
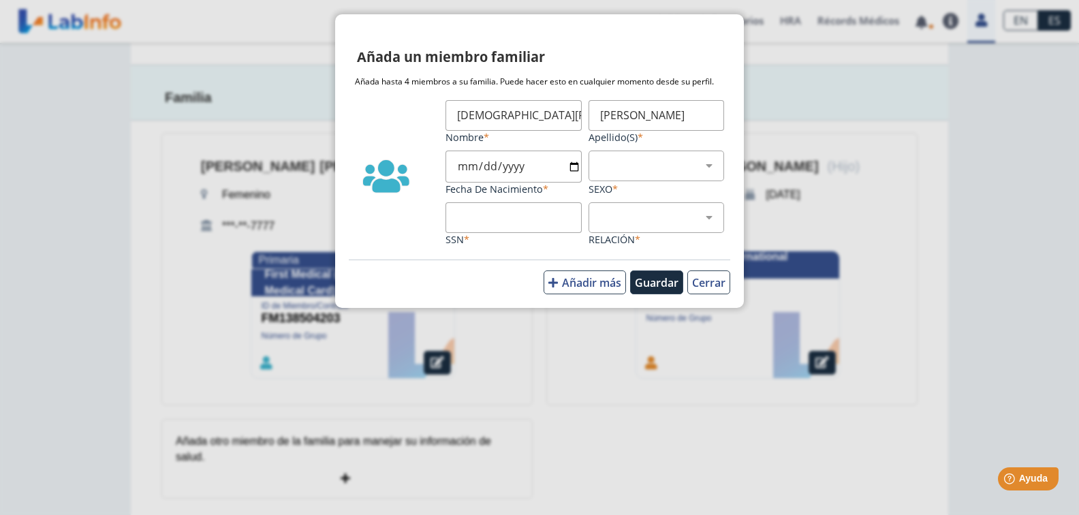
click at [80, 116] on ngb-modal-window "Añada un miembro familiar Añada hasta 4 miembros a su familia. Puede hacer esto…" at bounding box center [539, 257] width 1079 height 515
click at [508, 166] on input "Fecha de Nacimiento" at bounding box center [513, 166] width 136 height 32
click at [476, 168] on input "Fecha de Nacimiento" at bounding box center [513, 166] width 136 height 32
drag, startPoint x: 471, startPoint y: 170, endPoint x: 422, endPoint y: 168, distance: 49.1
click at [422, 168] on div "[DEMOGRAPHIC_DATA][PERSON_NAME] Nombre [PERSON_NAME](s) Fecha de Nacimiento Mas…" at bounding box center [539, 176] width 369 height 153
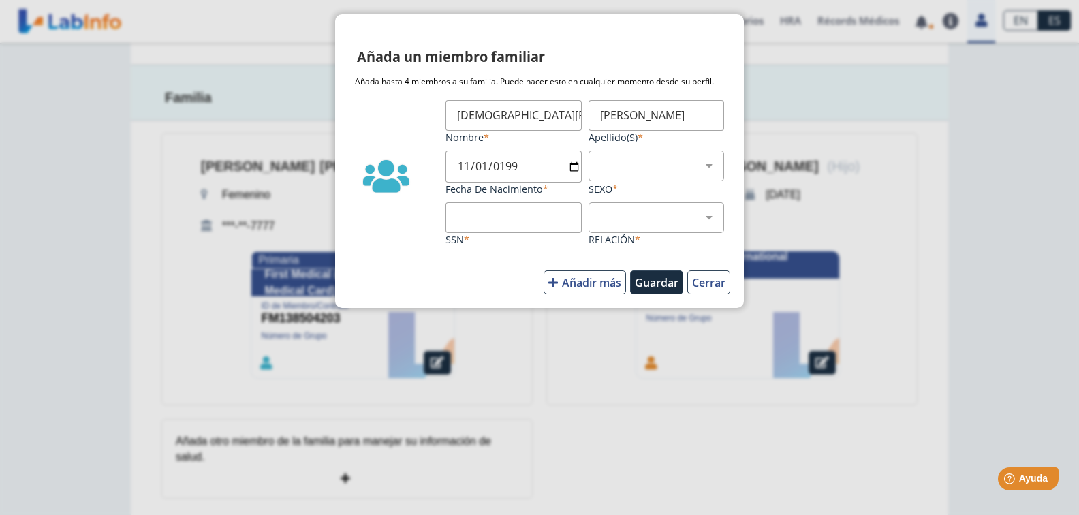
type input "[DATE]"
click at [599, 175] on div "Masculino Femenino" at bounding box center [656, 165] width 136 height 31
click at [601, 175] on div "Masculino Femenino" at bounding box center [656, 165] width 136 height 31
click at [704, 161] on select "Masculino Femenino" at bounding box center [662, 165] width 124 height 13
select select "1"
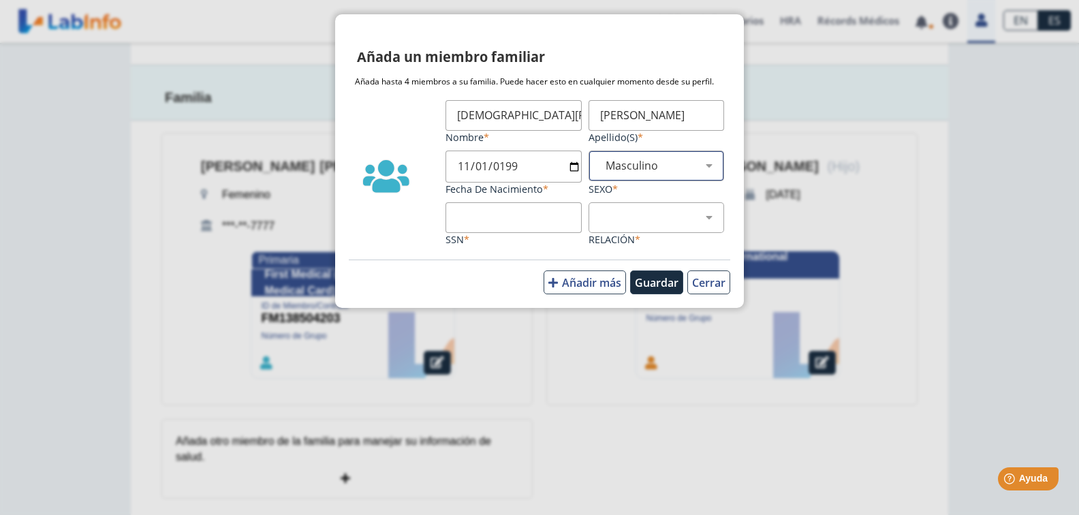
click at [600, 159] on select "Masculino Femenino" at bounding box center [662, 165] width 124 height 13
click at [504, 219] on input "SSN" at bounding box center [513, 217] width 136 height 31
type input "777777777"
click at [712, 217] on select "Hijo Padre Pareja Otro" at bounding box center [662, 217] width 124 height 13
select select "4"
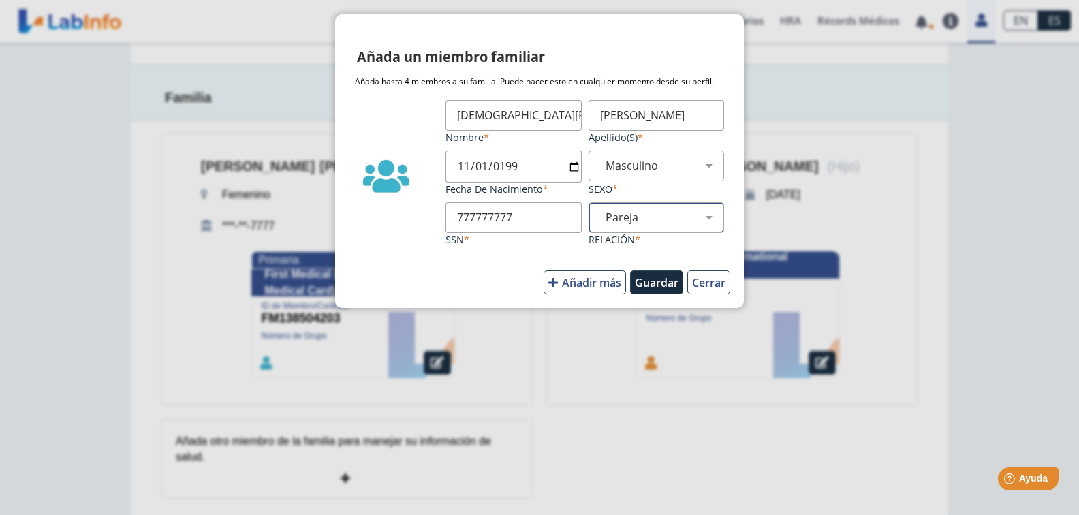
click at [600, 211] on select "Hijo Padre Pareja Otro" at bounding box center [662, 217] width 124 height 13
click at [643, 285] on button "Guardar" at bounding box center [656, 282] width 53 height 24
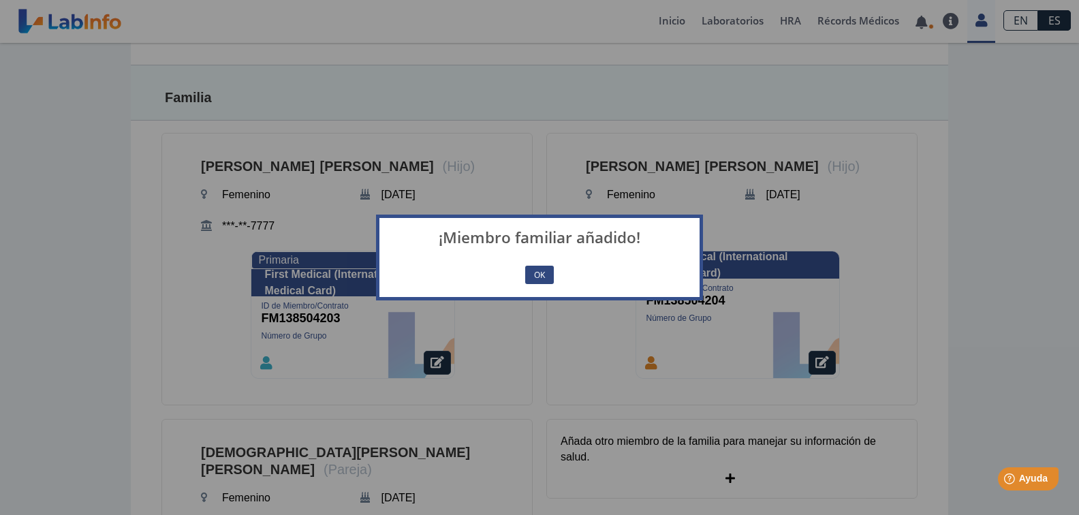
click at [546, 271] on button "OK" at bounding box center [539, 275] width 29 height 18
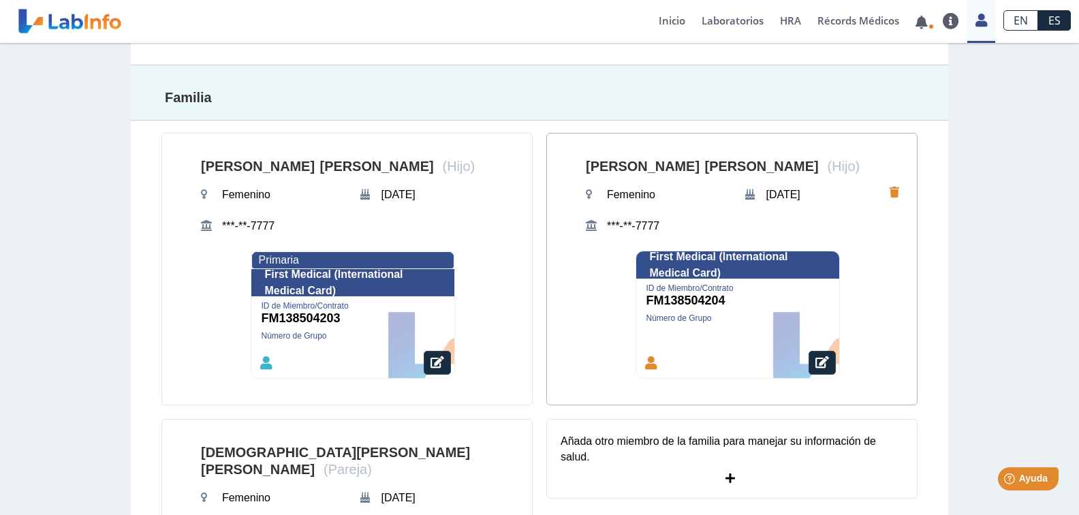
scroll to position [734, 0]
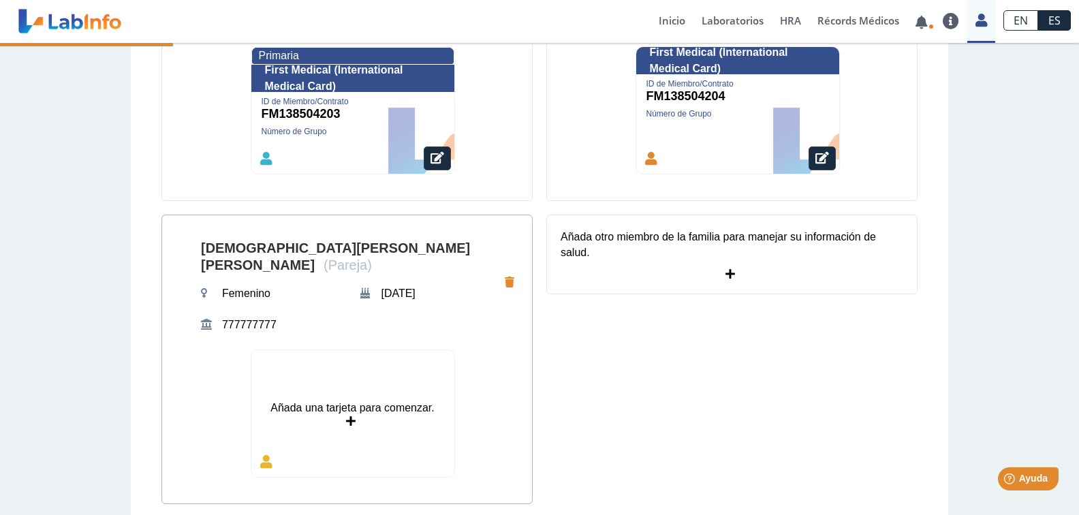
click at [357, 422] on div "Añada una tarjeta para comenzar." at bounding box center [352, 413] width 203 height 127
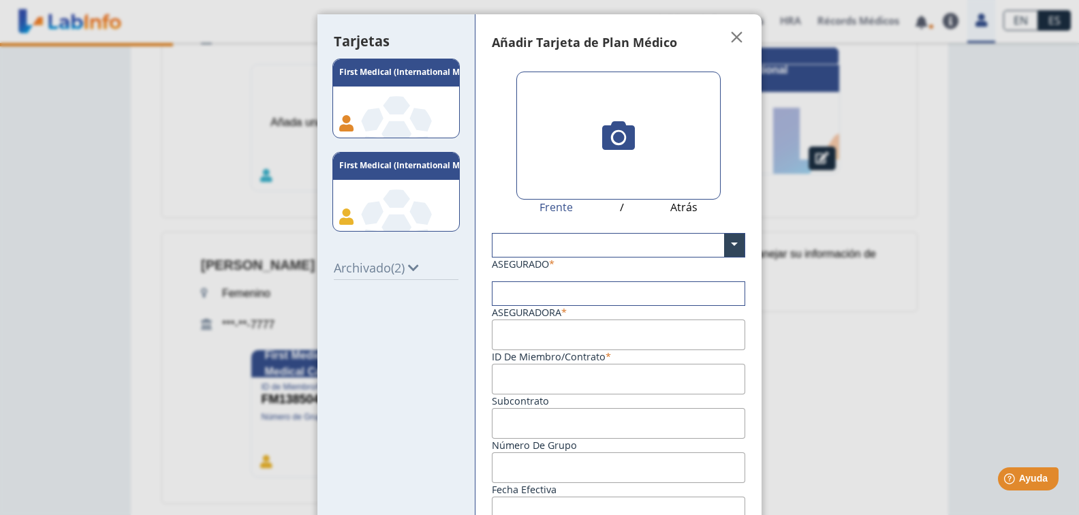
scroll to position [751, 0]
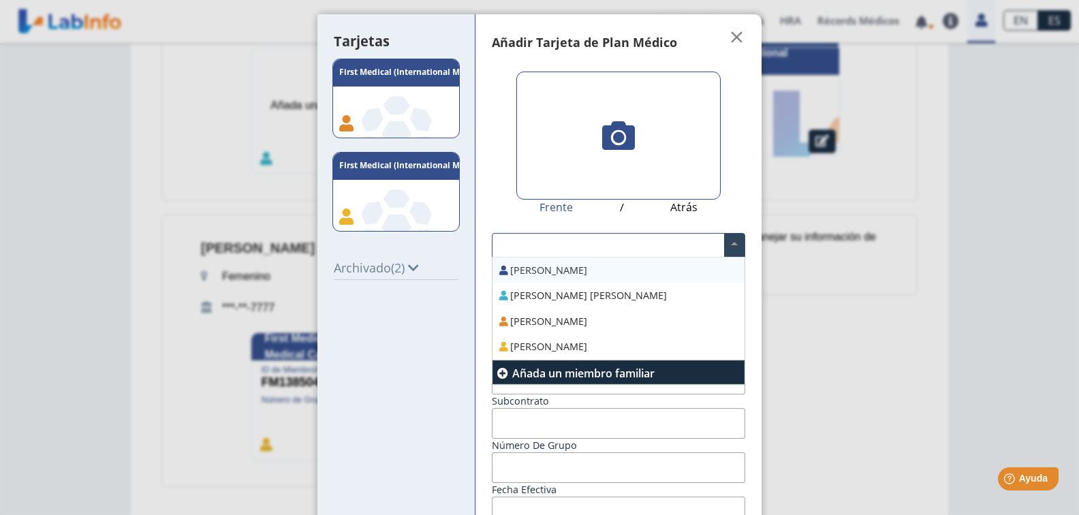
click at [588, 244] on input "text" at bounding box center [618, 245] width 252 height 23
click at [587, 296] on div "[PERSON_NAME] [PERSON_NAME]" at bounding box center [618, 296] width 252 height 26
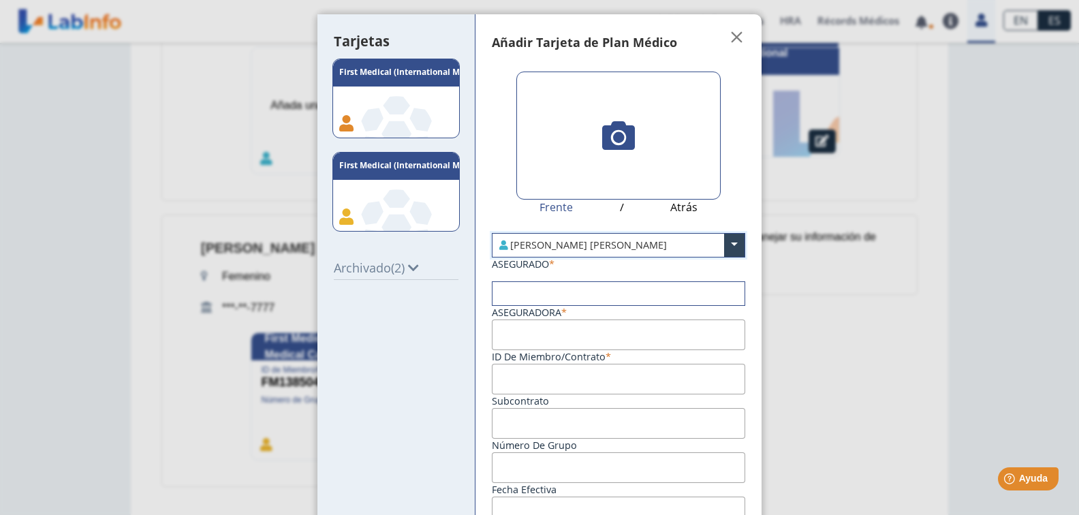
click at [541, 287] on input "text" at bounding box center [618, 293] width 252 height 23
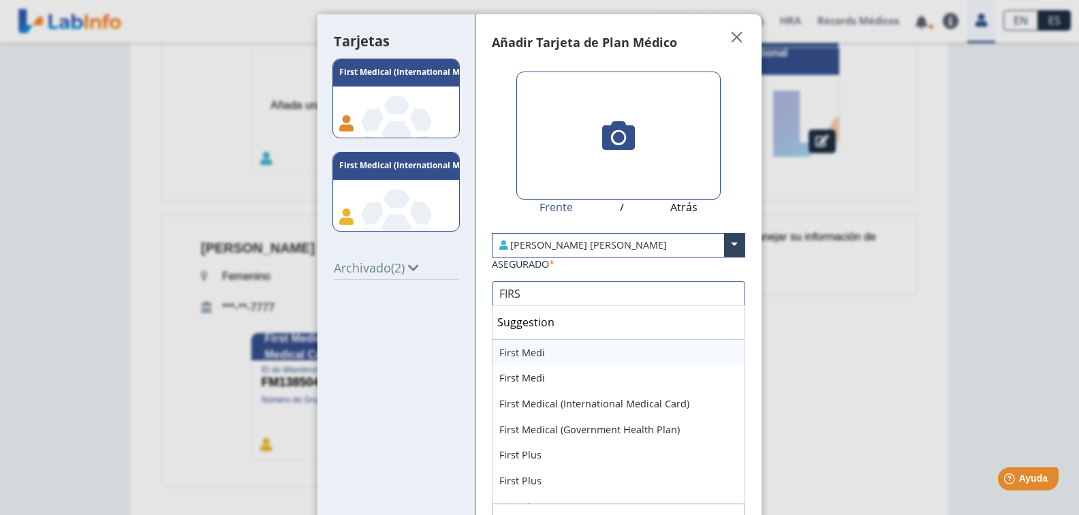
type input "FIRST"
click at [593, 404] on div "First Medical (International Medical Card)" at bounding box center [618, 404] width 252 height 26
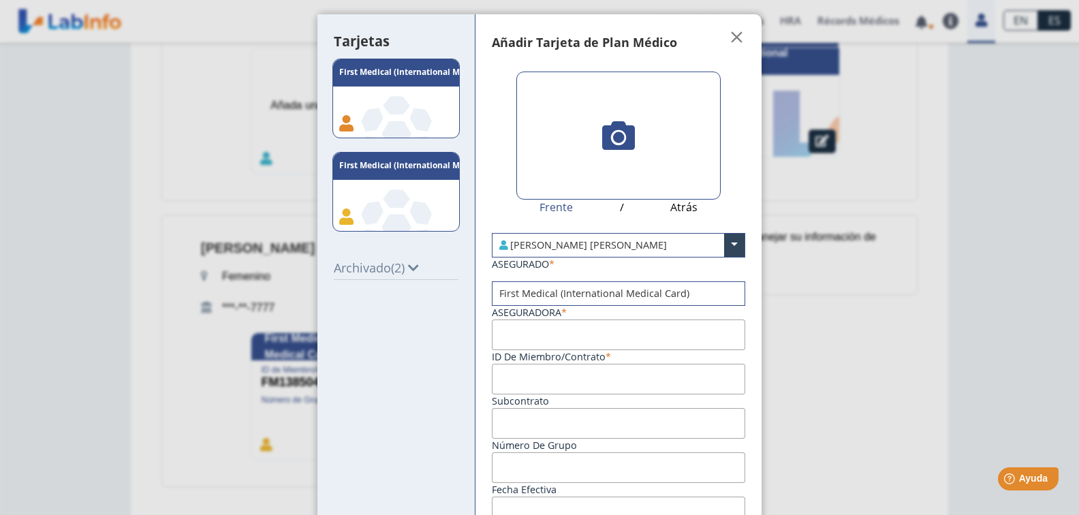
click at [560, 334] on input "ID de Miembro/Contrato" at bounding box center [618, 334] width 253 height 31
paste input "FM138504203"
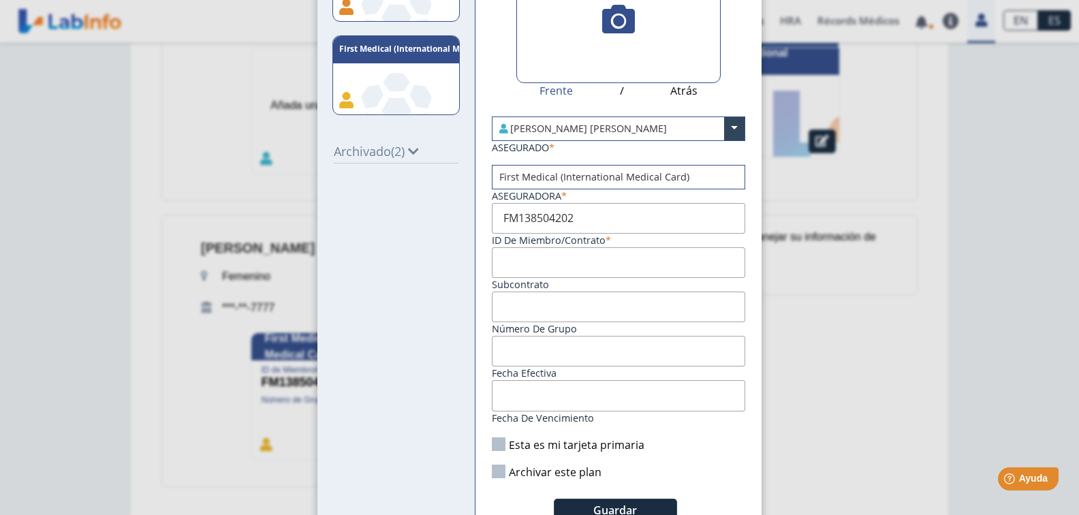
scroll to position [136, 0]
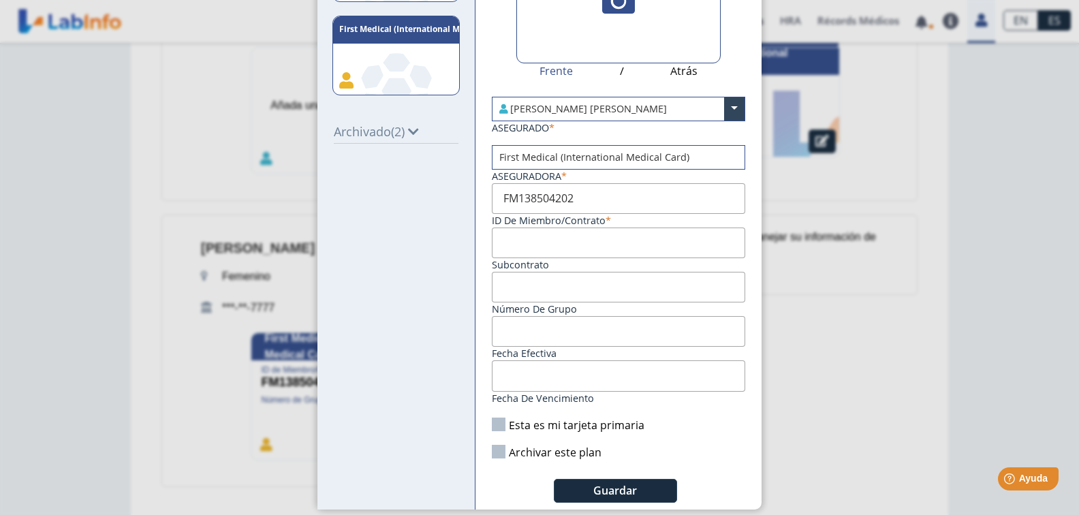
type input "FM138504202"
click at [528, 376] on input "Fecha de vencimiento" at bounding box center [618, 375] width 253 height 31
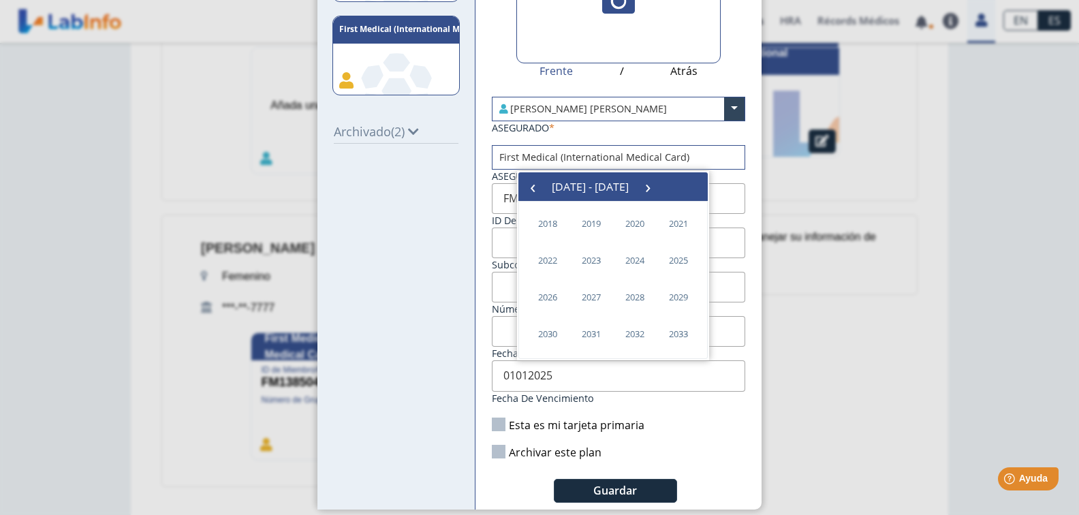
type input "[DATE]"
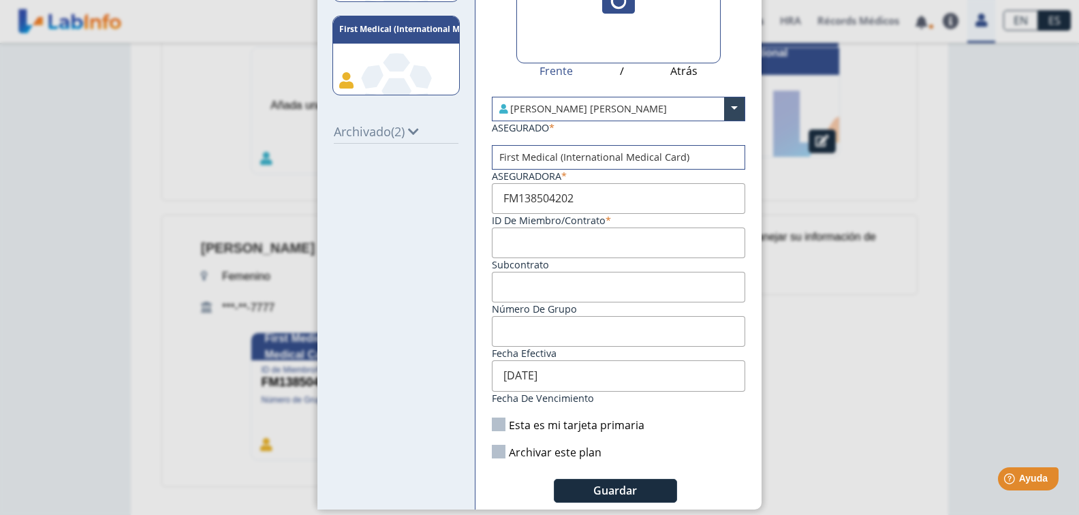
click at [496, 421] on label "Esta es mi tarjeta primaria" at bounding box center [568, 424] width 153 height 15
click at [0, 0] on input "Esta es mi tarjeta primaria" at bounding box center [0, 0] width 0 height 0
click at [609, 495] on span "Guardar" at bounding box center [615, 490] width 44 height 15
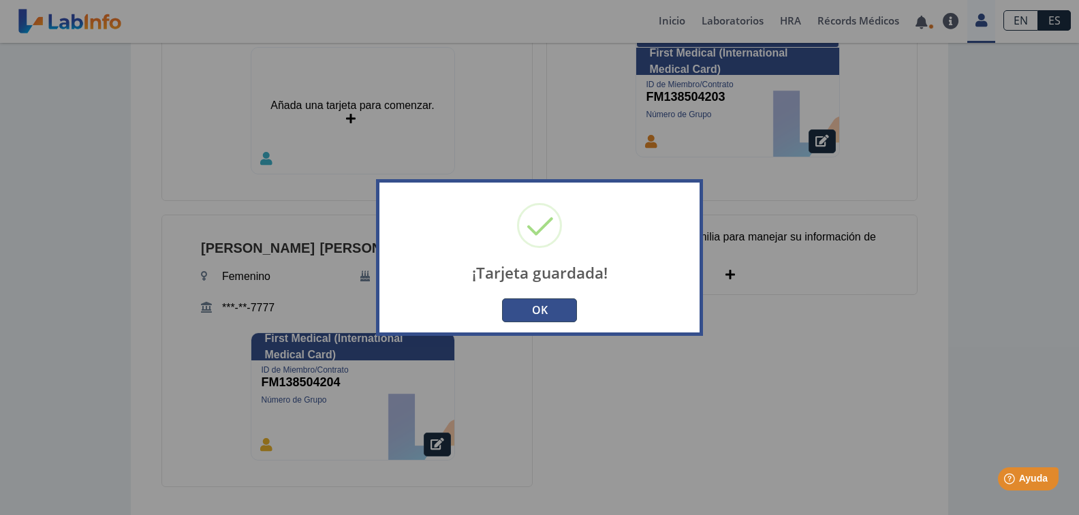
click at [553, 311] on button "OK" at bounding box center [539, 310] width 75 height 24
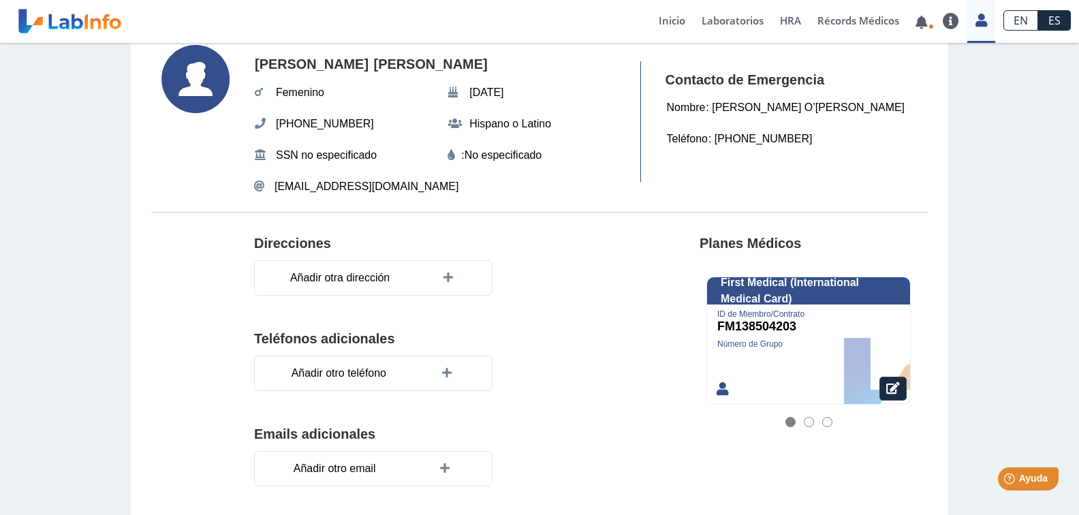
scroll to position [0, 0]
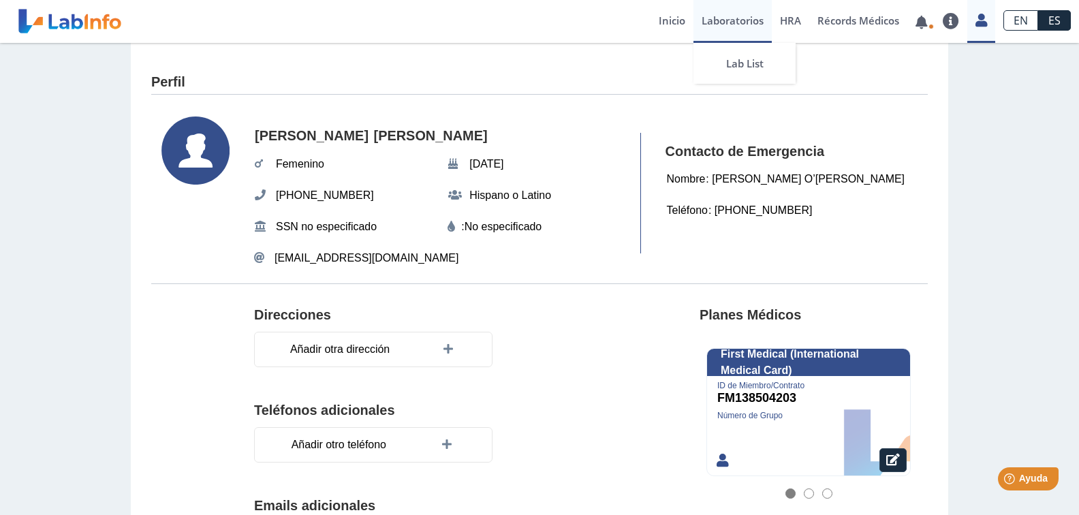
click at [746, 27] on link "Laboratorios" at bounding box center [732, 21] width 78 height 43
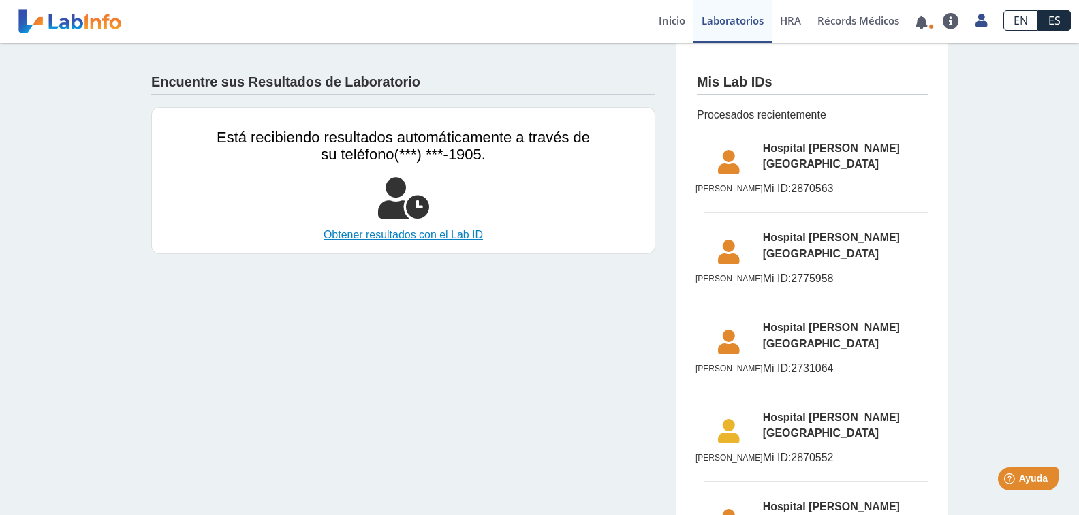
click at [468, 239] on link "Obtener resultados con el Lab ID" at bounding box center [403, 235] width 373 height 16
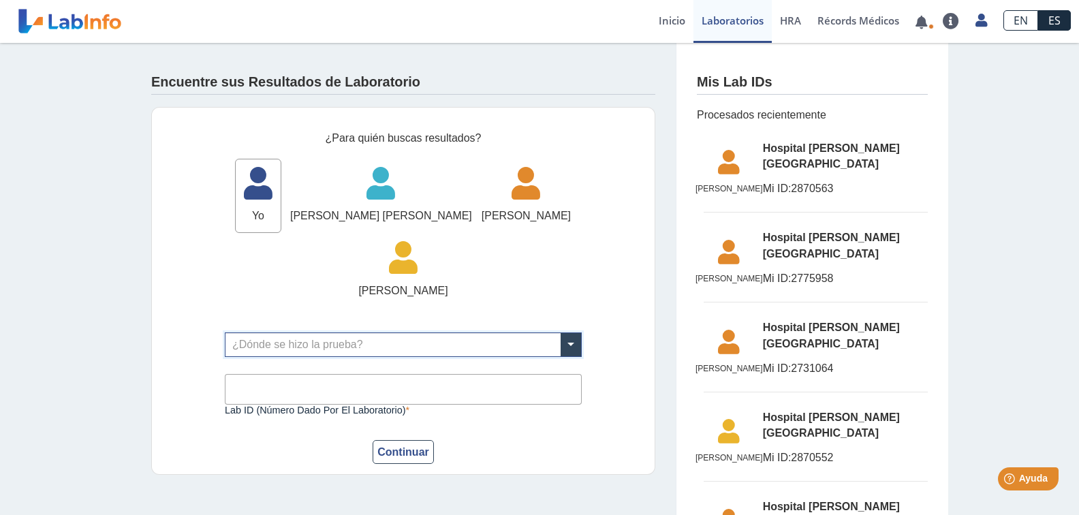
scroll to position [68, 0]
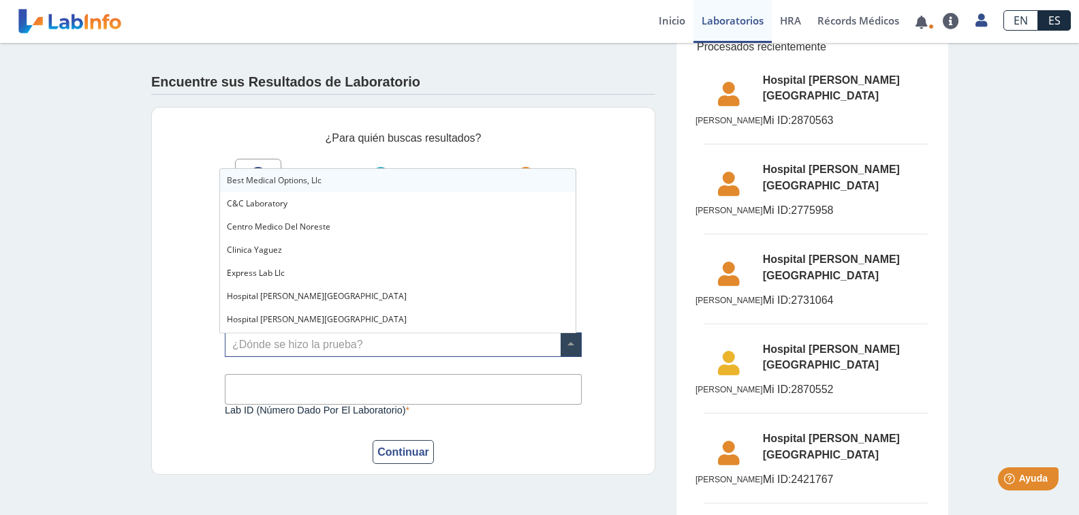
click at [470, 341] on input "text" at bounding box center [402, 344] width 355 height 23
type input "MET"
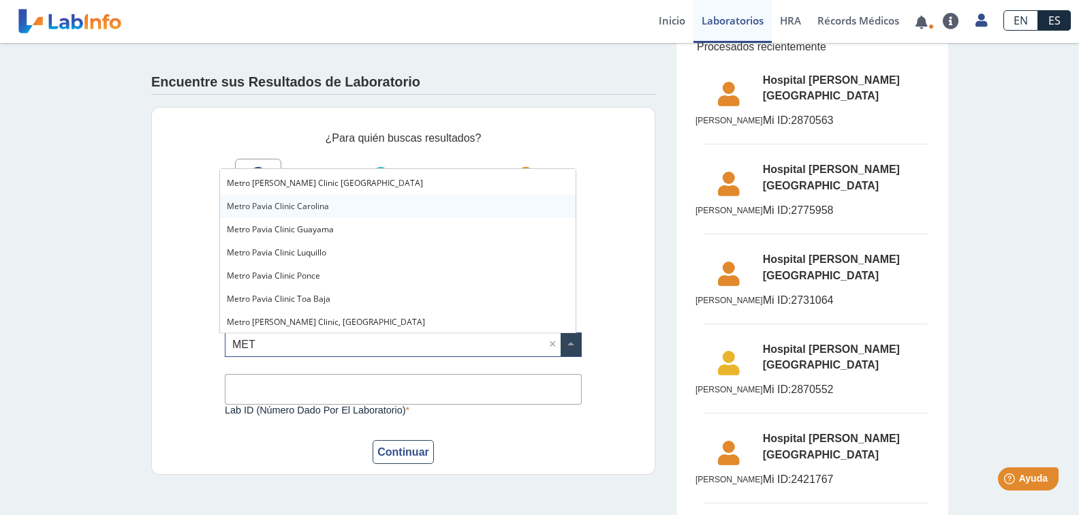
scroll to position [91, 0]
click at [327, 276] on div "Metro Pavia Clinic Ponce" at bounding box center [397, 274] width 355 height 23
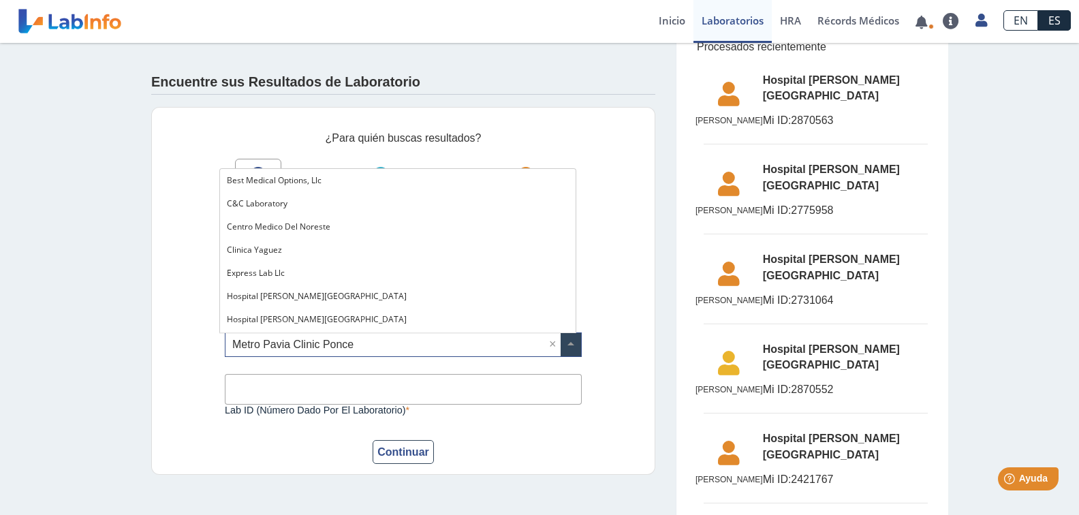
click at [399, 349] on input "text" at bounding box center [402, 344] width 355 height 23
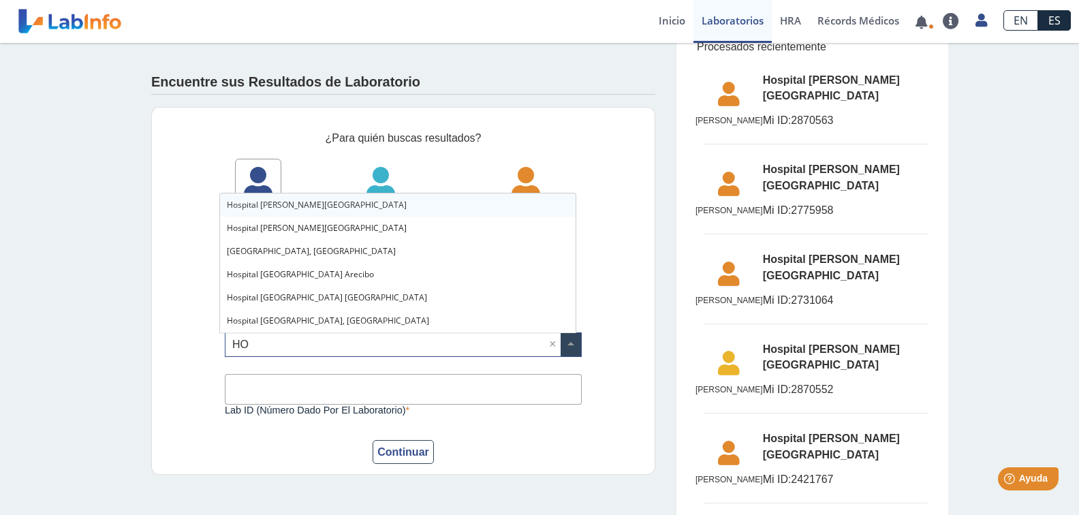
scroll to position [0, 0]
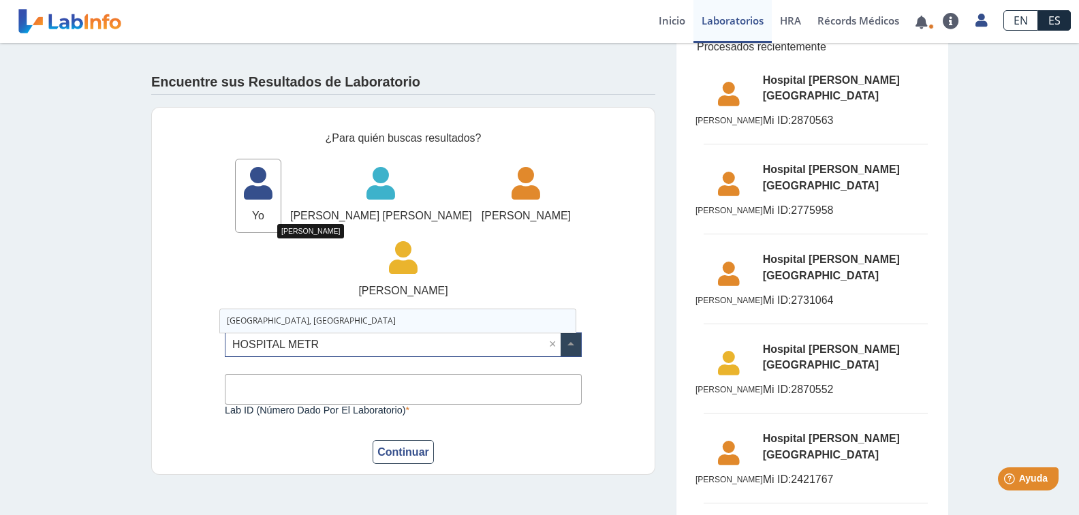
type input "HOSPITAL METRO"
click at [472, 346] on input "HOSPITAL METRO" at bounding box center [402, 344] width 355 height 23
click at [569, 348] on span at bounding box center [570, 344] width 20 height 23
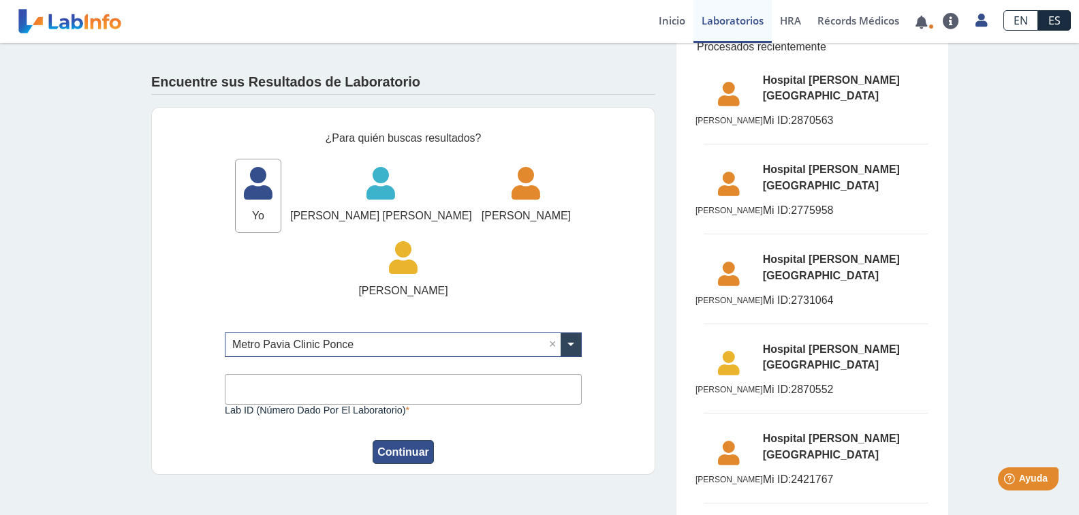
click at [400, 460] on button "Continuar" at bounding box center [402, 452] width 61 height 24
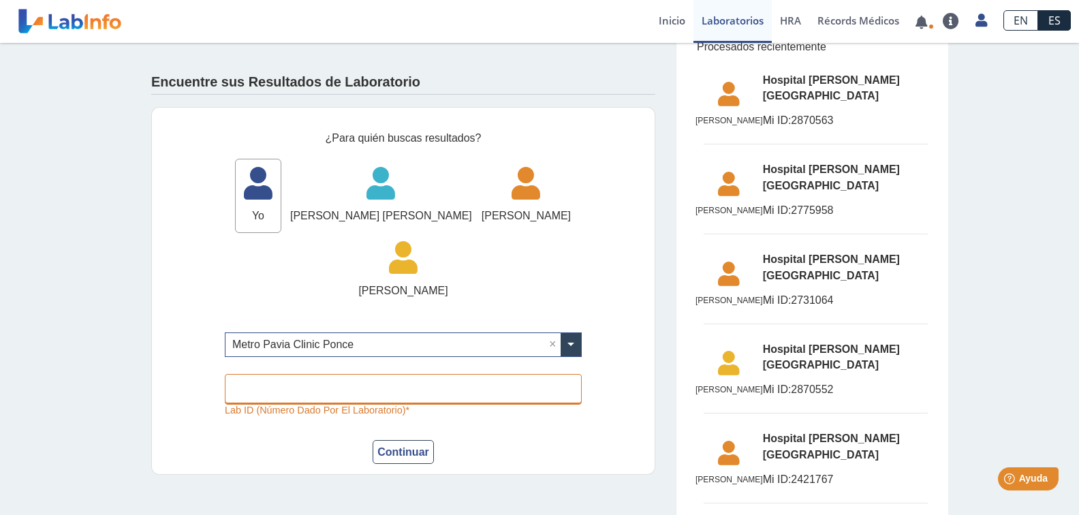
click at [452, 389] on input "Lab ID (número dado por el laboratorio)" at bounding box center [403, 389] width 357 height 31
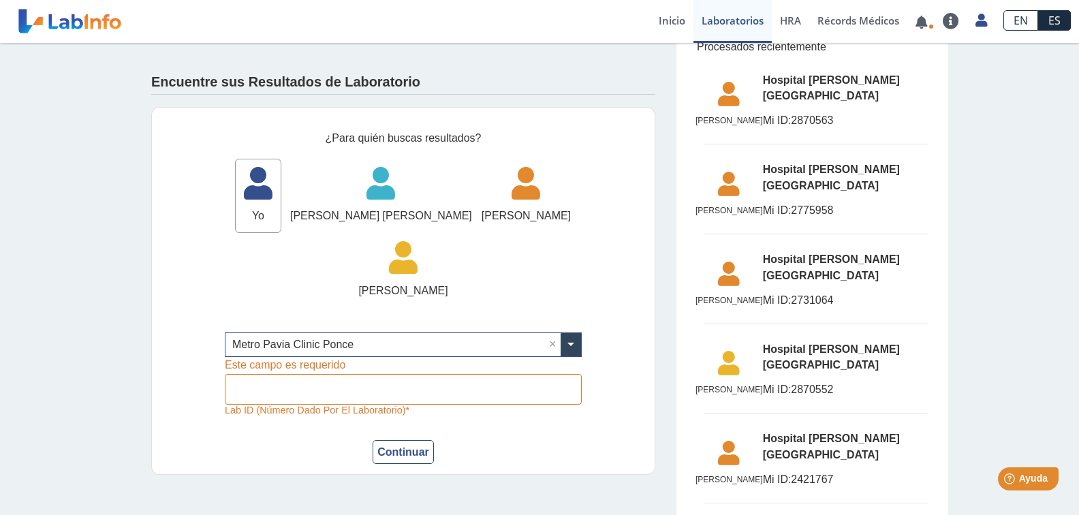
click at [596, 236] on div "¿Para quién buscas resultados? Yo Yo [PERSON_NAME] [PERSON_NAME] [PERSON_NAME] …" at bounding box center [403, 291] width 504 height 368
click at [406, 220] on span "[PERSON_NAME] [PERSON_NAME]" at bounding box center [381, 216] width 182 height 16
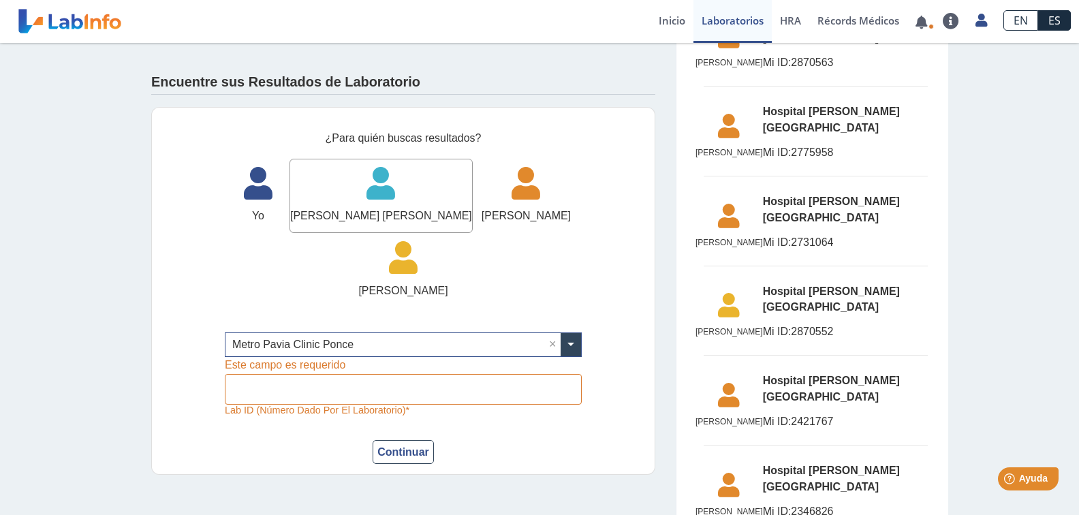
scroll to position [204, 0]
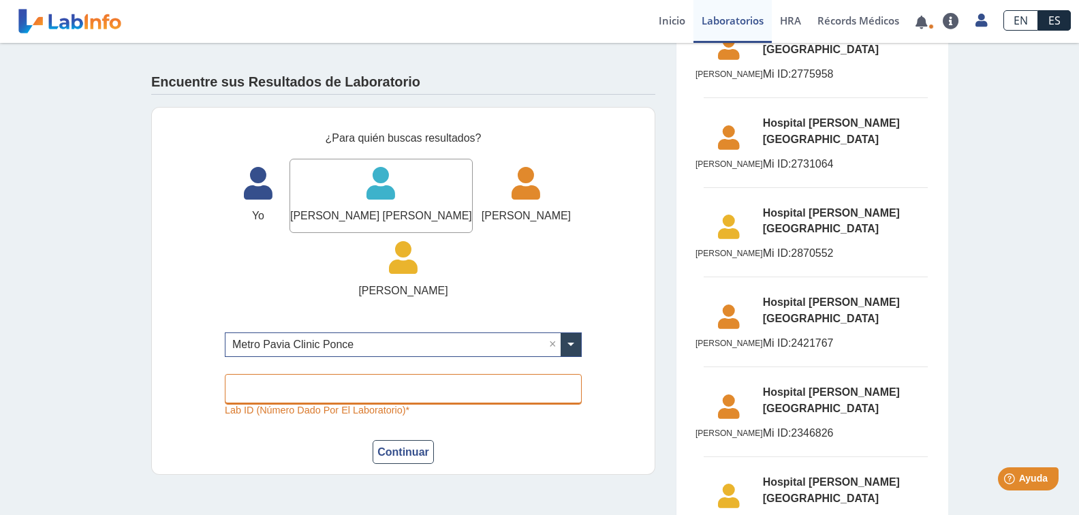
click at [336, 394] on input "Lab ID (número dado por el laboratorio)" at bounding box center [403, 389] width 357 height 31
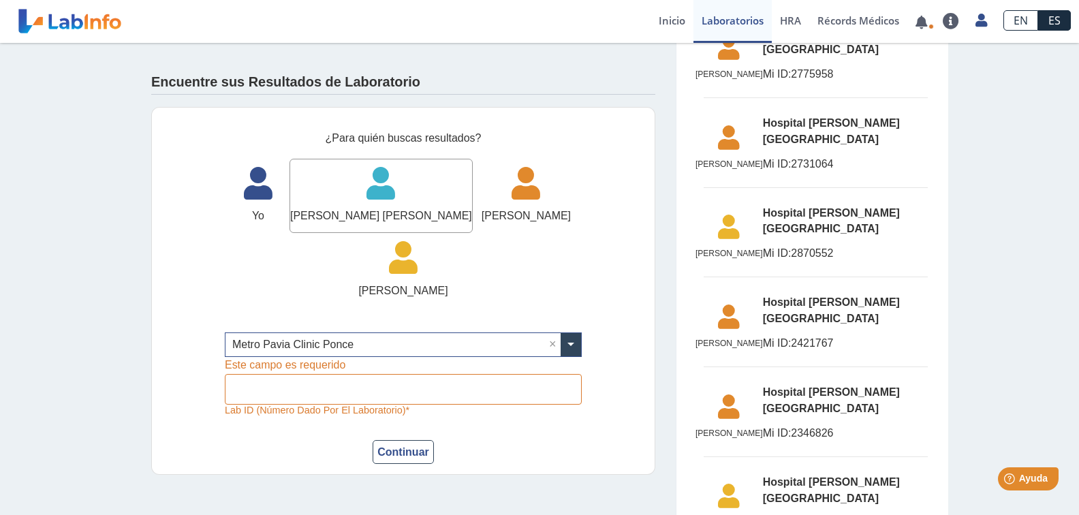
click at [573, 85] on div "Encuentre sus Resultados de Laboratorio" at bounding box center [403, 78] width 504 height 31
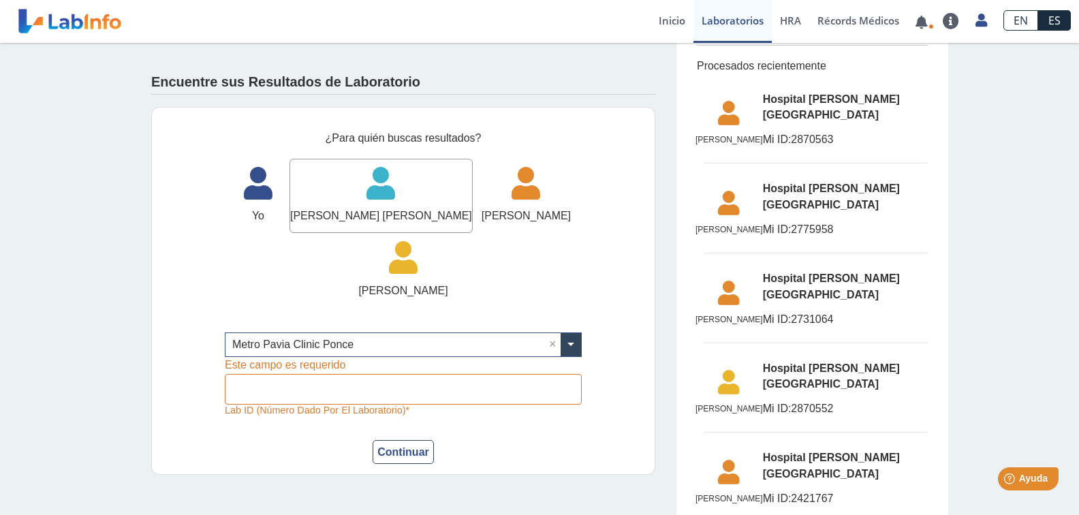
scroll to position [0, 0]
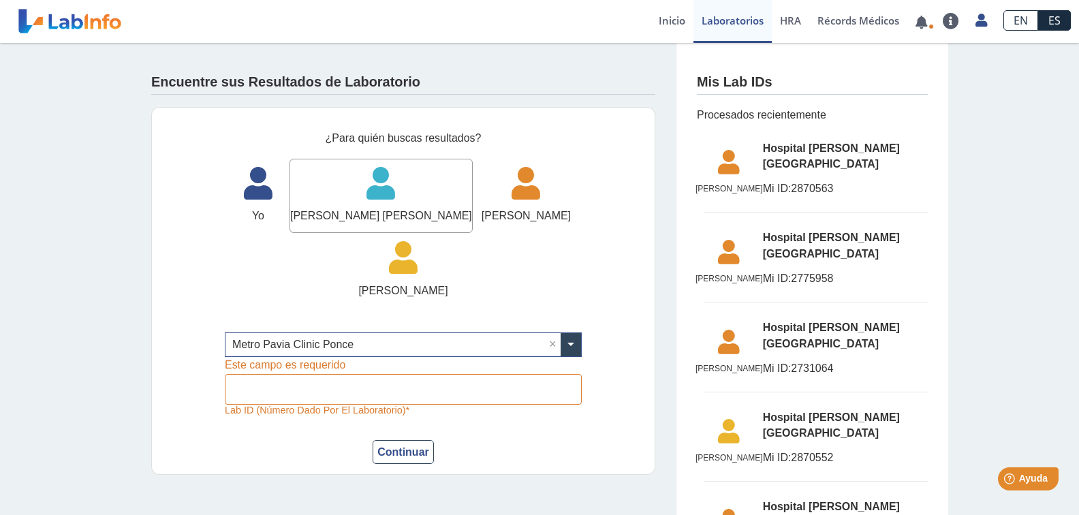
click at [791, 182] on span "Mi ID:" at bounding box center [777, 188] width 29 height 12
click at [737, 330] on icon at bounding box center [728, 346] width 67 height 33
click at [677, 28] on link "Inicio" at bounding box center [671, 21] width 43 height 43
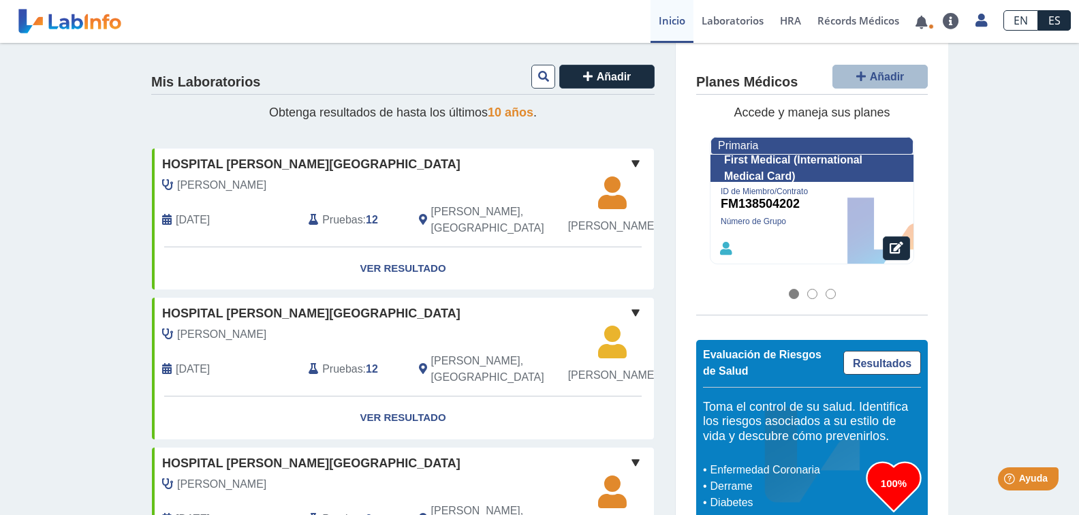
click at [345, 228] on span "Pruebas" at bounding box center [342, 220] width 40 height 16
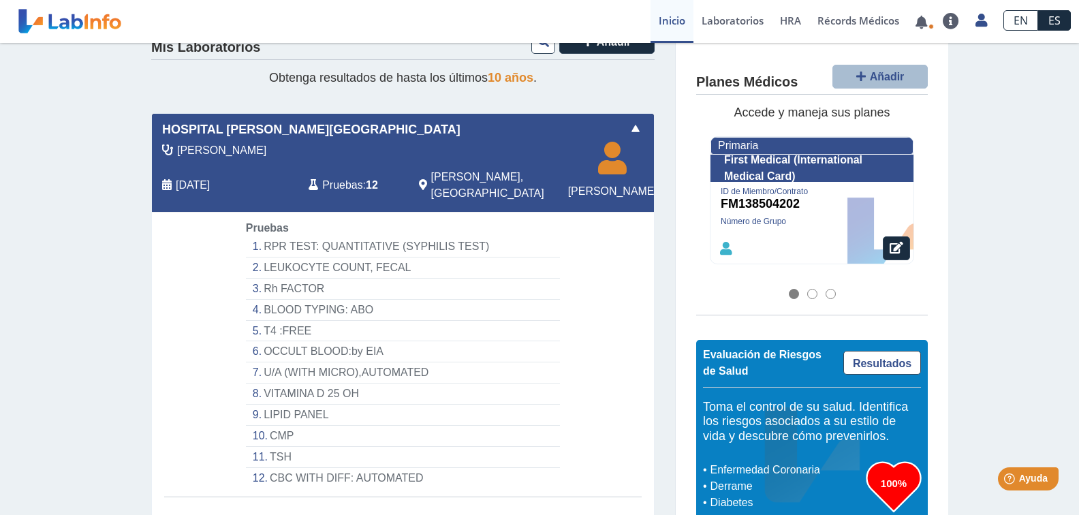
scroll to position [136, 0]
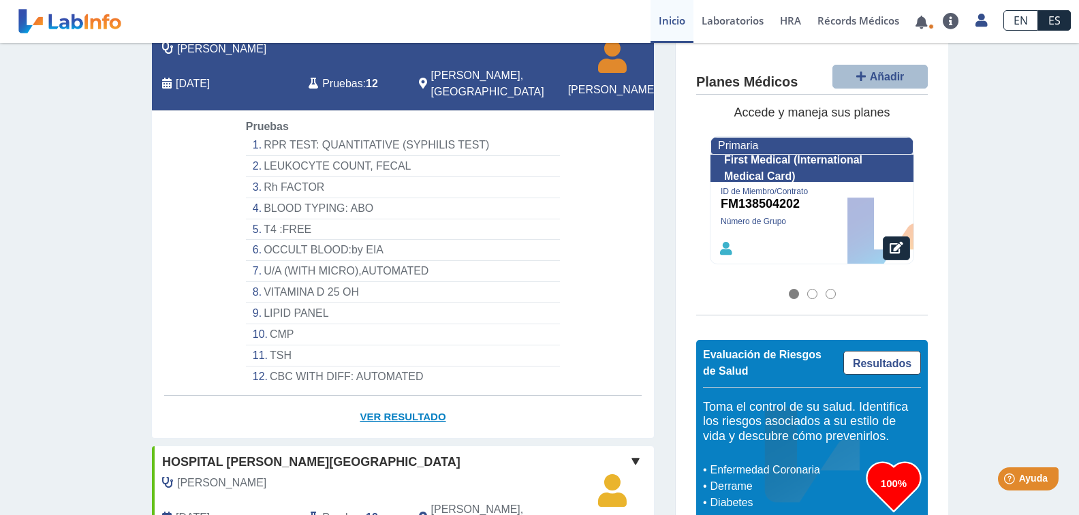
click at [405, 439] on link "Ver Resultado" at bounding box center [403, 417] width 502 height 43
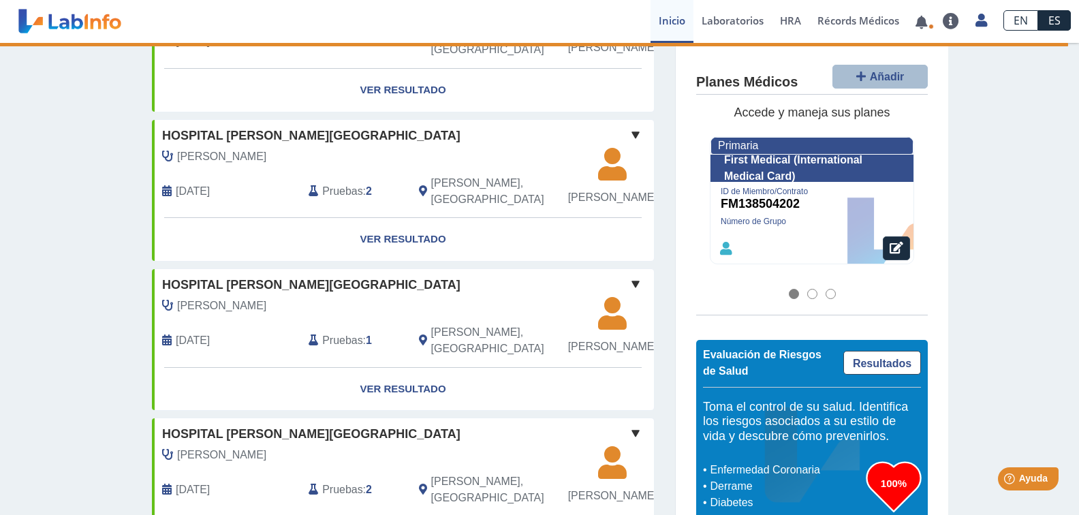
scroll to position [613, 0]
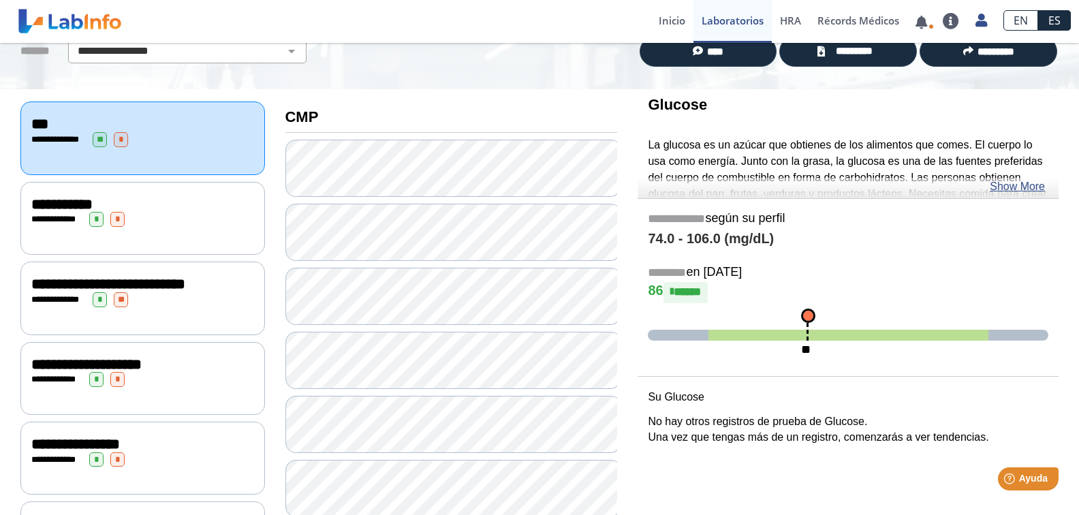
scroll to position [136, 0]
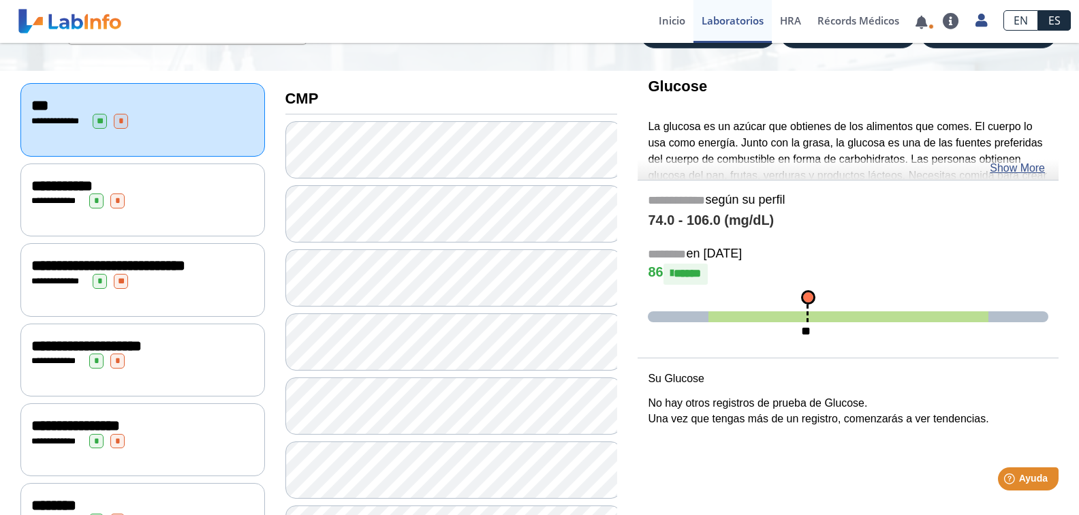
click at [132, 203] on div "**********" at bounding box center [142, 200] width 223 height 15
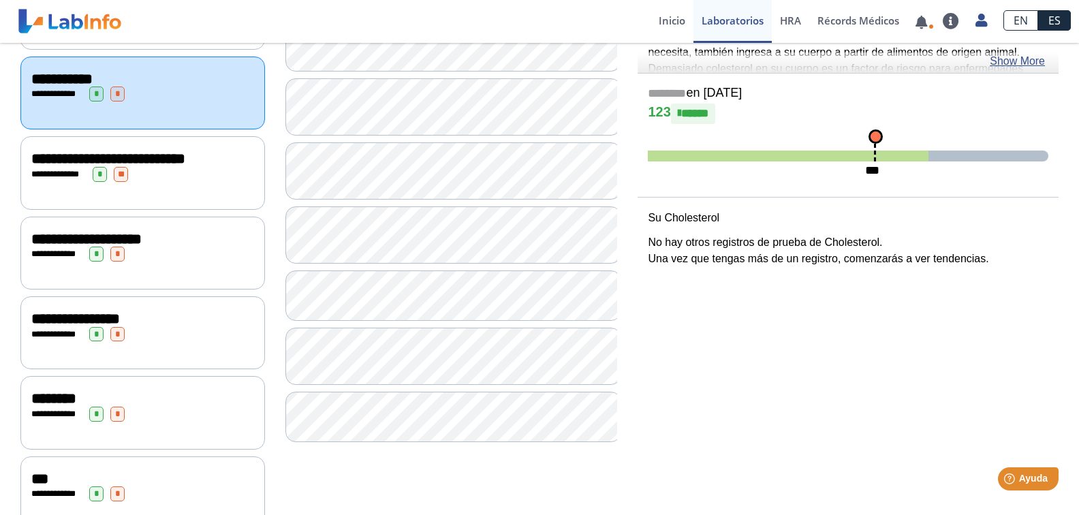
scroll to position [272, 0]
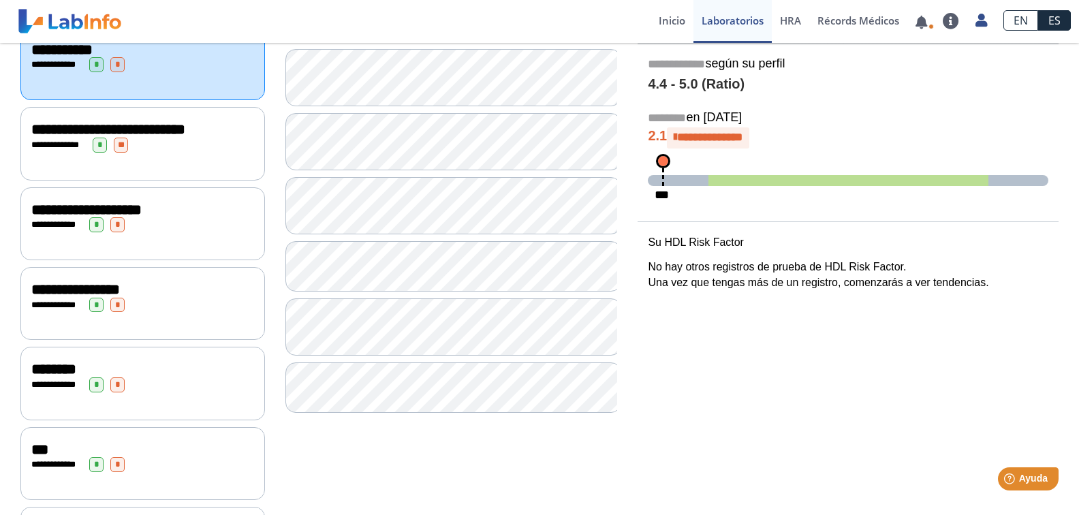
click at [736, 136] on span "**********" at bounding box center [709, 137] width 65 height 12
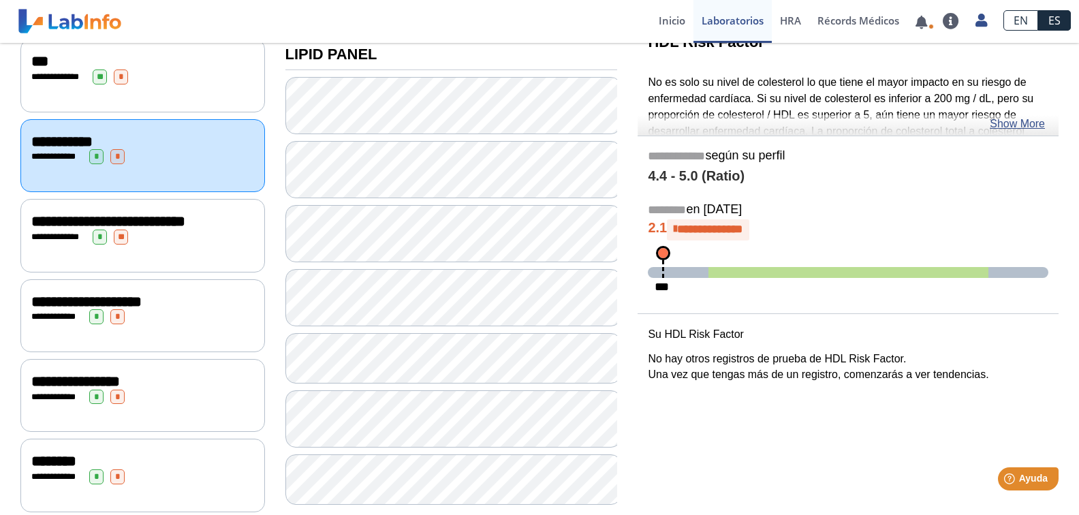
scroll to position [204, 0]
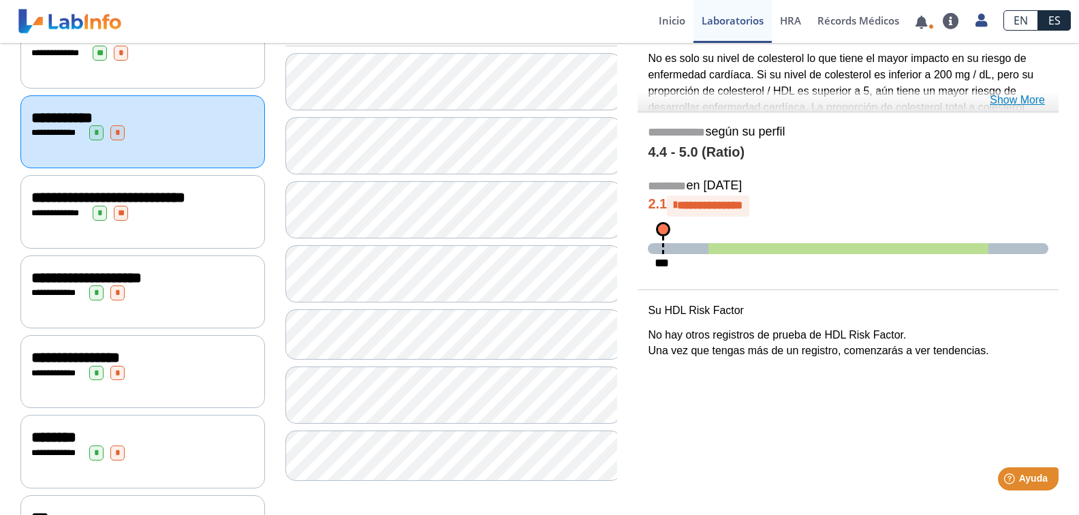
click at [1015, 100] on link "Show More" at bounding box center [1016, 100] width 55 height 16
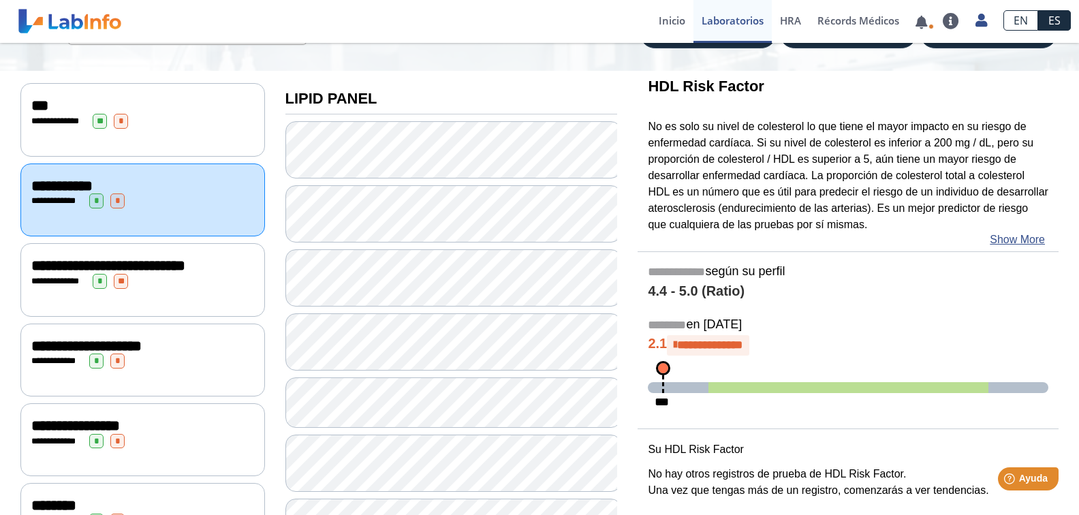
scroll to position [0, 0]
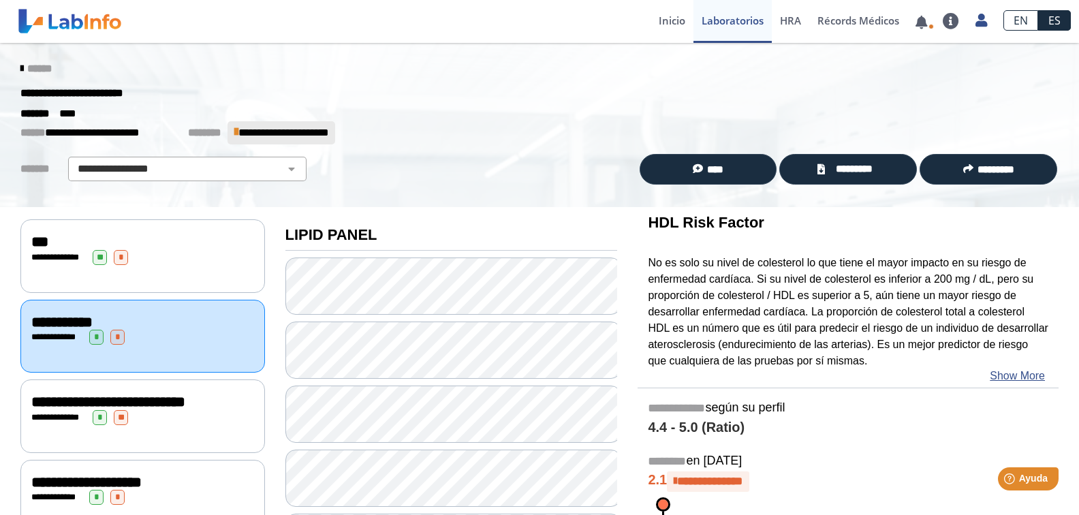
click at [197, 404] on div "**********" at bounding box center [142, 402] width 223 height 16
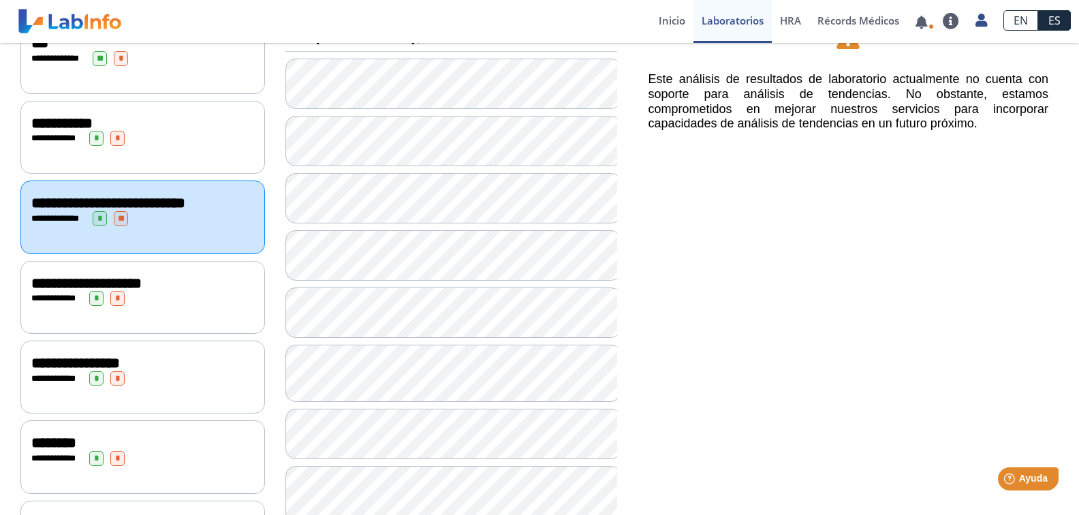
scroll to position [204, 0]
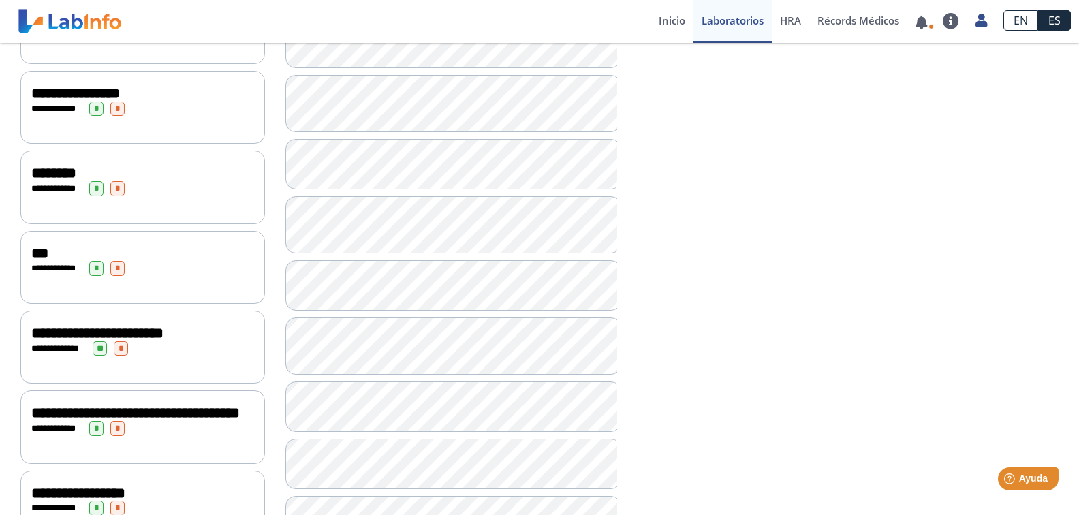
scroll to position [477, 0]
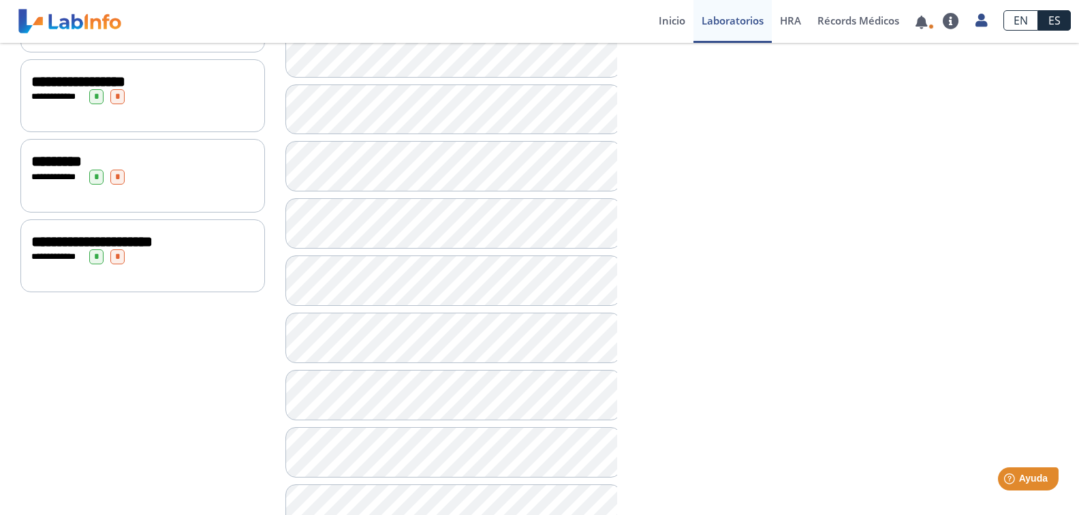
scroll to position [885, 0]
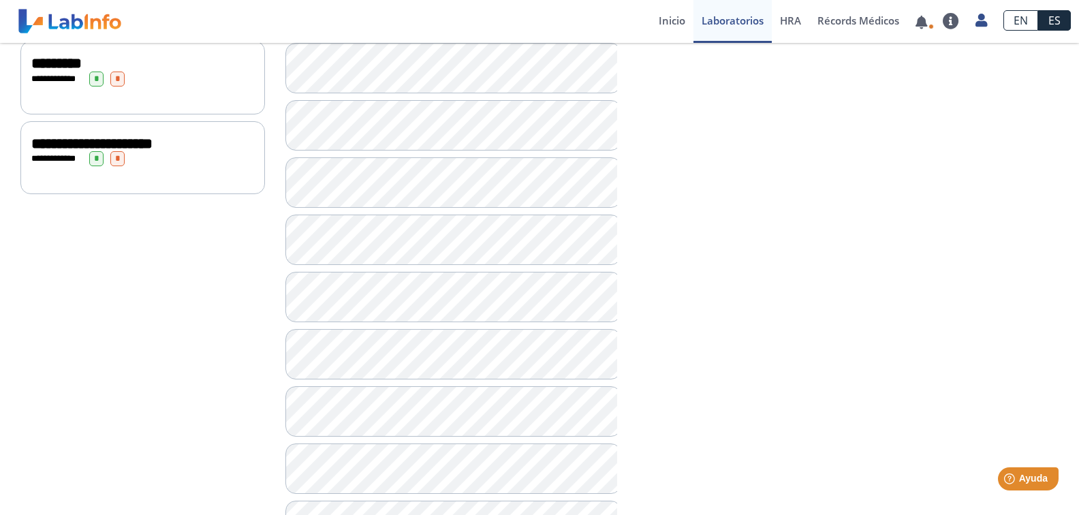
scroll to position [1021, 0]
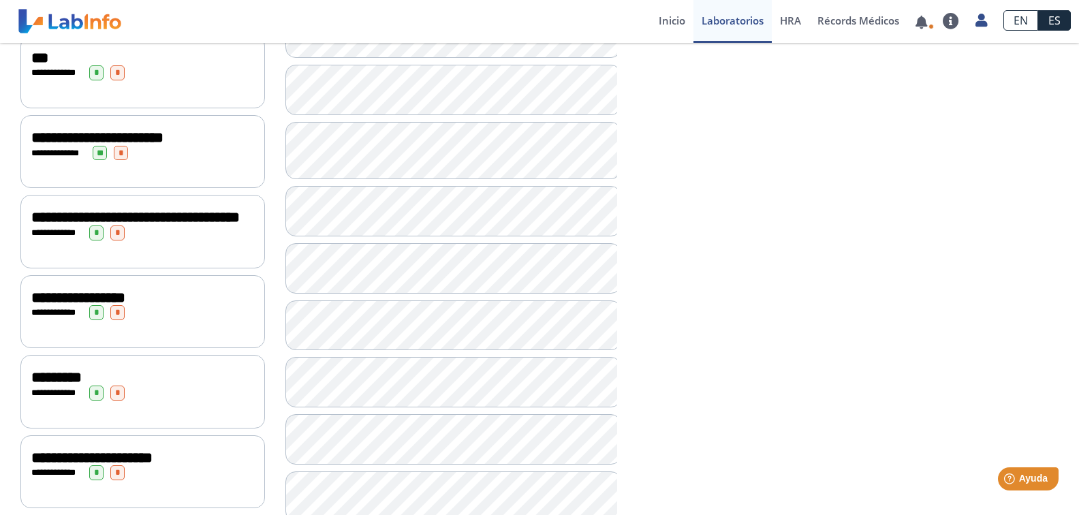
scroll to position [639, 0]
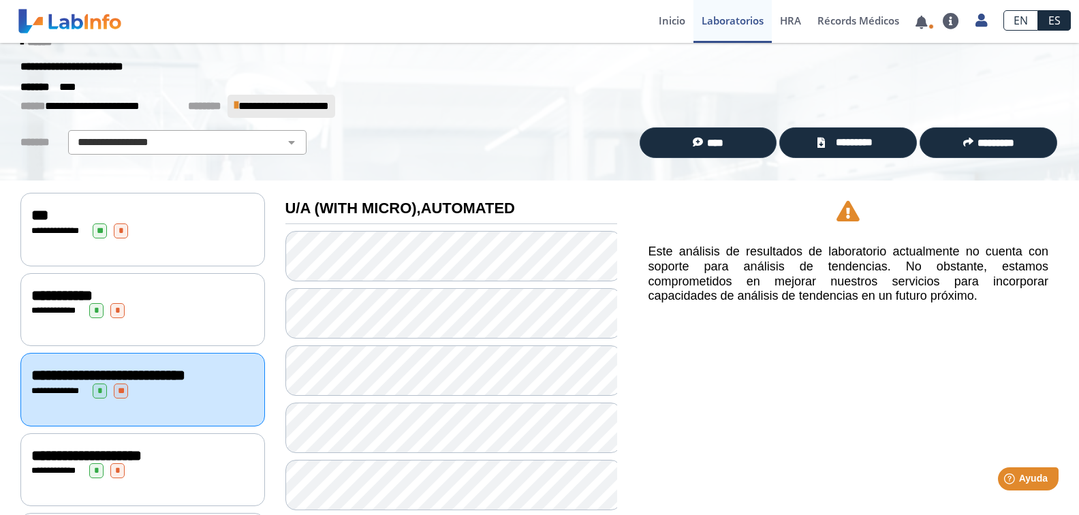
scroll to position [95, 0]
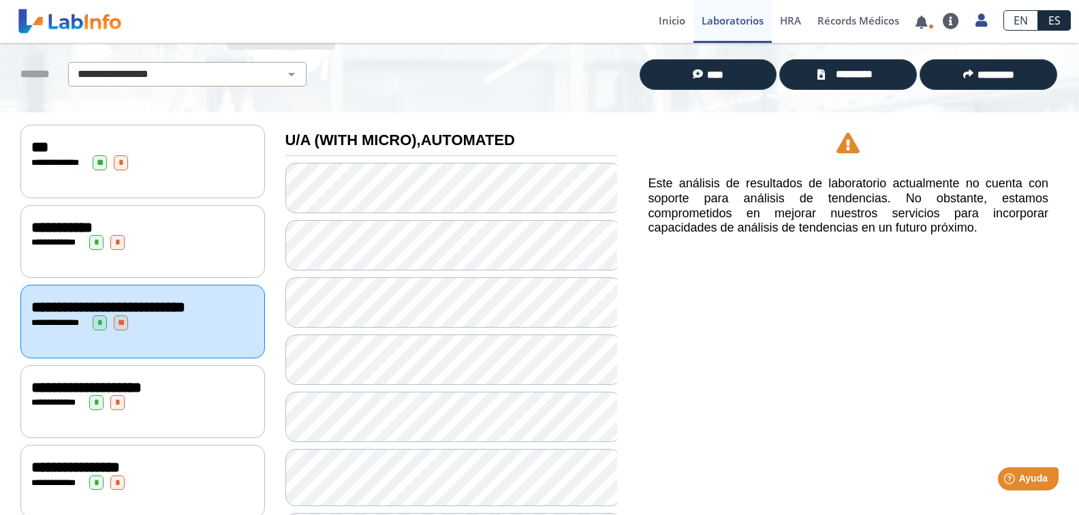
click at [191, 254] on div "**********" at bounding box center [142, 241] width 244 height 73
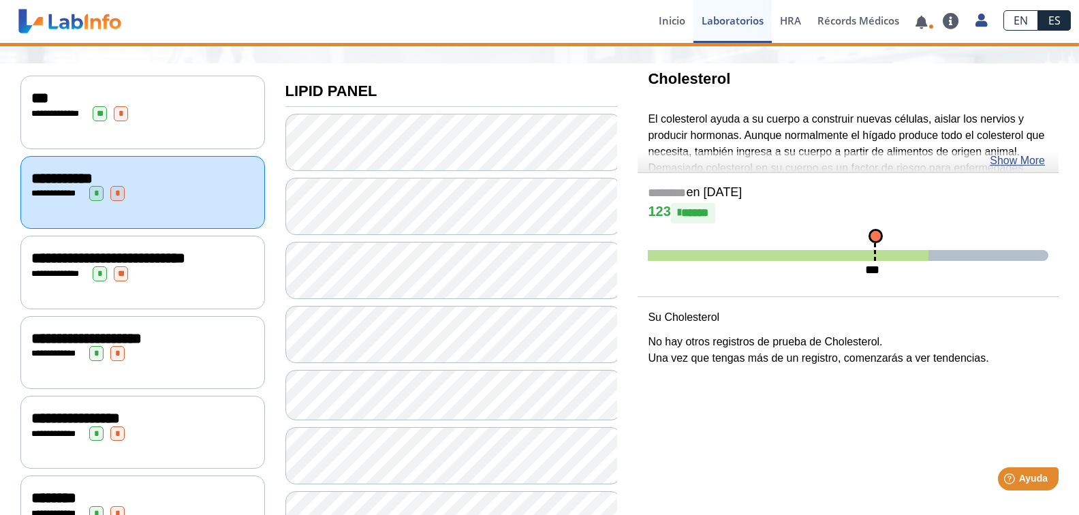
scroll to position [231, 0]
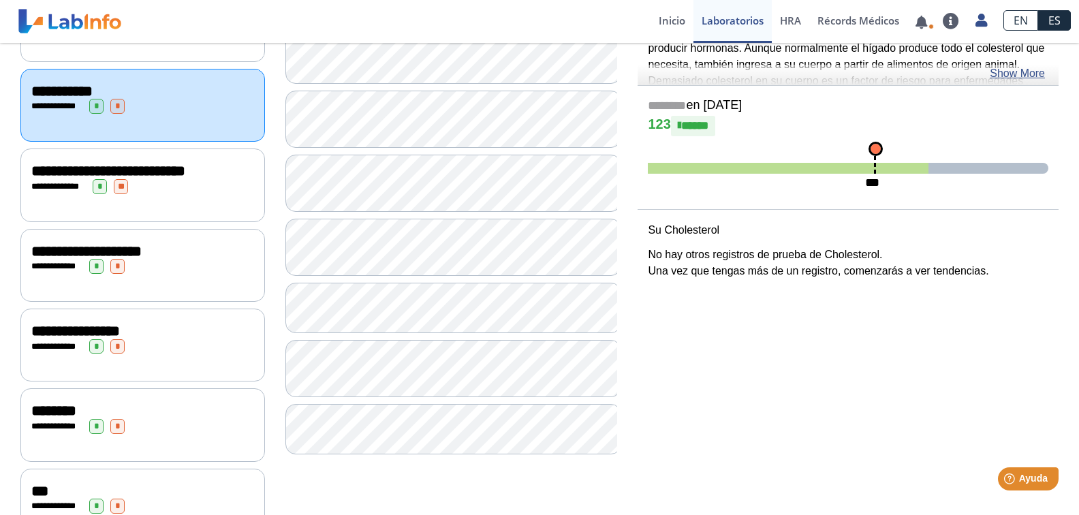
click at [197, 274] on div "**********" at bounding box center [142, 266] width 223 height 15
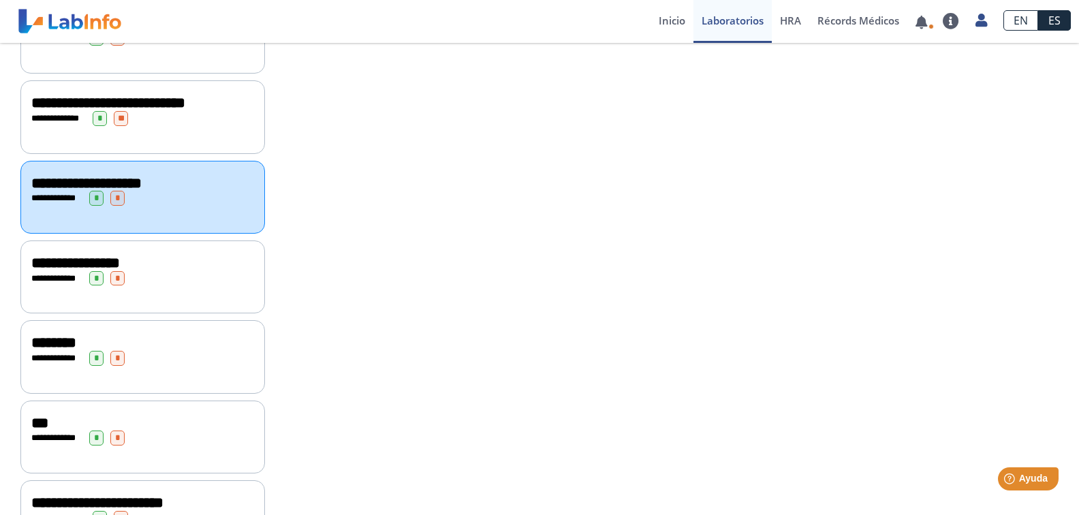
scroll to position [367, 0]
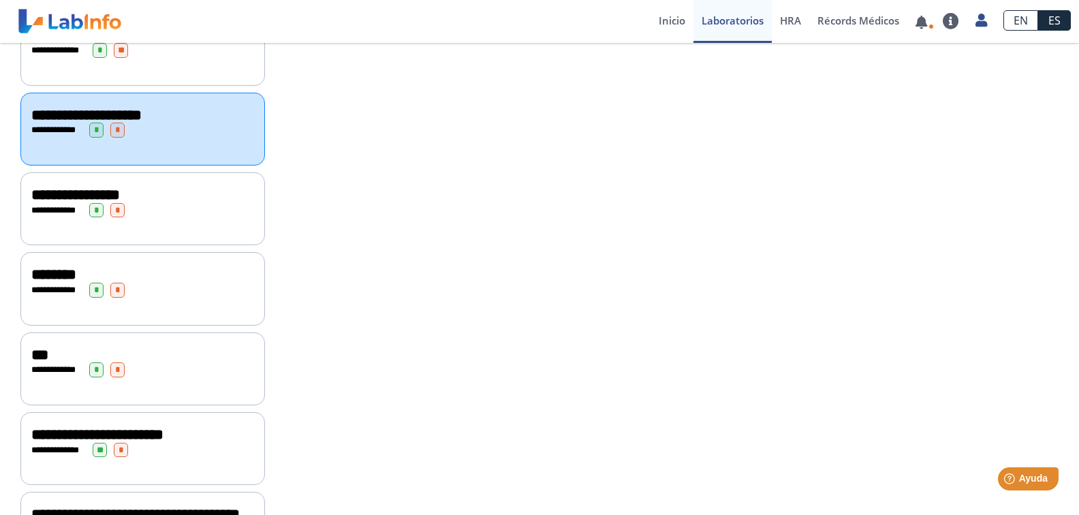
click at [191, 229] on div "**********" at bounding box center [142, 208] width 244 height 73
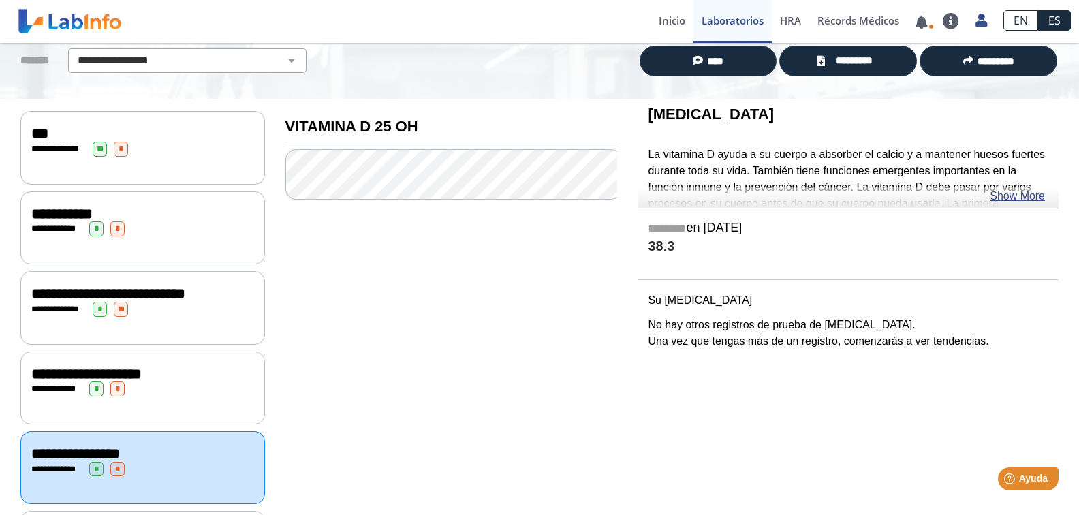
scroll to position [27, 0]
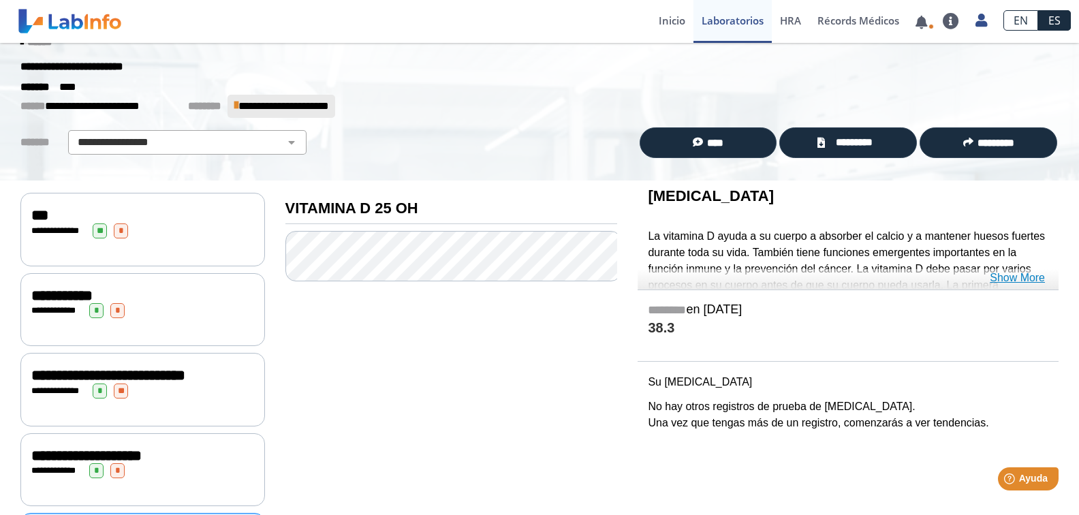
click at [1019, 278] on link "Show More" at bounding box center [1016, 278] width 55 height 16
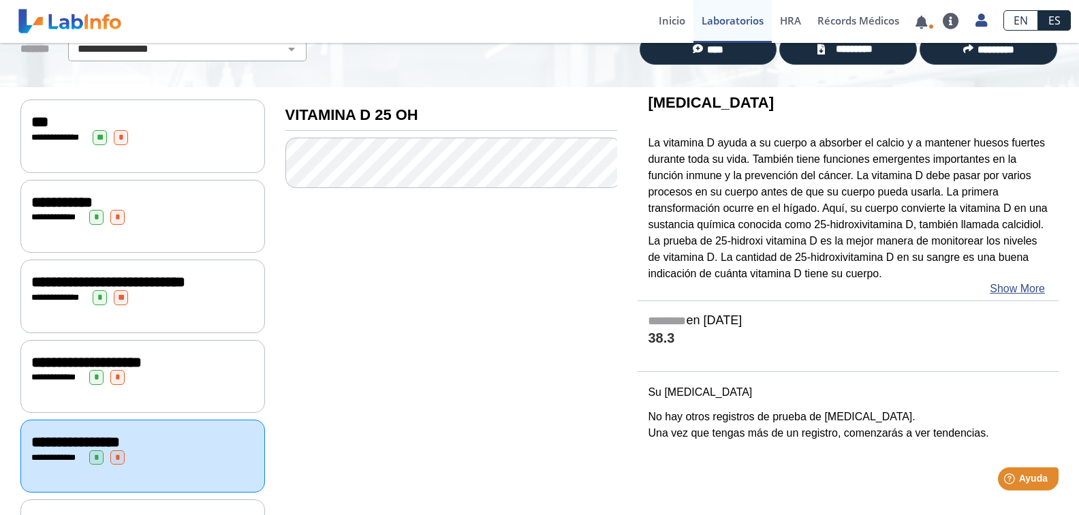
scroll to position [95, 0]
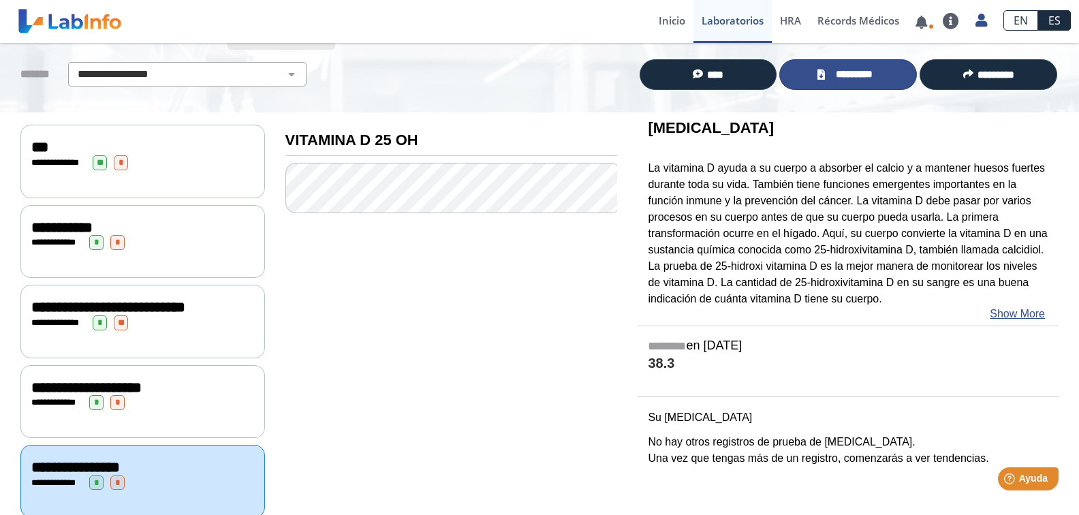
click at [825, 84] on link "*********" at bounding box center [848, 74] width 138 height 31
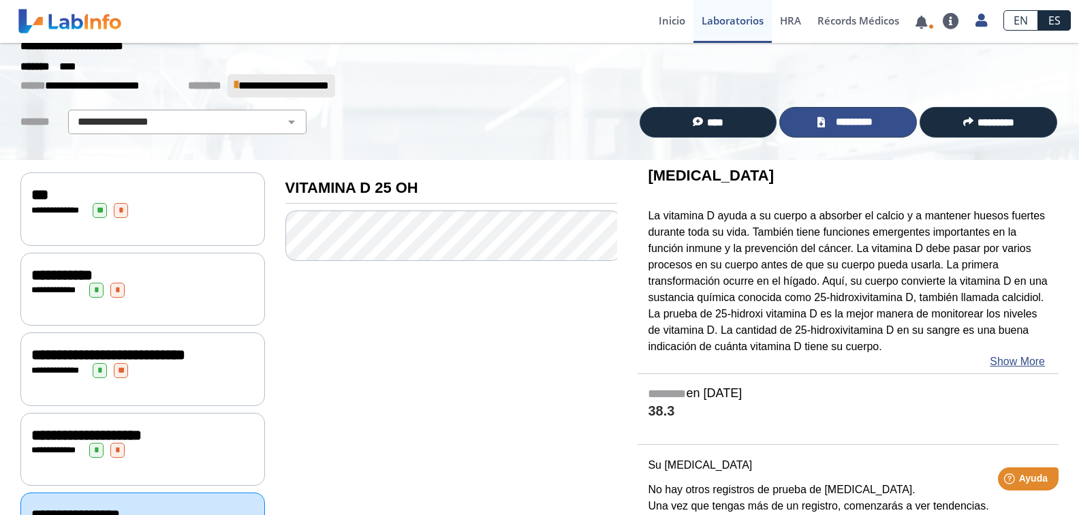
scroll to position [0, 0]
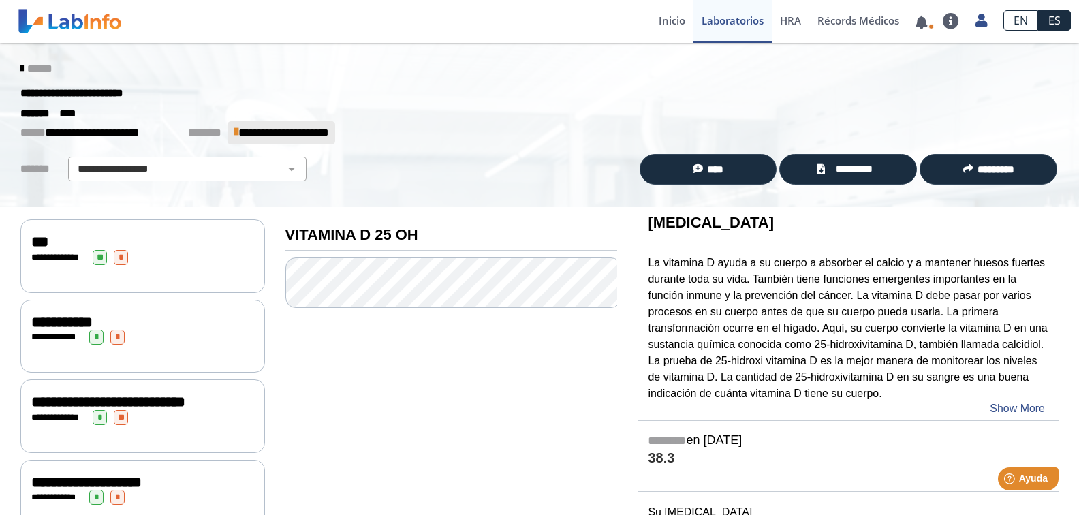
click at [27, 68] on span "******" at bounding box center [39, 68] width 25 height 10
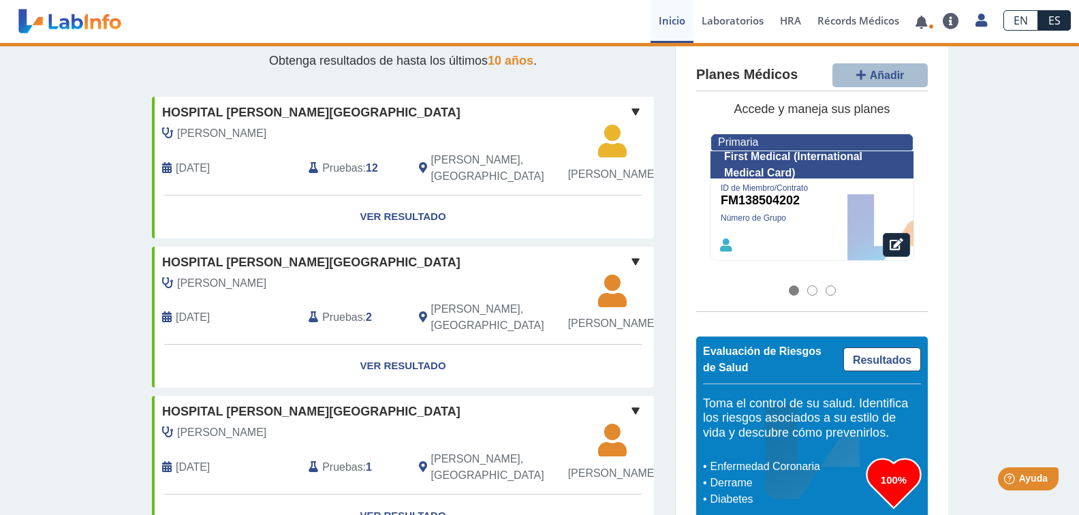
scroll to position [136, 0]
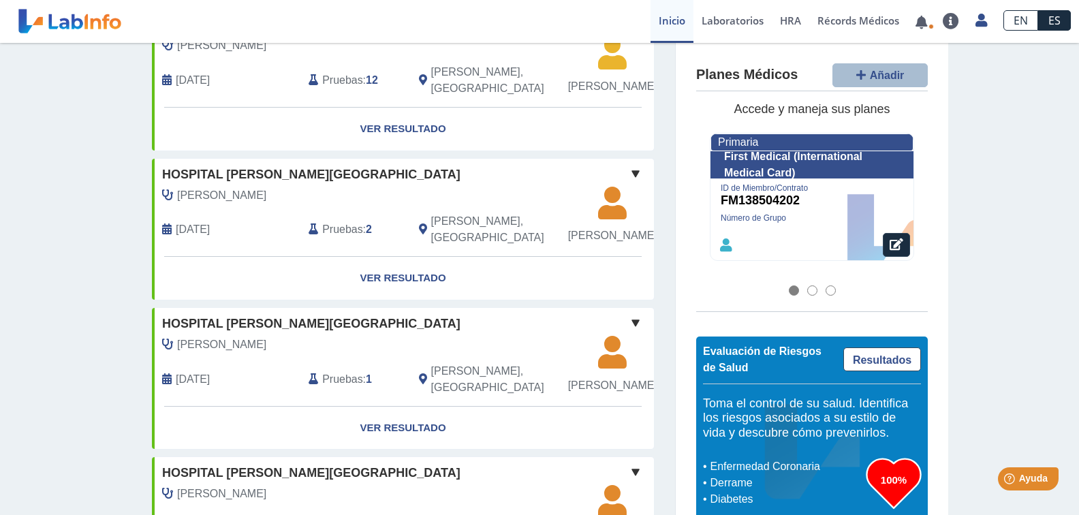
click at [345, 238] on span "Pruebas" at bounding box center [342, 229] width 40 height 16
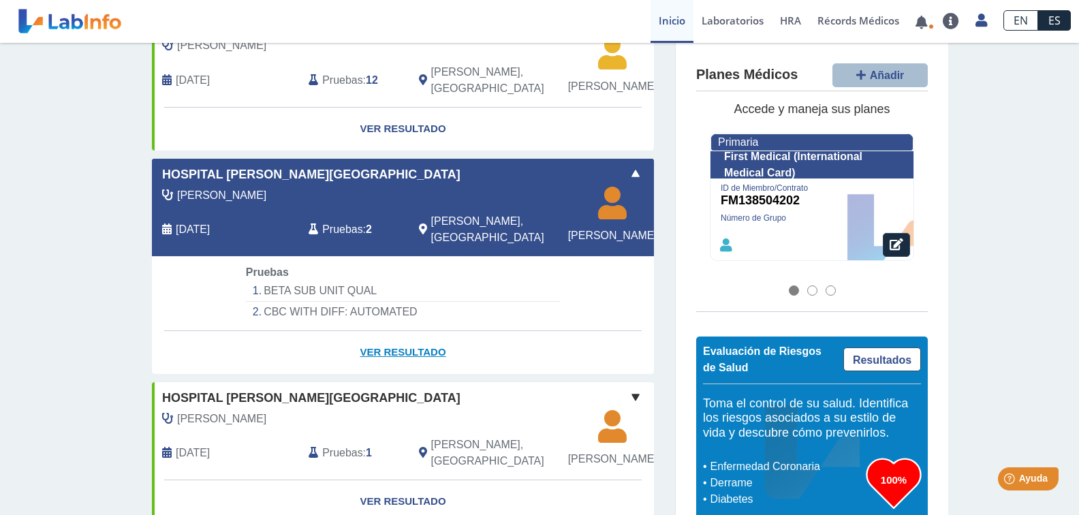
click at [410, 374] on link "Ver Resultado" at bounding box center [403, 352] width 502 height 43
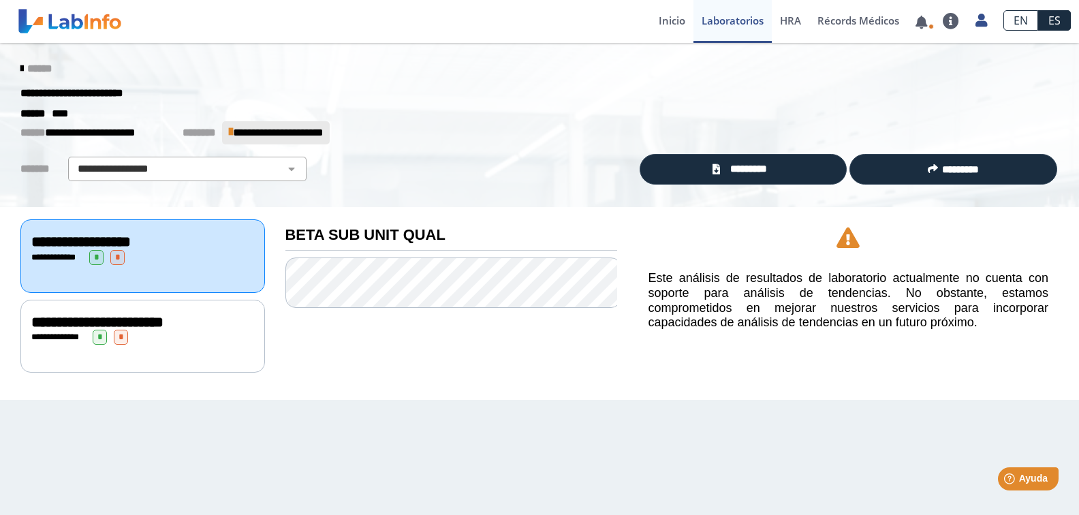
click at [163, 328] on span "**********" at bounding box center [97, 322] width 132 height 15
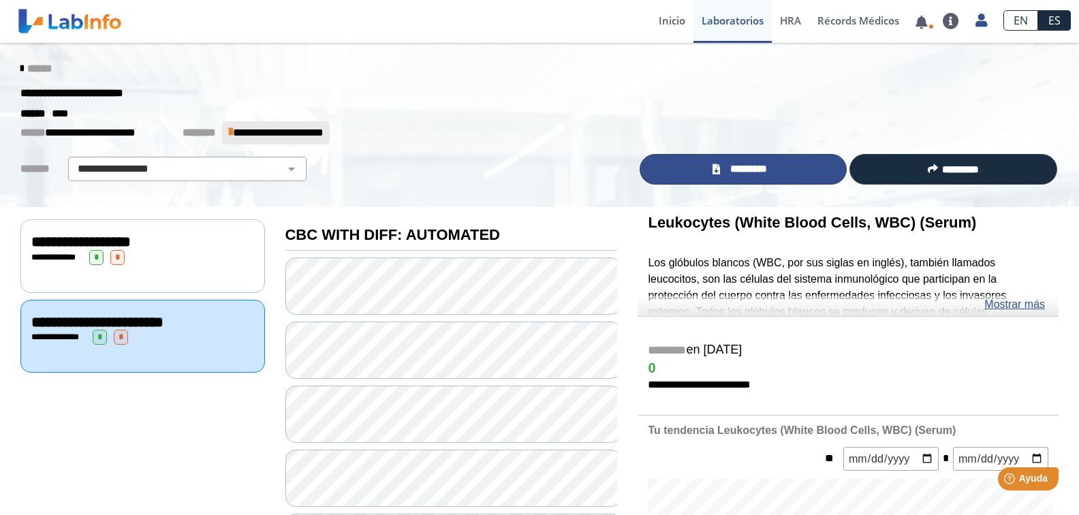
click at [724, 176] on span "*********" at bounding box center [749, 169] width 50 height 16
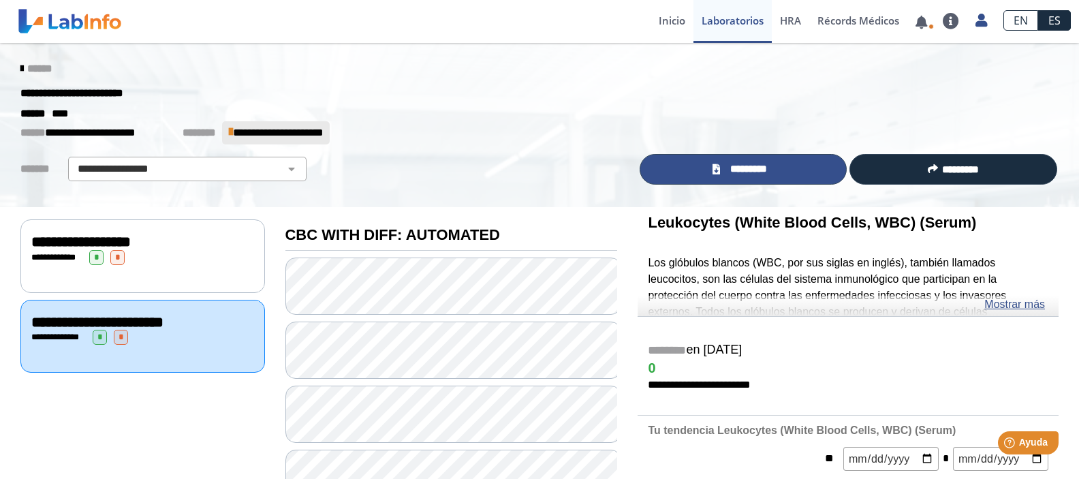
click at [692, 165] on link "*********" at bounding box center [743, 169] width 208 height 31
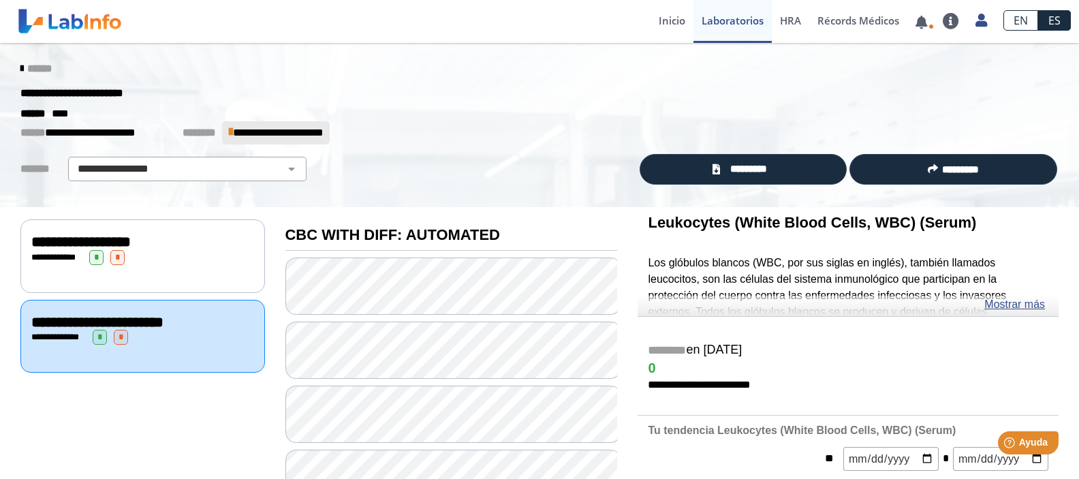
click at [27, 65] on span "******" at bounding box center [39, 68] width 25 height 10
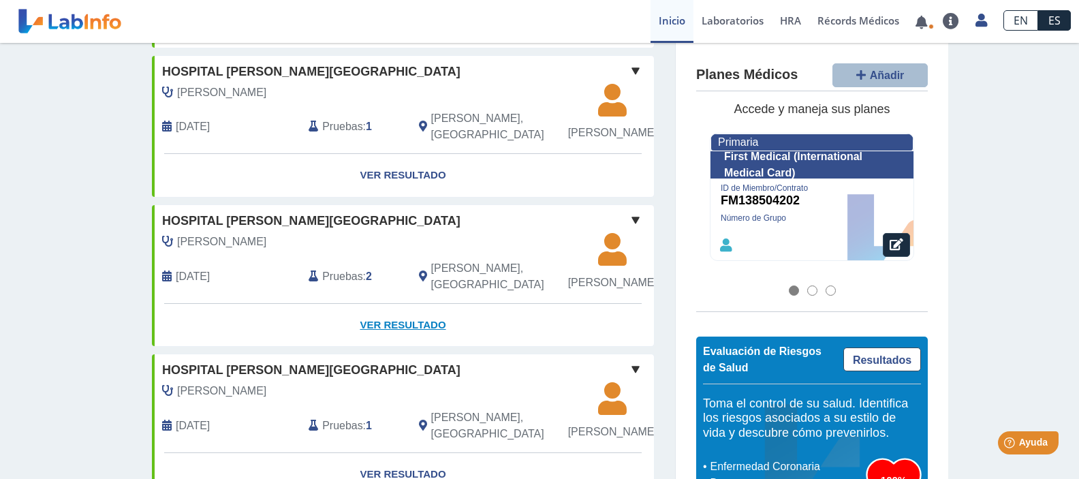
scroll to position [272, 0]
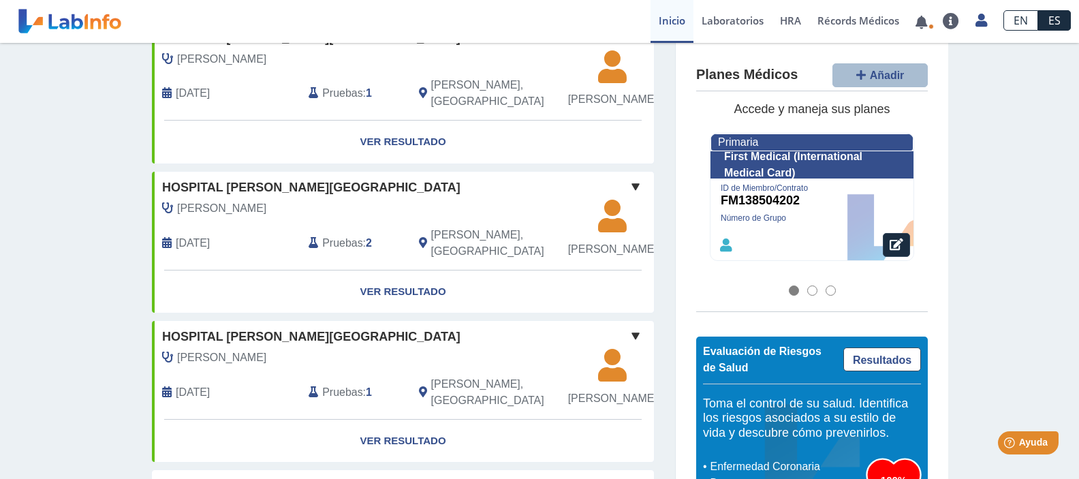
click at [351, 251] on span "Pruebas" at bounding box center [342, 243] width 40 height 16
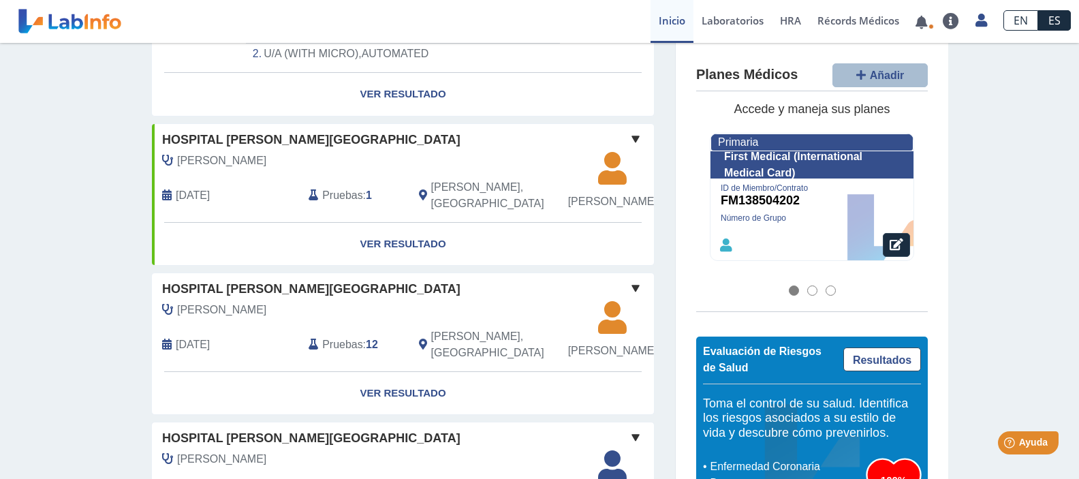
scroll to position [545, 0]
click at [437, 114] on link "Ver Resultado" at bounding box center [403, 92] width 502 height 43
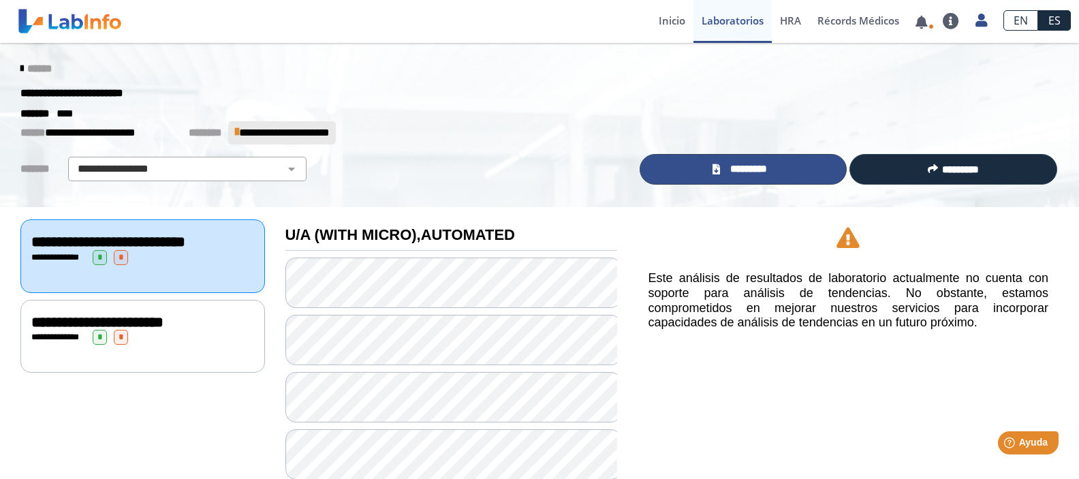
click at [785, 163] on link "*********" at bounding box center [743, 169] width 208 height 31
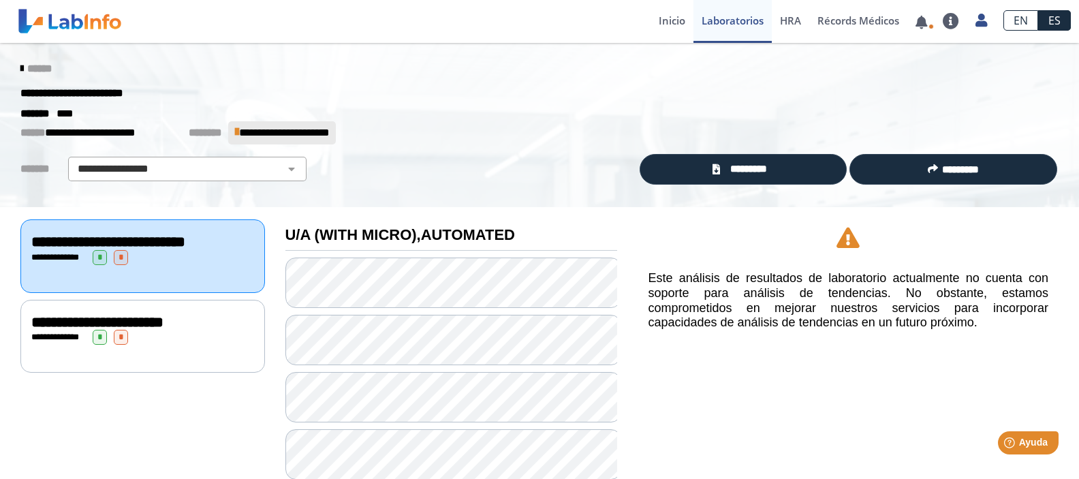
click at [10, 70] on div "******" at bounding box center [539, 69] width 1058 height 25
click at [20, 66] on link "******" at bounding box center [35, 68] width 31 height 10
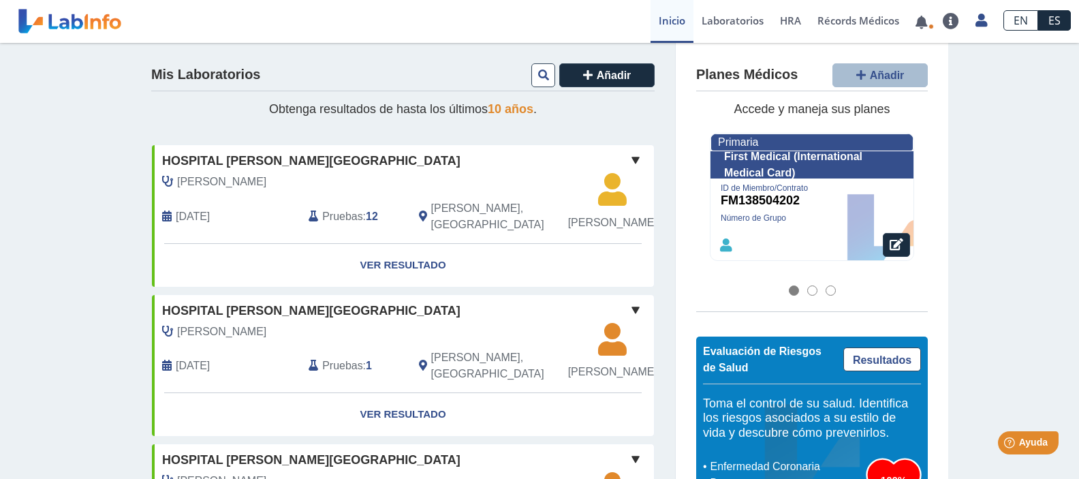
click at [337, 225] on span "Pruebas" at bounding box center [342, 216] width 40 height 16
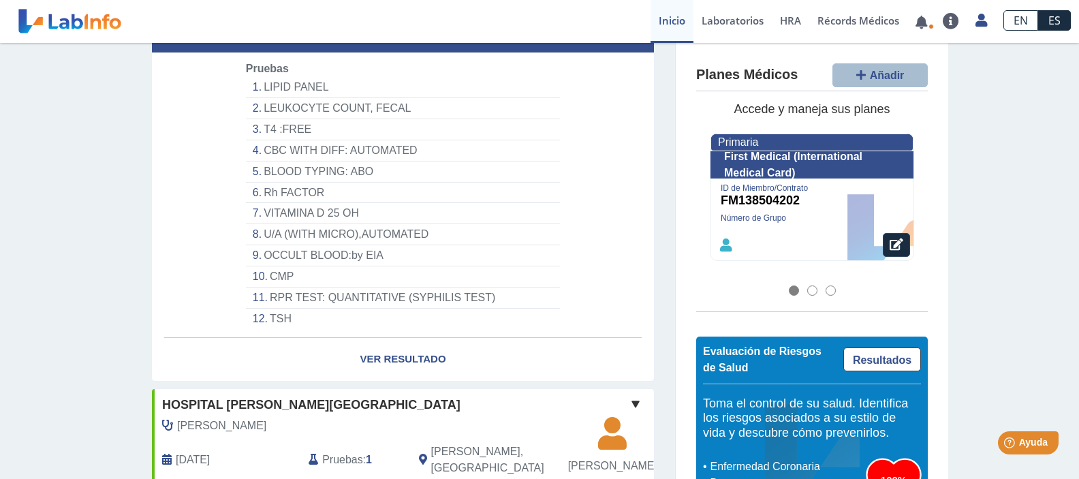
scroll to position [272, 0]
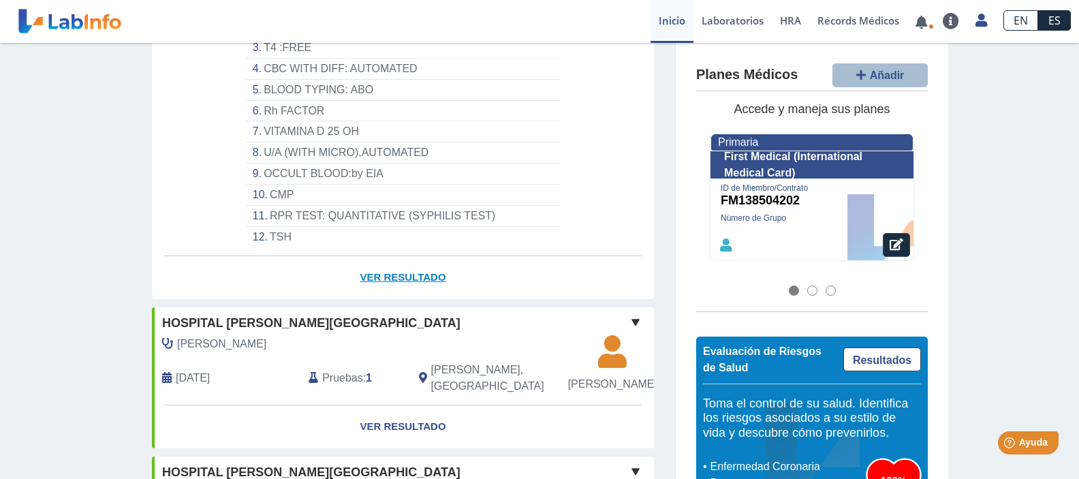
click at [383, 299] on link "Ver Resultado" at bounding box center [403, 277] width 502 height 43
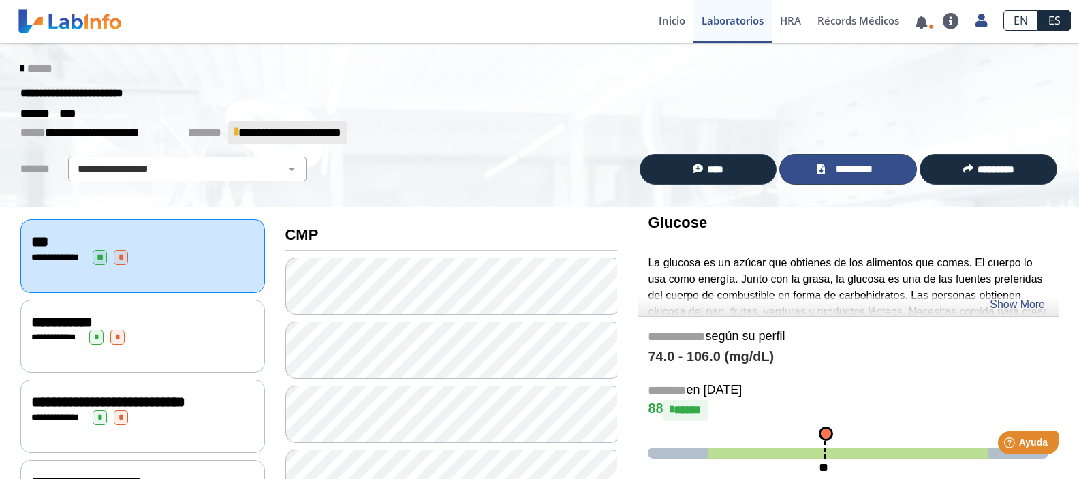
click at [864, 172] on span "*********" at bounding box center [854, 169] width 50 height 16
click at [20, 64] on icon at bounding box center [21, 68] width 3 height 11
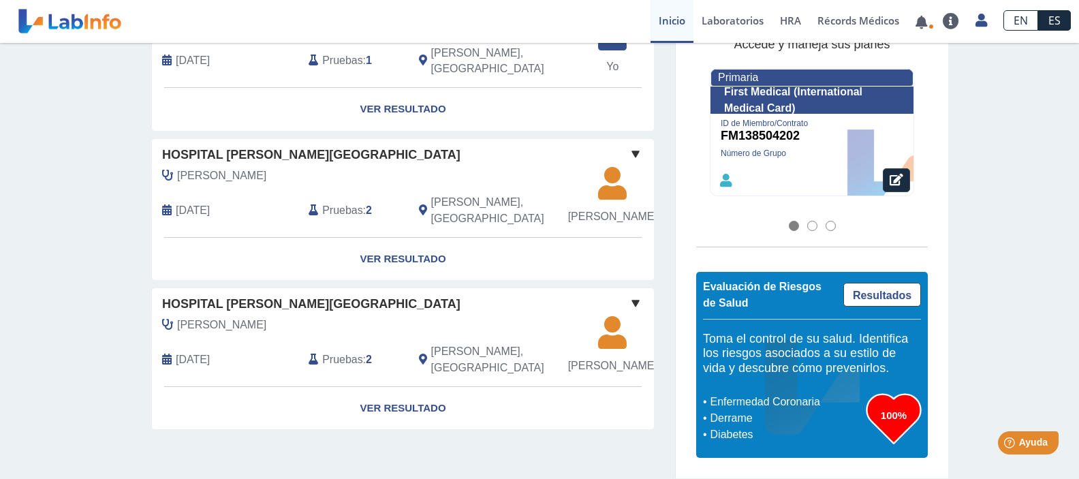
scroll to position [1097, 0]
click at [428, 409] on link "Ver Resultado" at bounding box center [403, 408] width 502 height 43
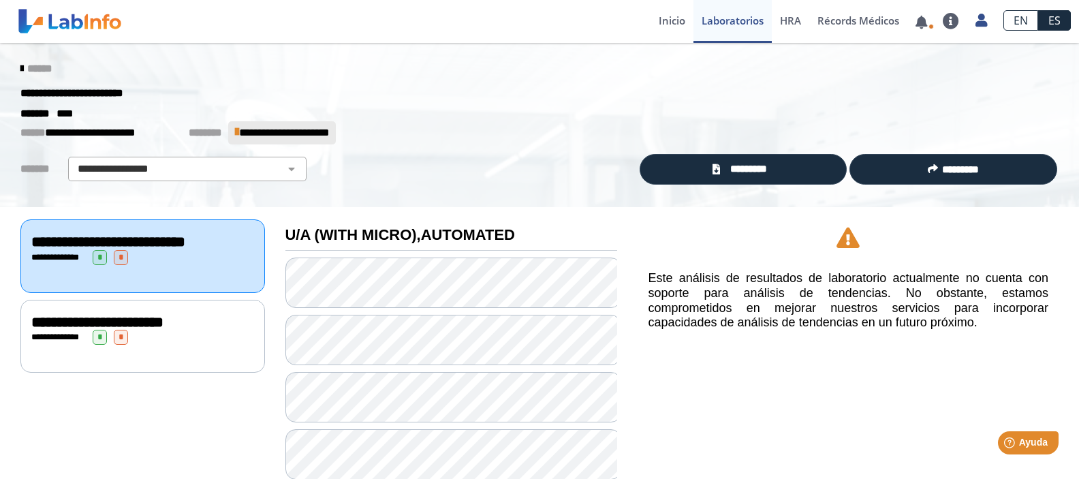
click at [22, 65] on link "******" at bounding box center [35, 68] width 31 height 10
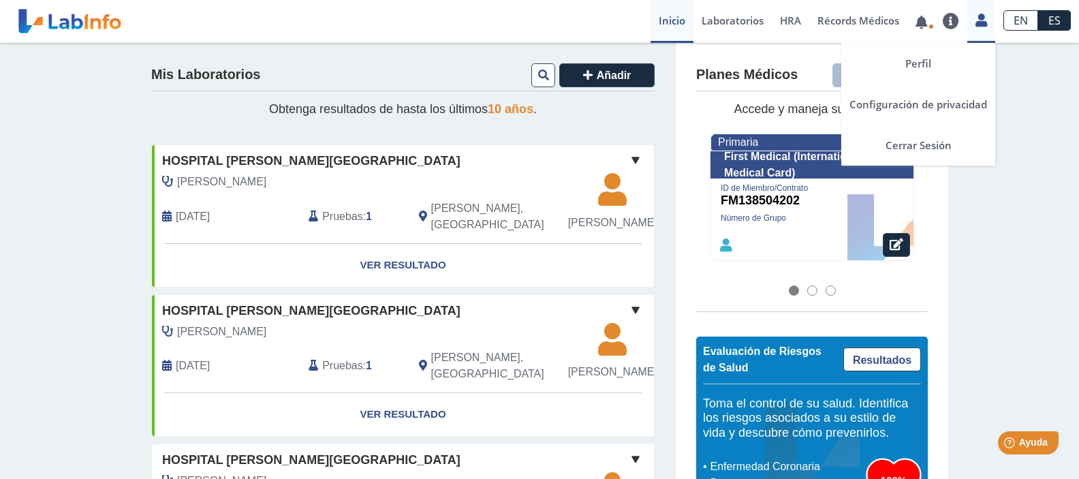
click at [976, 19] on icon at bounding box center [981, 20] width 12 height 10
click at [932, 147] on link "Cerrar Sesión" at bounding box center [918, 145] width 154 height 41
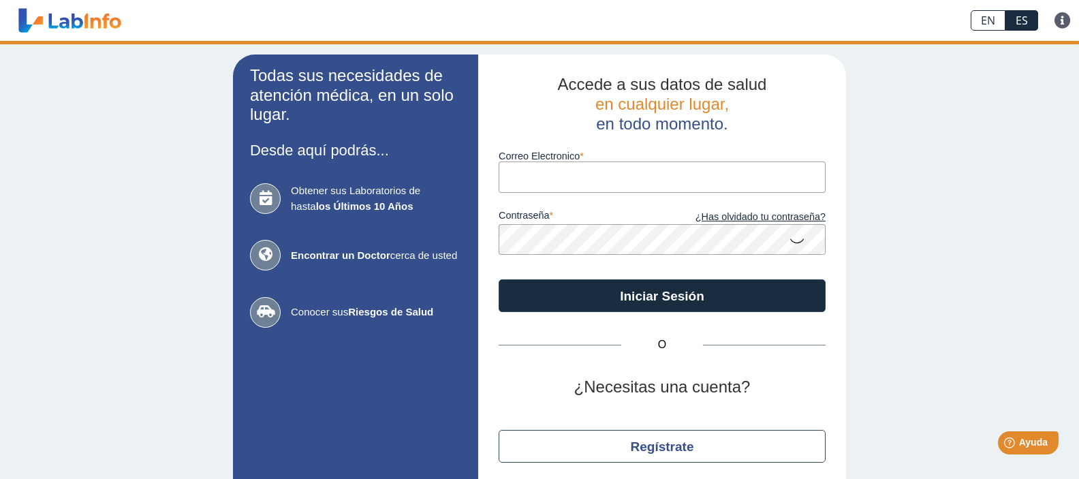
type input "[EMAIL_ADDRESS][DOMAIN_NAME]"
